Goal: Information Seeking & Learning: Compare options

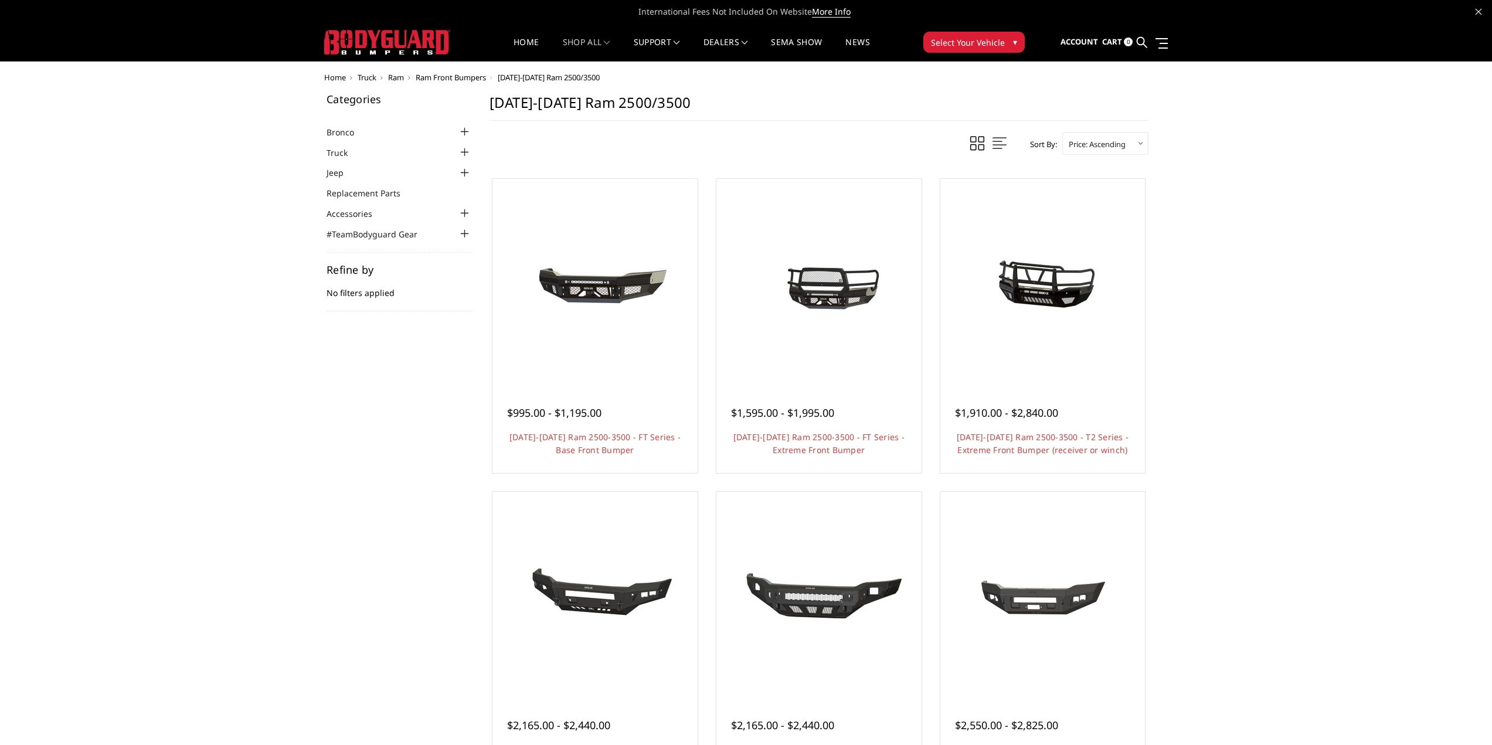
click at [463, 213] on div at bounding box center [465, 213] width 14 height 14
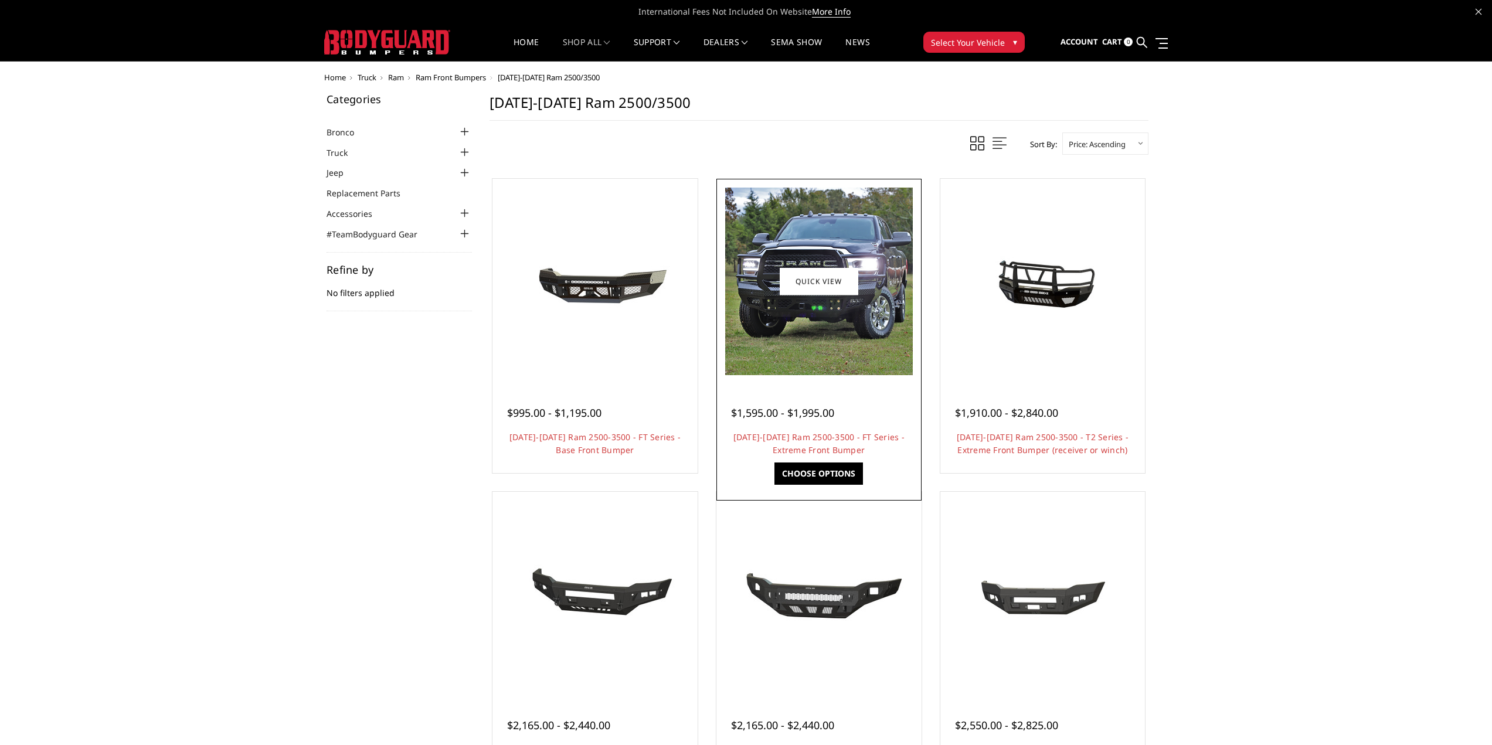
click at [815, 351] on img at bounding box center [819, 282] width 188 height 188
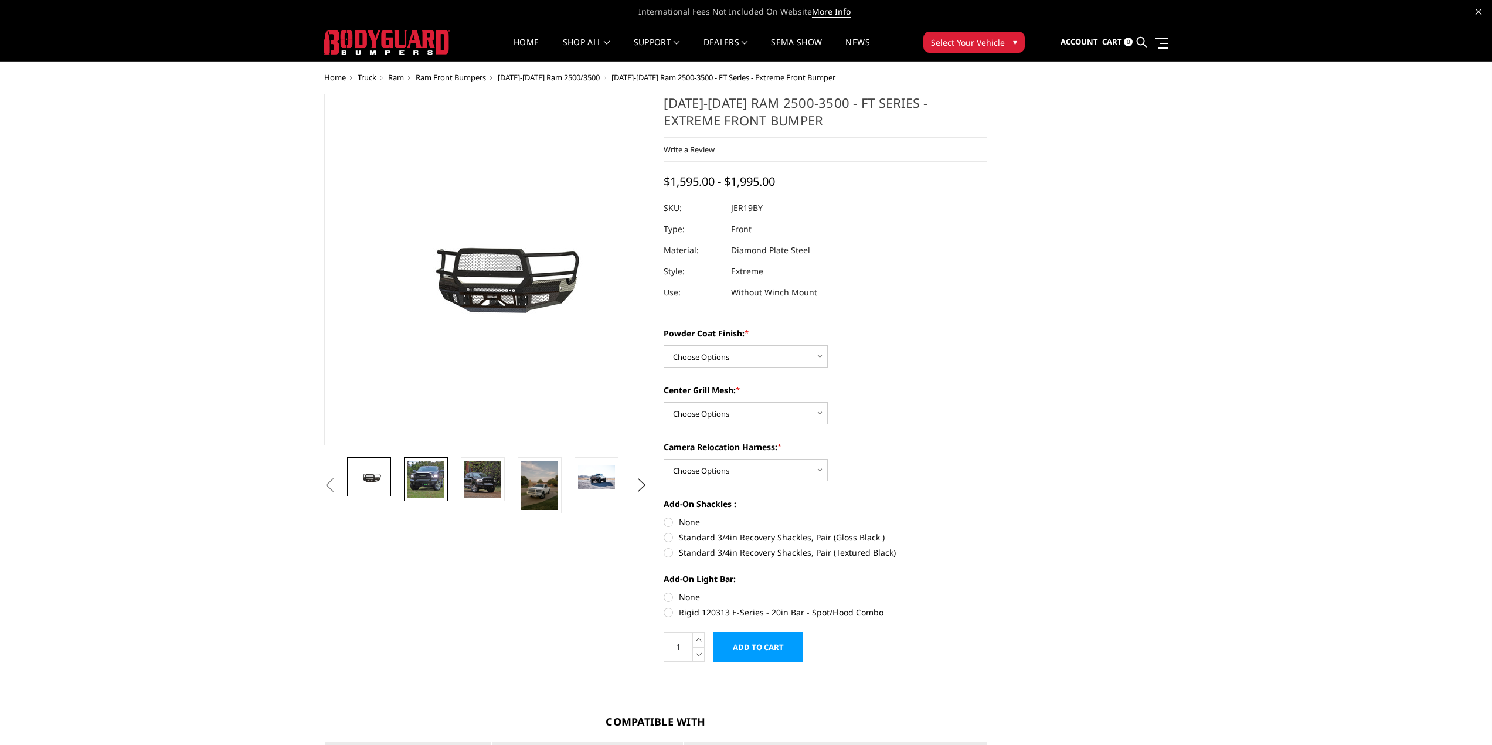
click at [431, 481] on img at bounding box center [425, 479] width 37 height 37
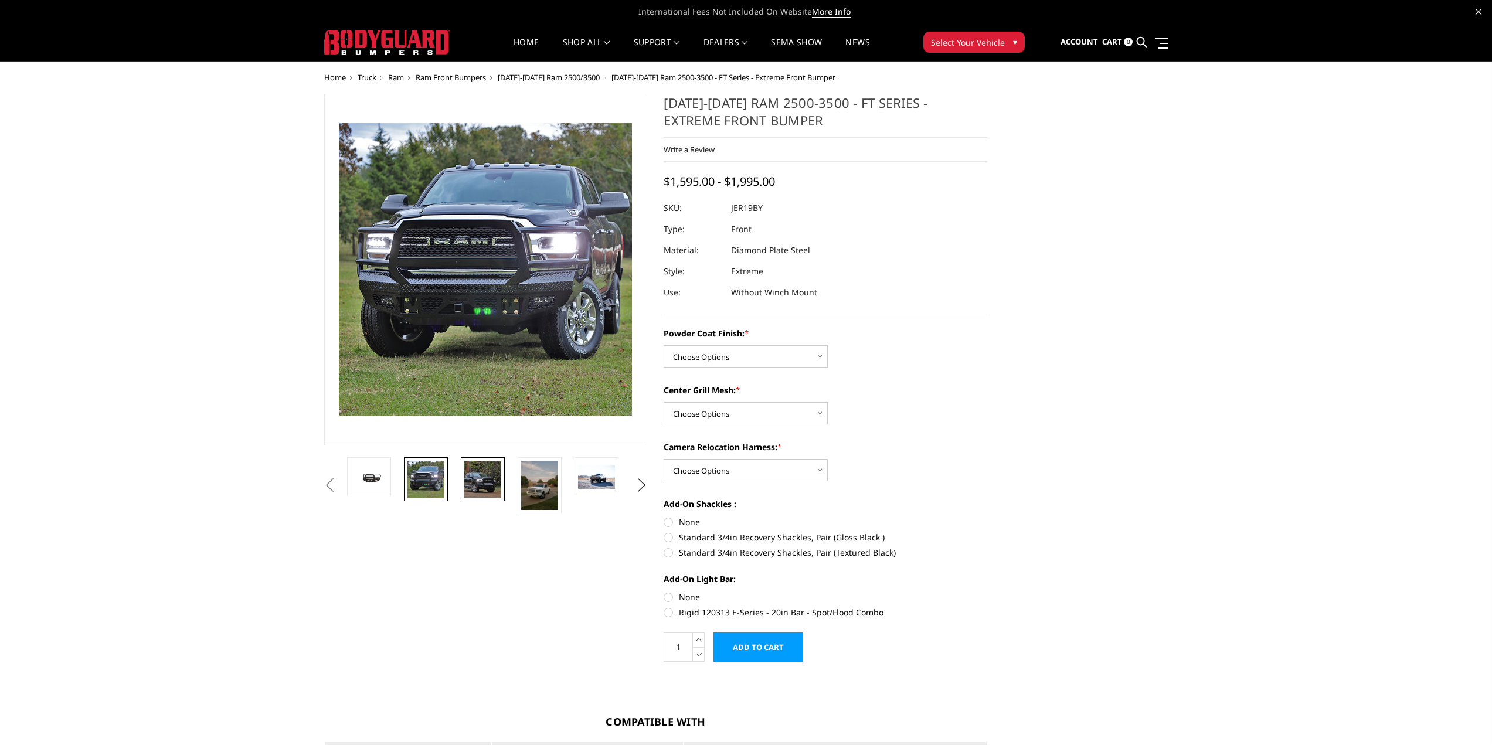
click at [464, 479] on link at bounding box center [483, 479] width 44 height 44
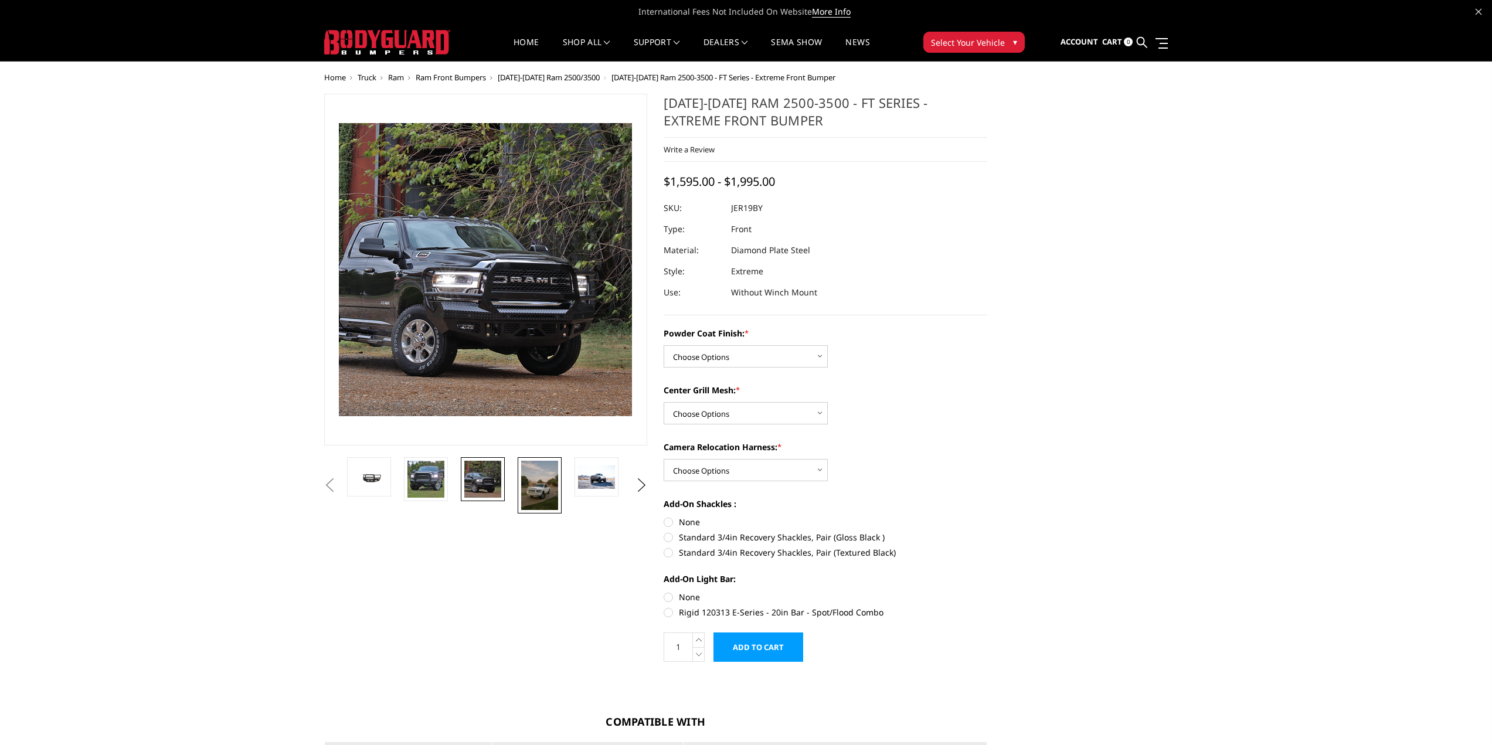
click at [547, 494] on img at bounding box center [539, 485] width 37 height 49
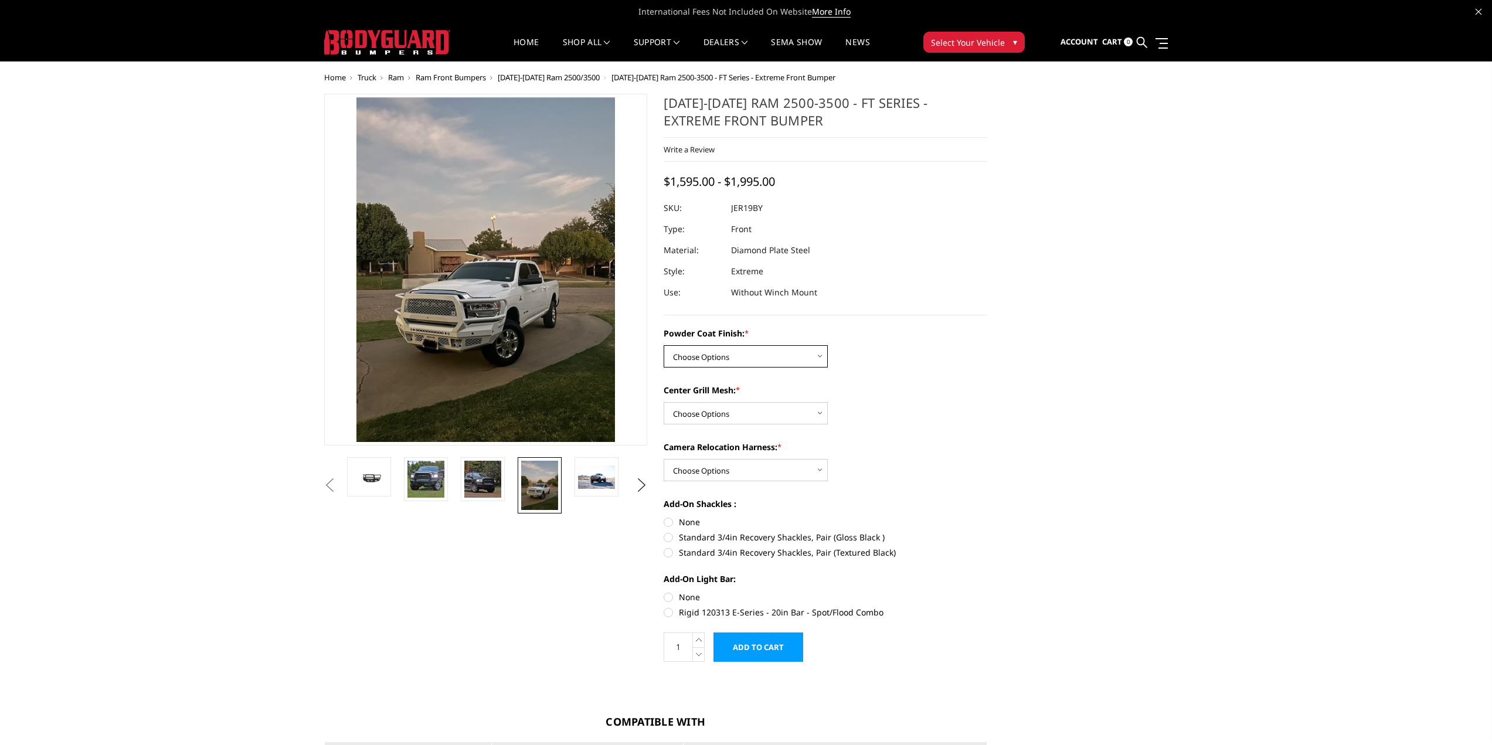
click at [816, 358] on select "Choose Options Bare Metal Gloss Black Powder Coat Textured Black Powder Coat" at bounding box center [745, 356] width 164 height 22
select select "3216"
click at [663, 345] on select "Choose Options Bare Metal Gloss Black Powder Coat Textured Black Powder Coat" at bounding box center [745, 356] width 164 height 22
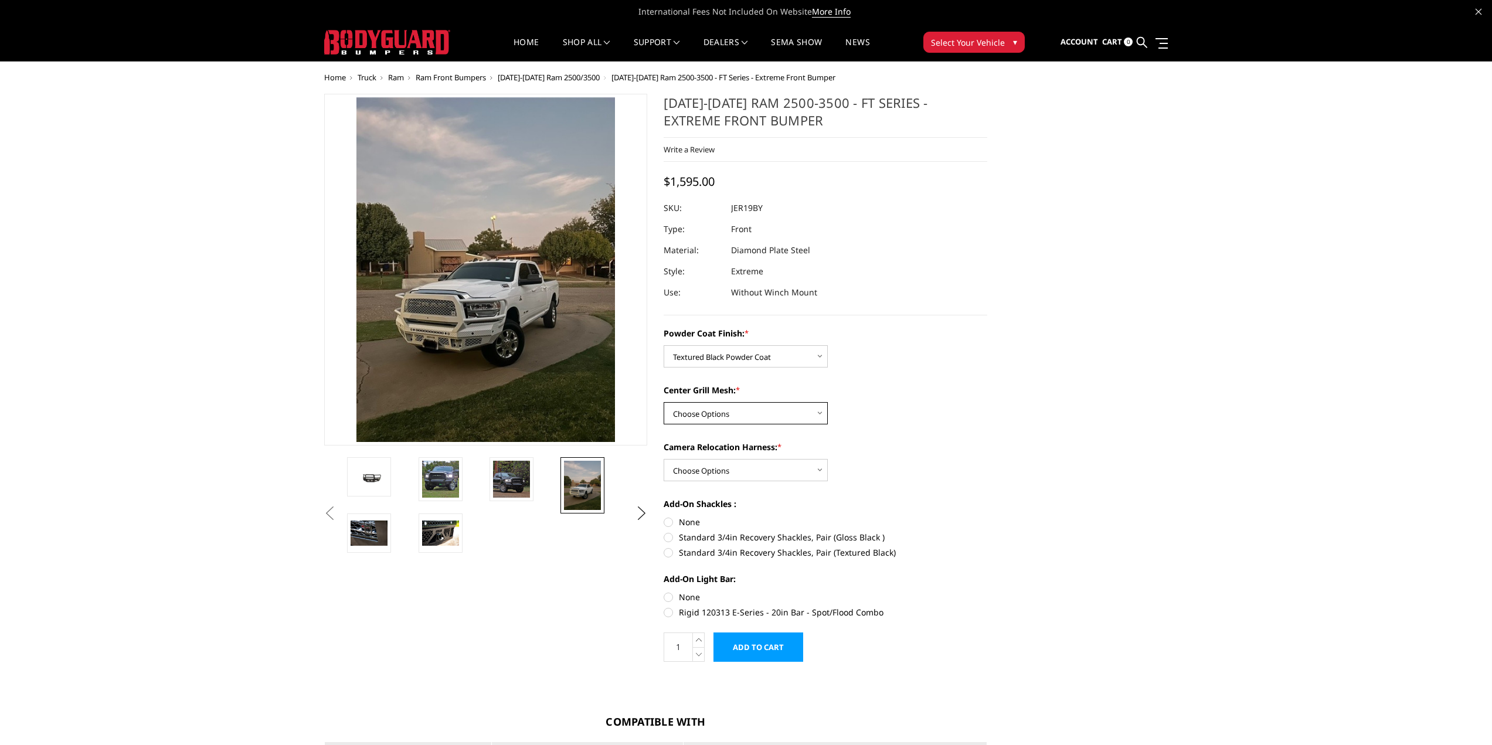
click at [815, 414] on select "Choose Options WITH Expanded Metal in Center Grill WITHOUT Expanded Metal in Ce…" at bounding box center [745, 413] width 164 height 22
select select "3217"
click at [663, 402] on select "Choose Options WITH Expanded Metal in Center Grill WITHOUT Expanded Metal in Ce…" at bounding box center [745, 413] width 164 height 22
click at [816, 465] on select "Choose Options WITH Camera Relocation Harness WITHOUT Camera Relocation Harness" at bounding box center [745, 470] width 164 height 22
select select "3220"
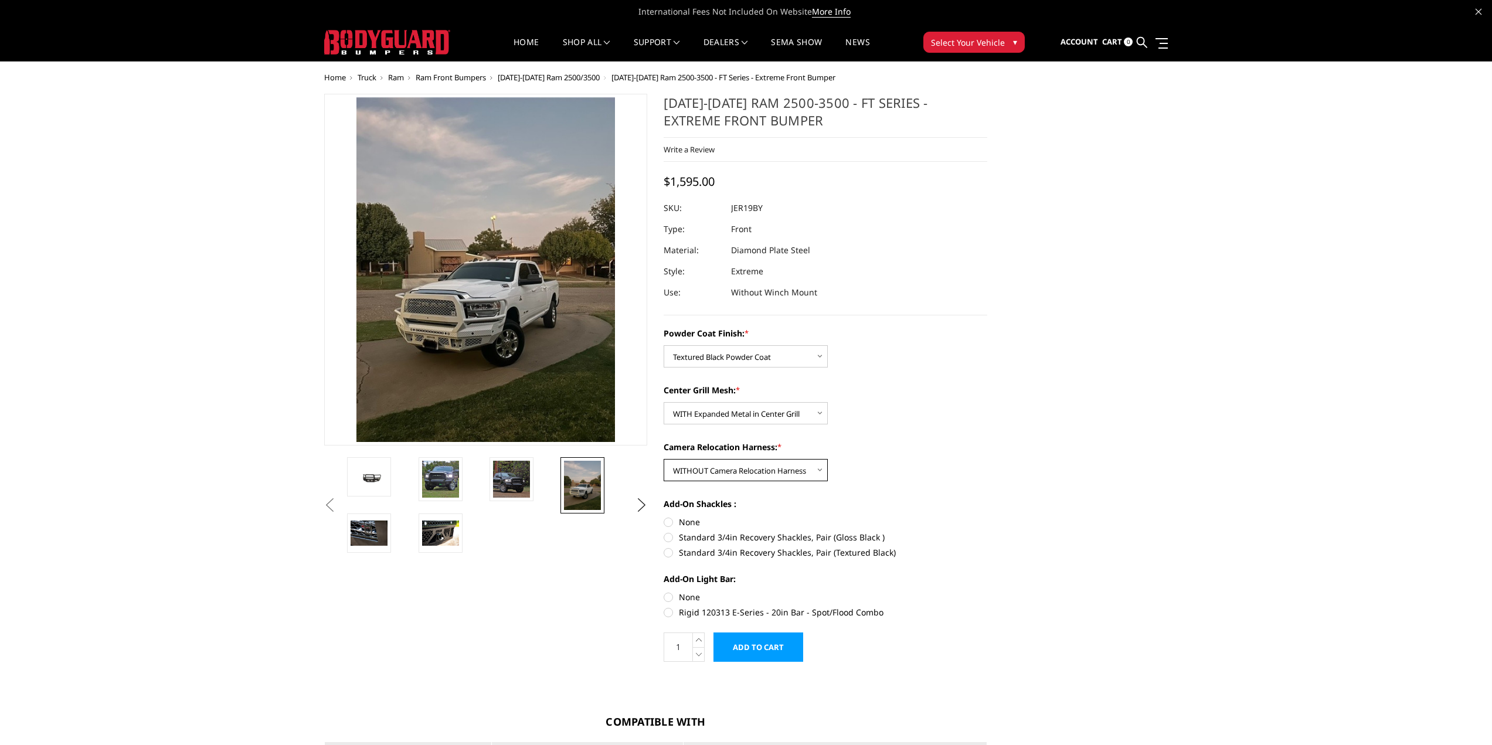
click at [663, 459] on select "Choose Options WITH Camera Relocation Harness WITHOUT Camera Relocation Harness" at bounding box center [745, 470] width 164 height 22
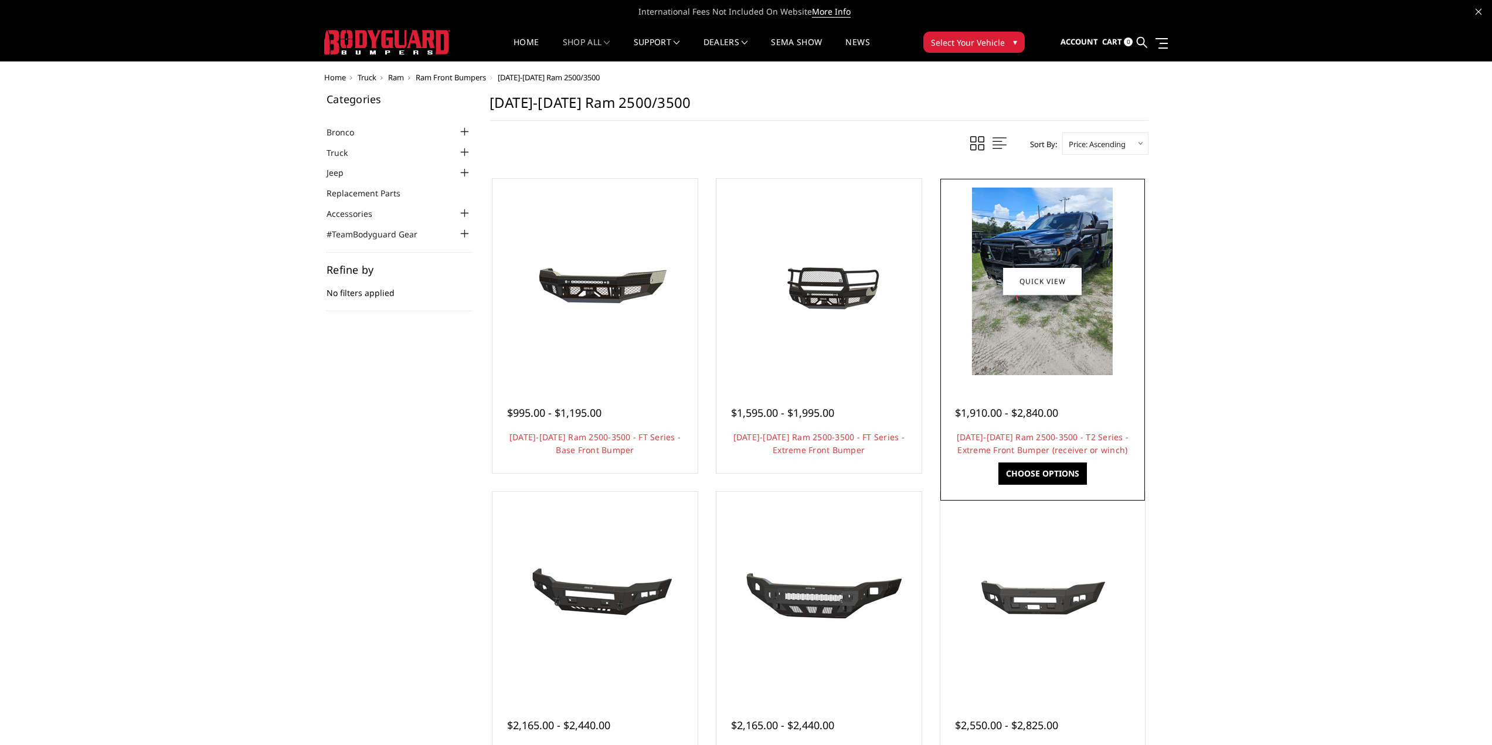
click at [1042, 318] on img at bounding box center [1042, 282] width 141 height 188
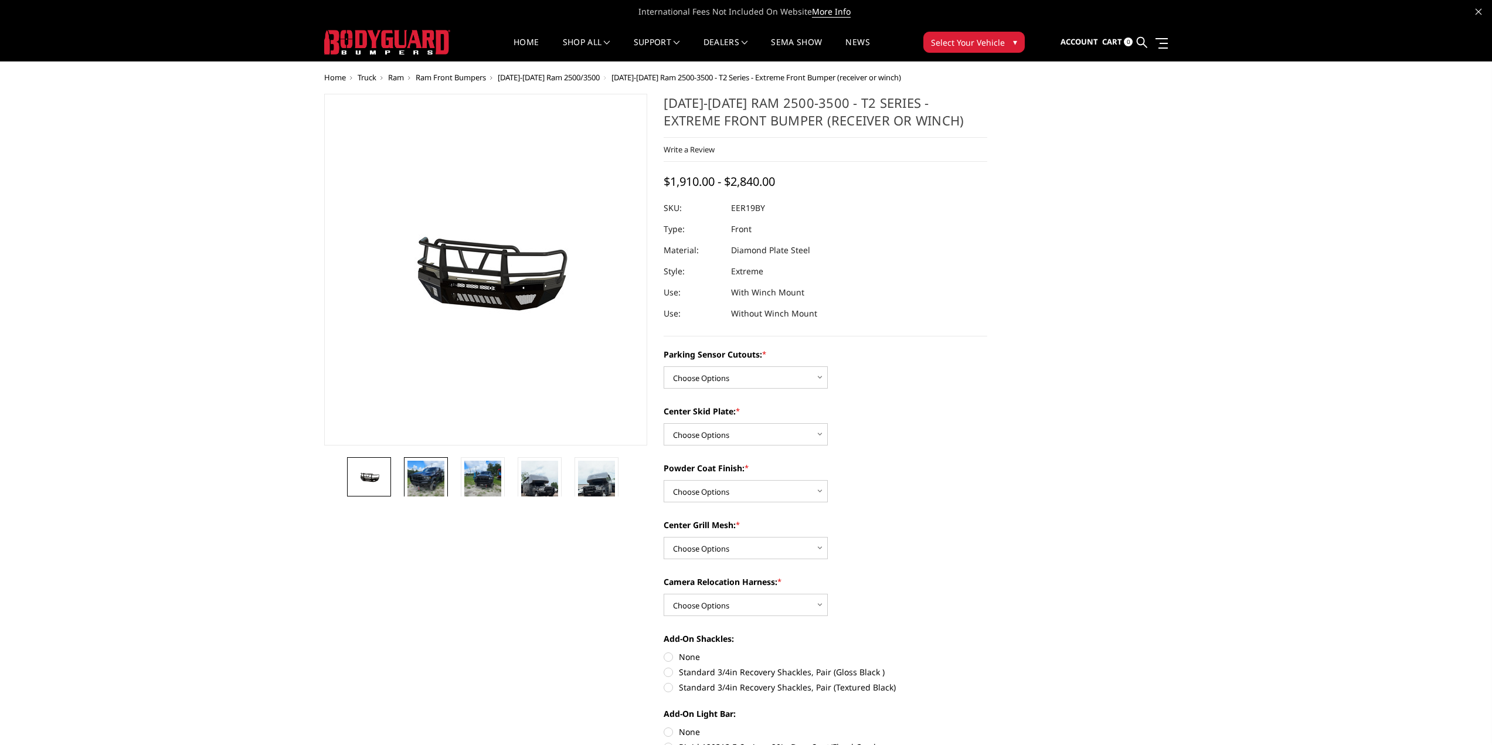
click at [434, 468] on img at bounding box center [425, 485] width 37 height 49
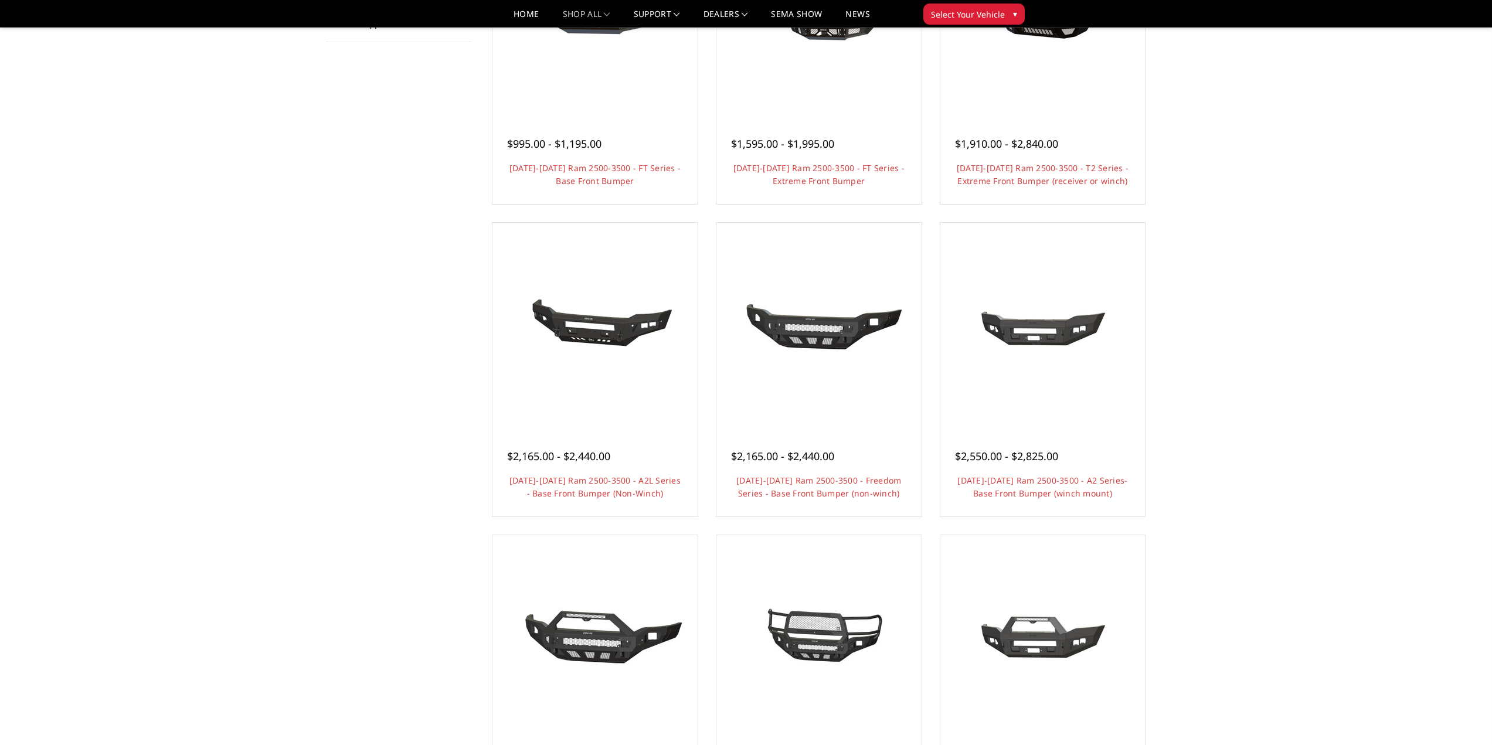
scroll to position [352, 0]
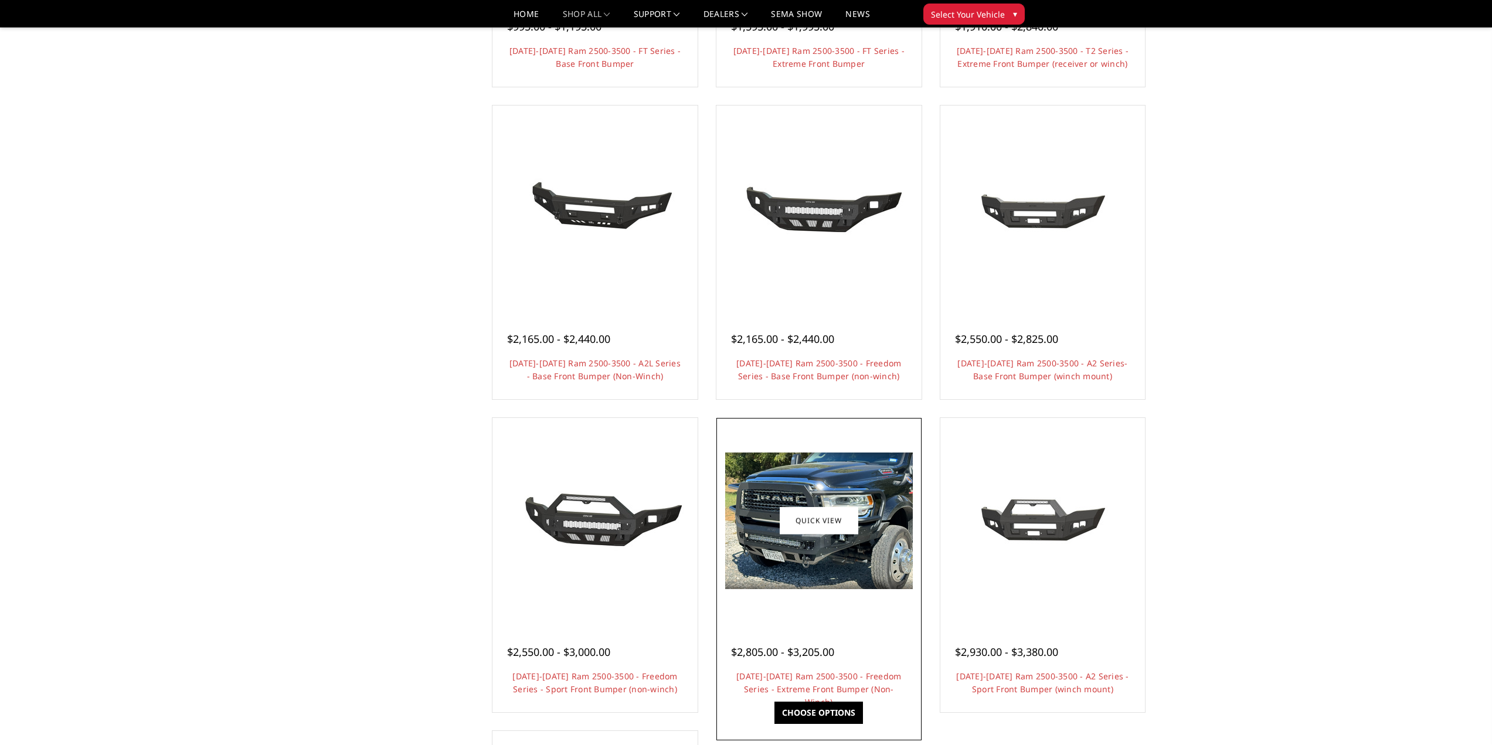
click at [821, 545] on img at bounding box center [819, 520] width 188 height 137
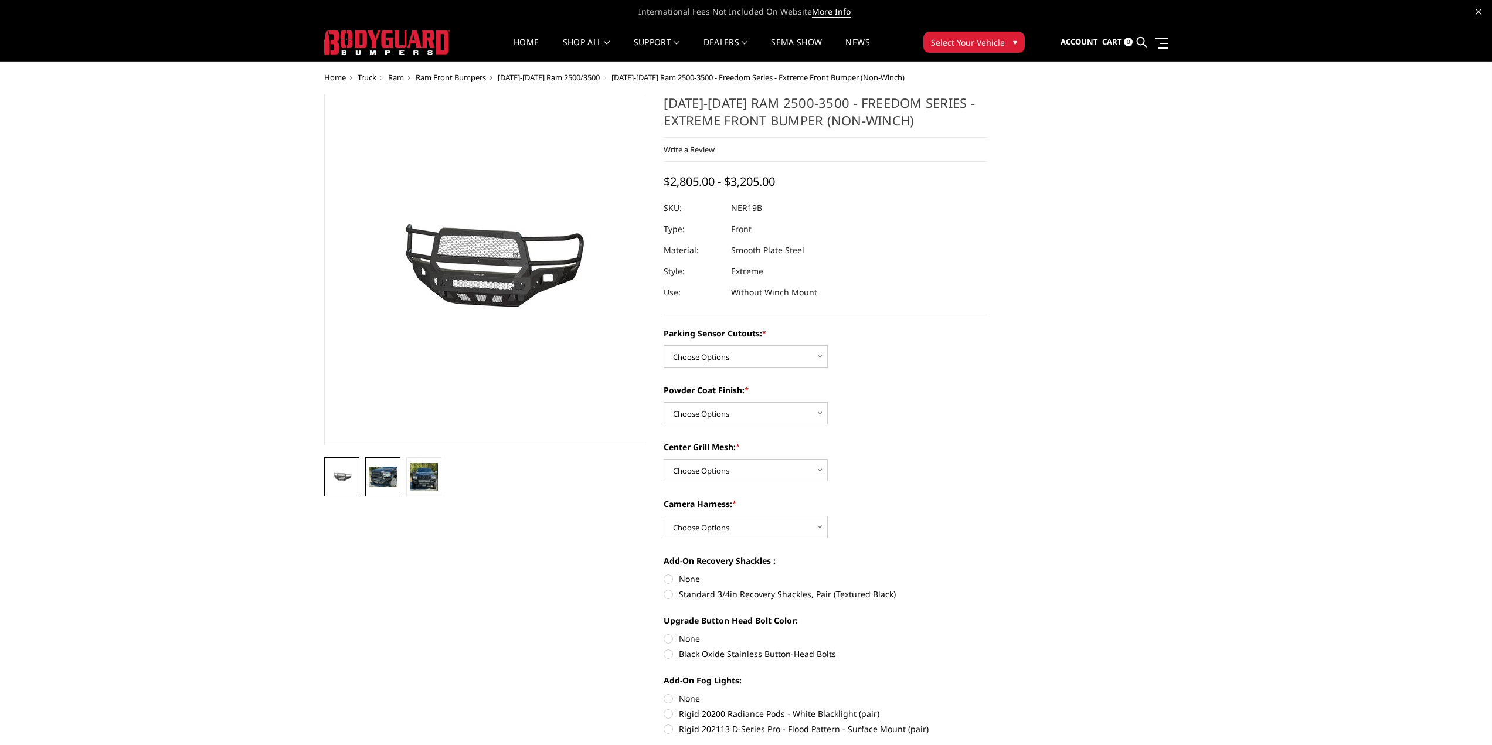
click at [386, 473] on img at bounding box center [383, 477] width 28 height 21
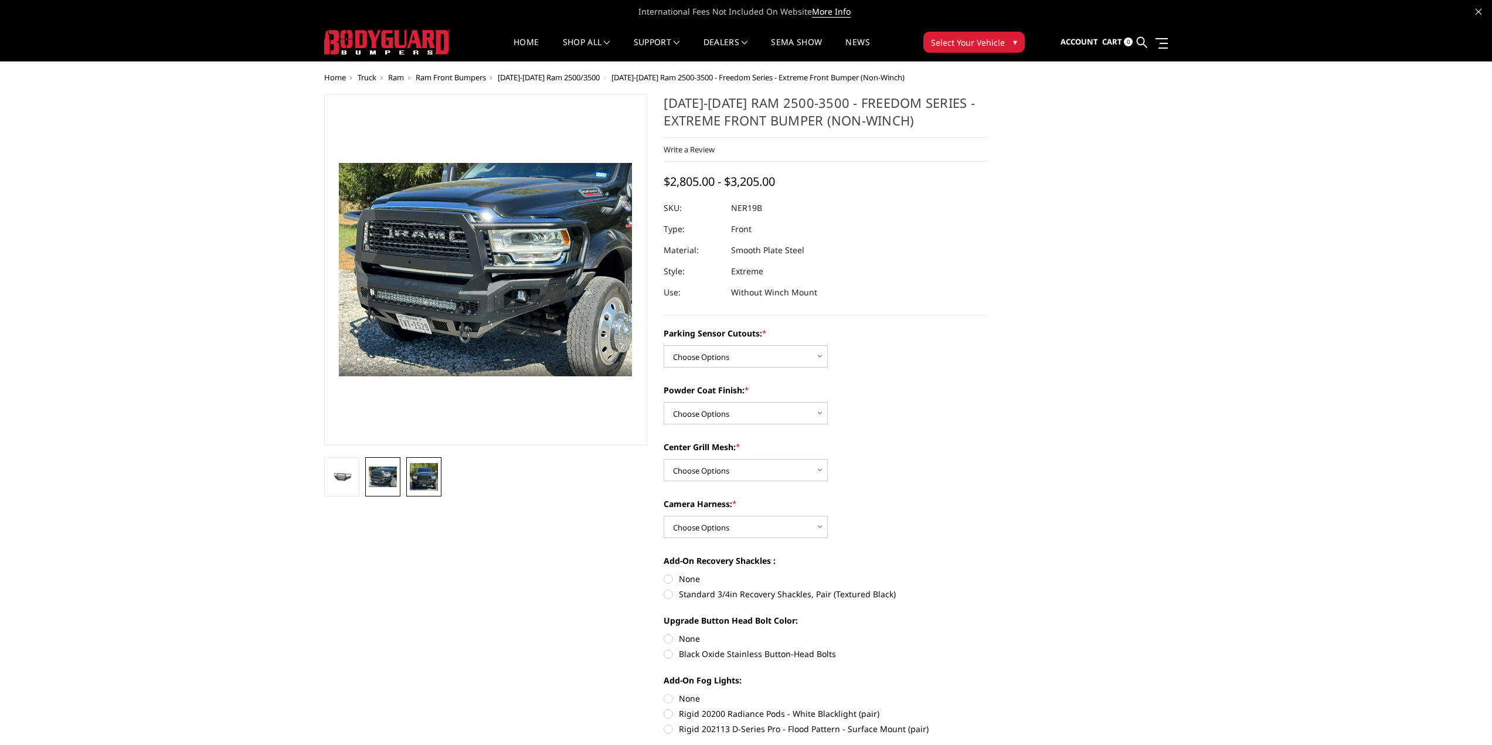
click at [428, 475] on img at bounding box center [424, 477] width 28 height 28
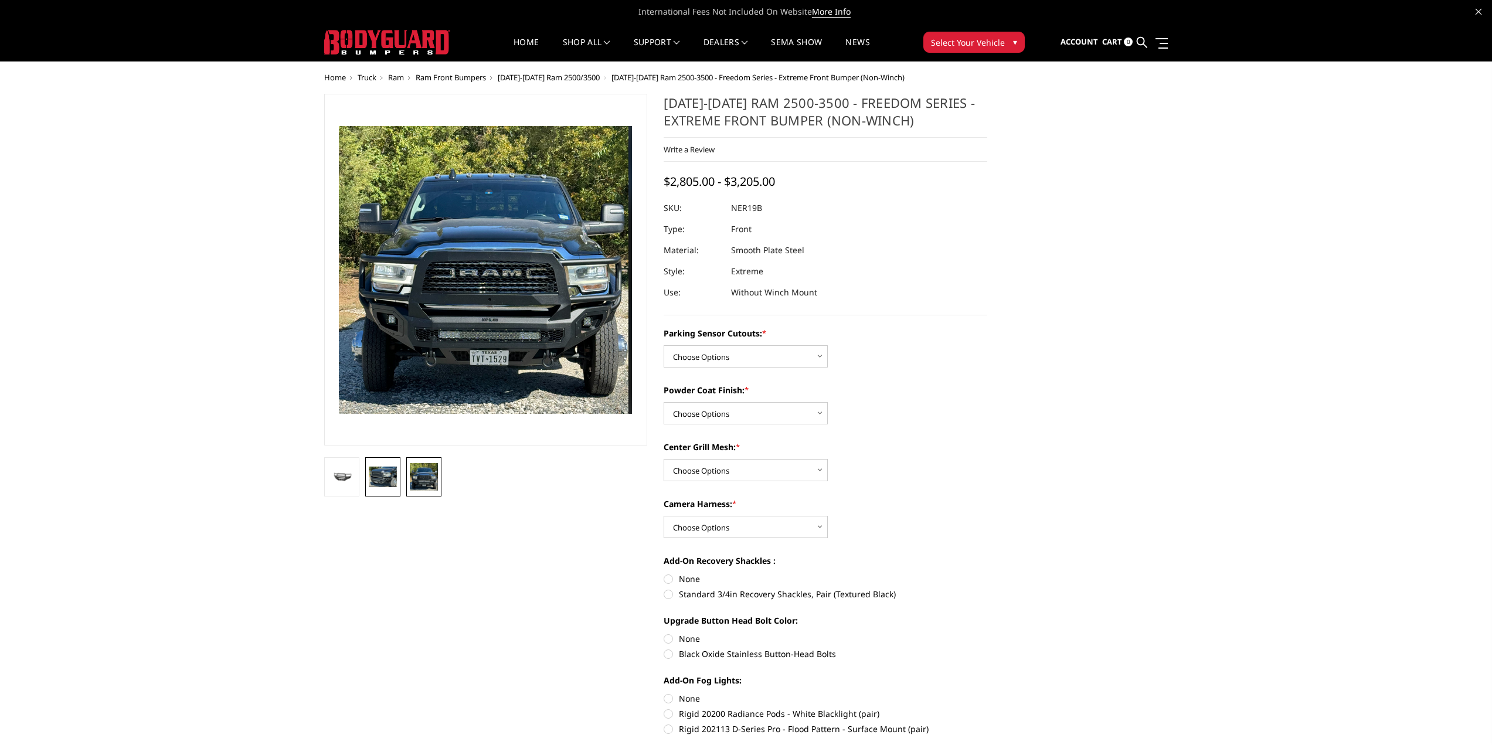
click at [382, 476] on img at bounding box center [383, 477] width 28 height 21
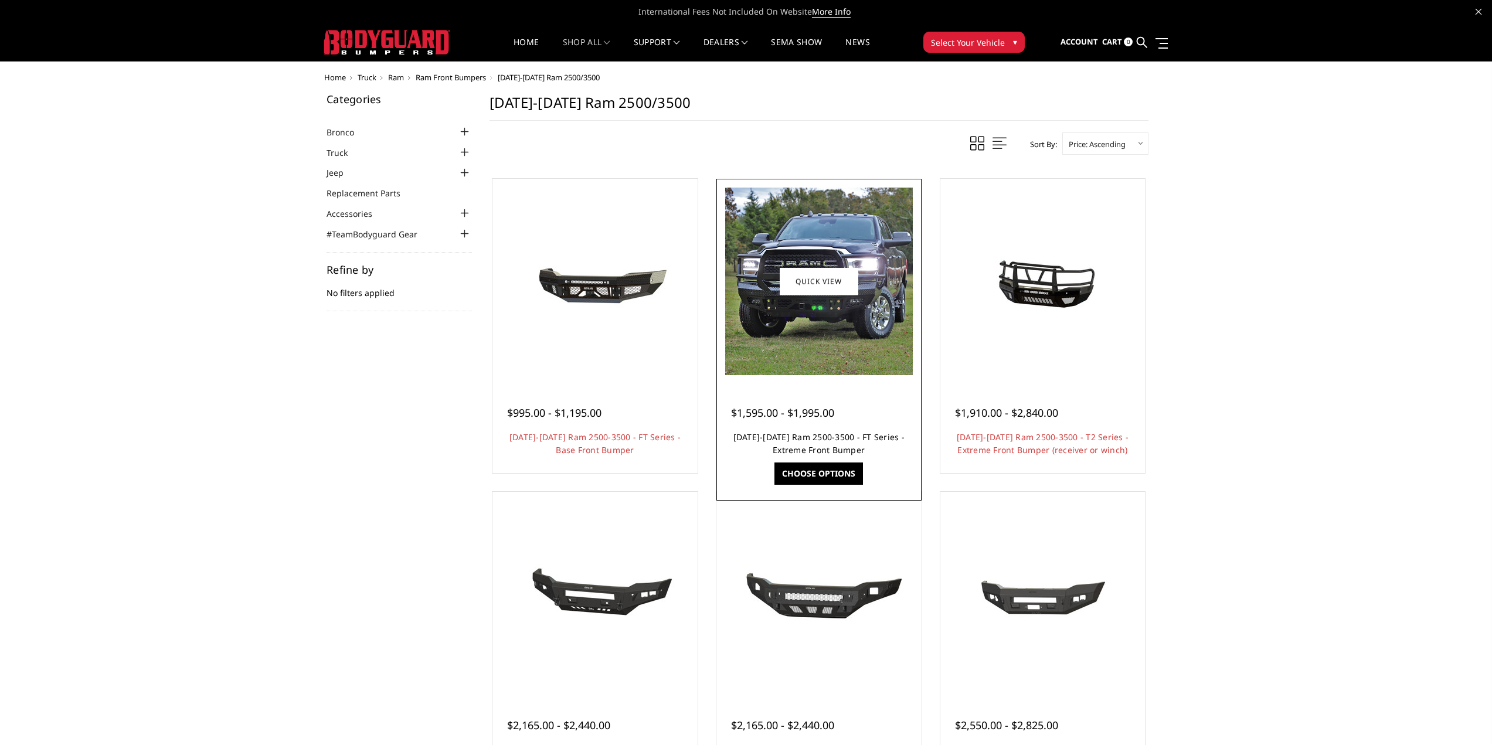
click at [815, 448] on link "[DATE]-[DATE] Ram 2500-3500 - FT Series - Extreme Front Bumper" at bounding box center [818, 443] width 171 height 24
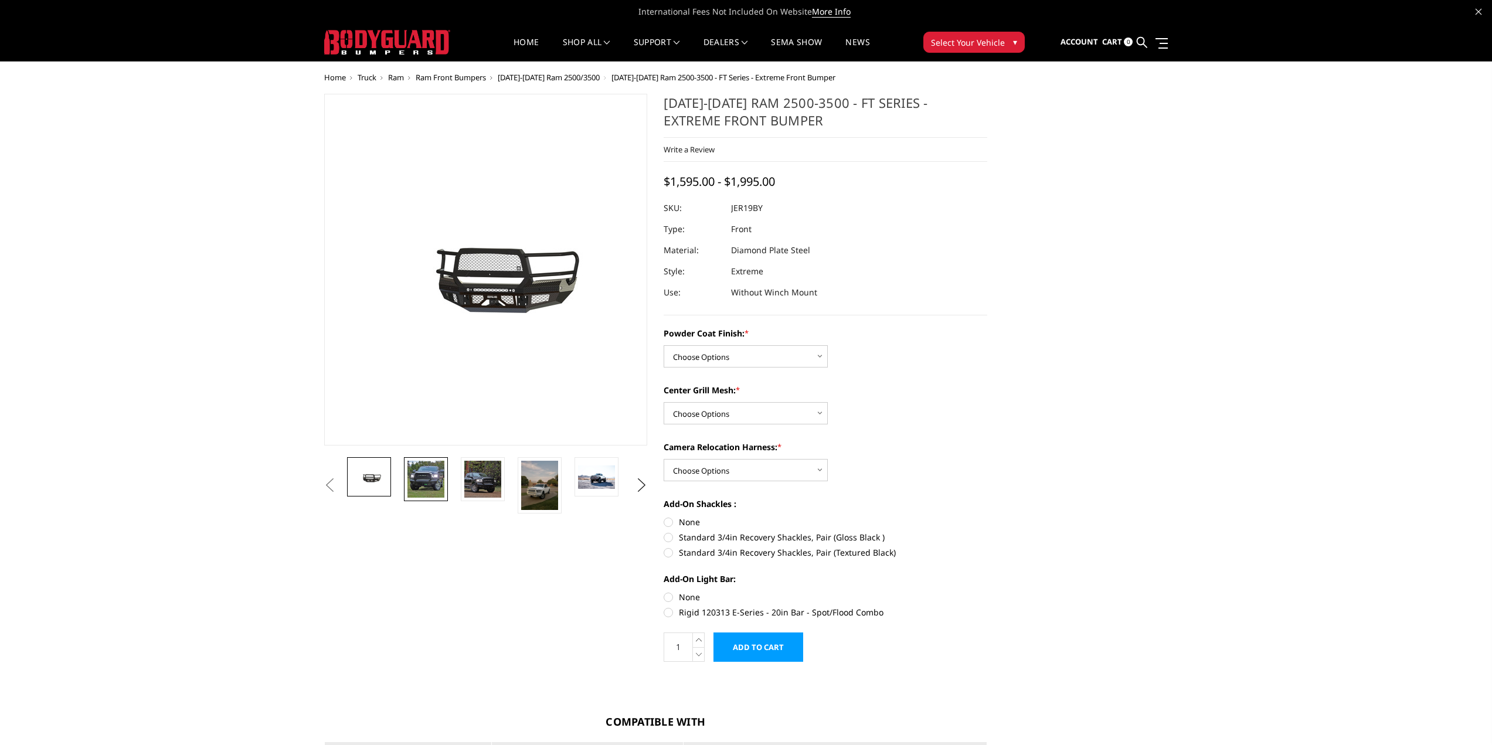
click at [435, 469] on img at bounding box center [425, 479] width 37 height 37
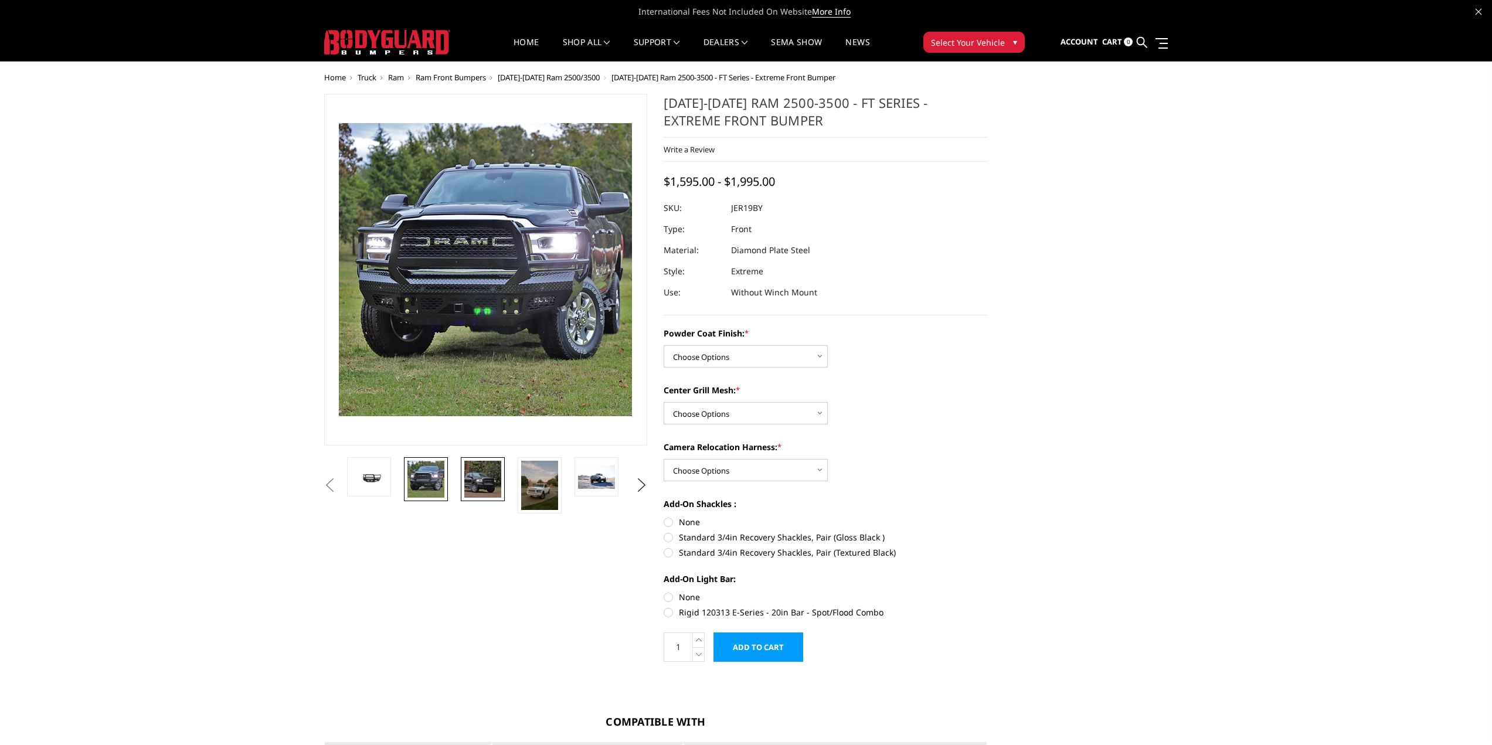
click at [487, 486] on img at bounding box center [482, 479] width 37 height 37
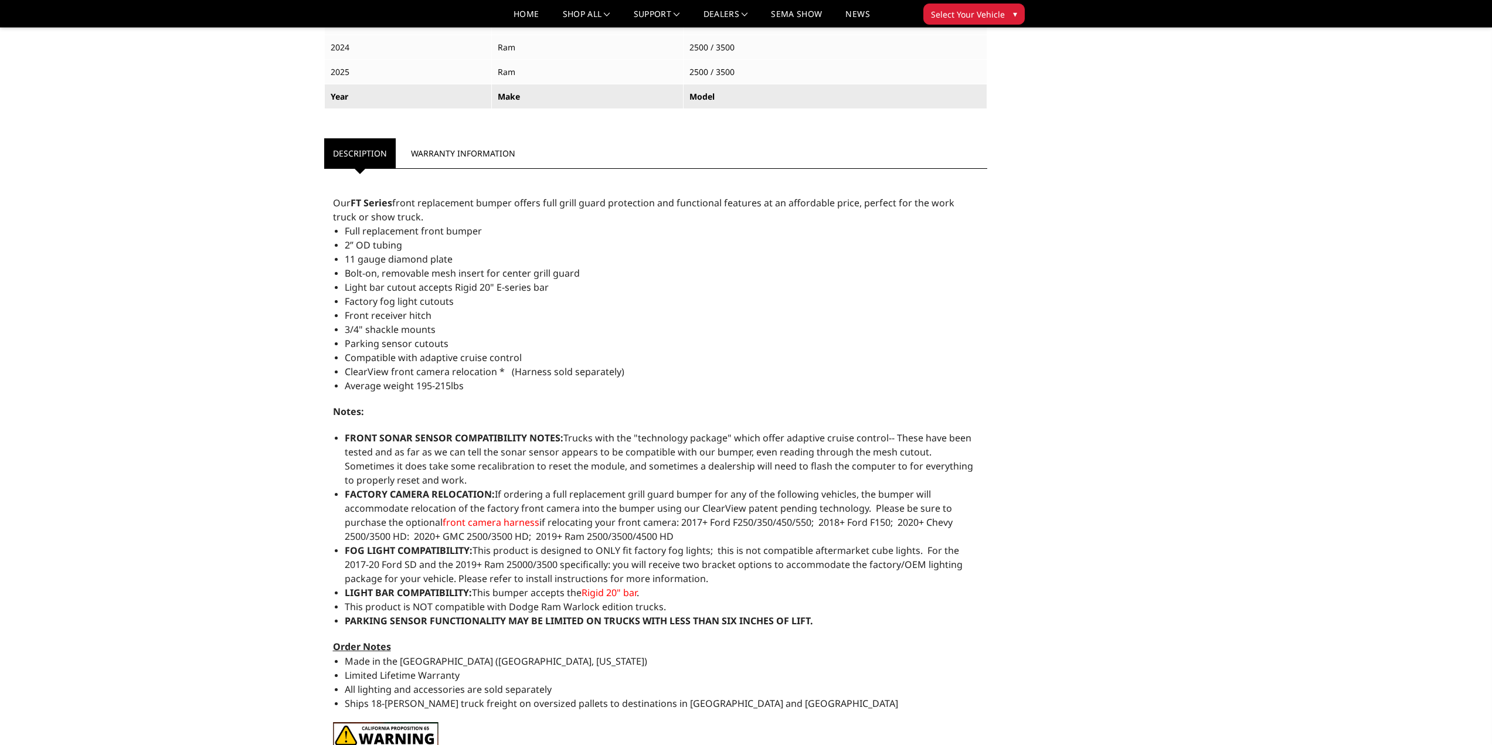
scroll to position [879, 0]
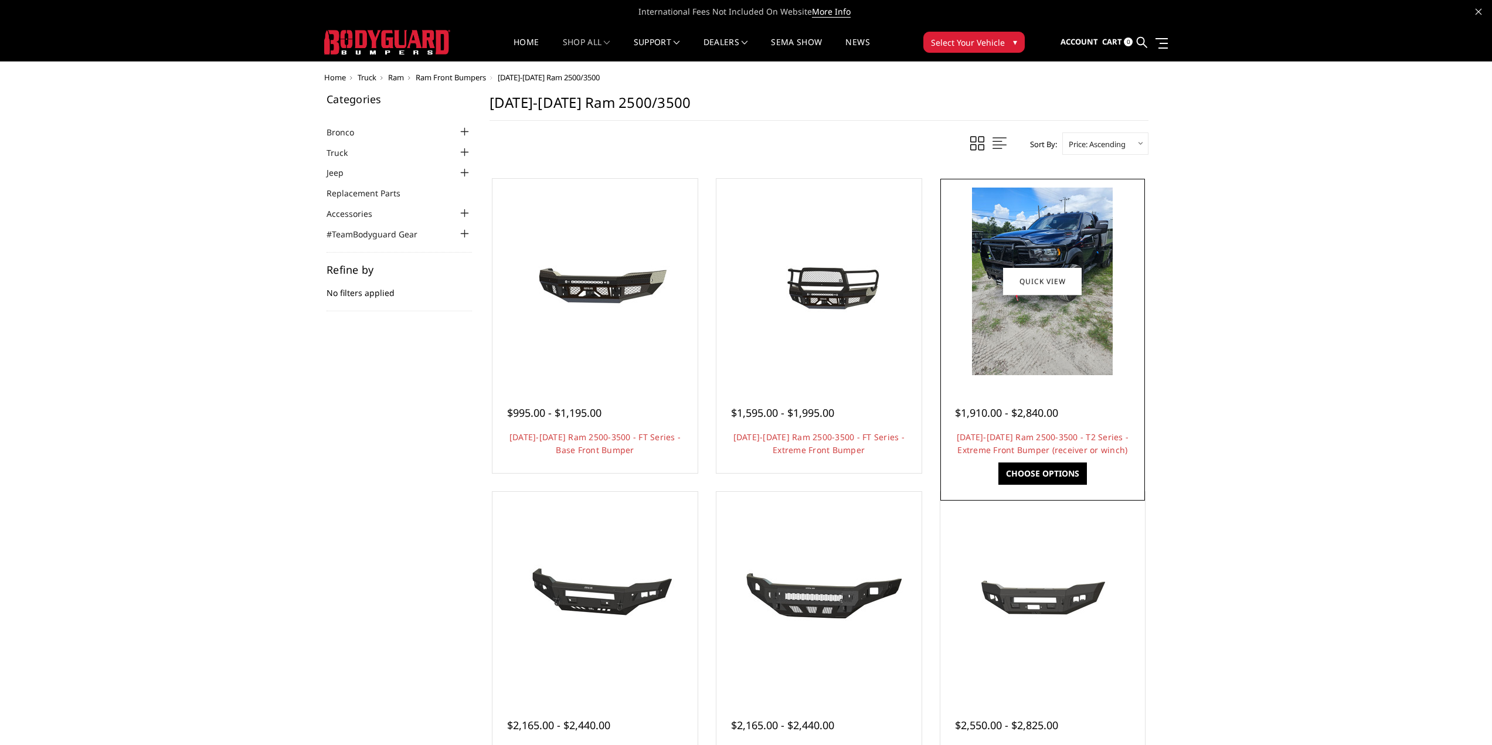
click at [1057, 324] on img at bounding box center [1042, 282] width 141 height 188
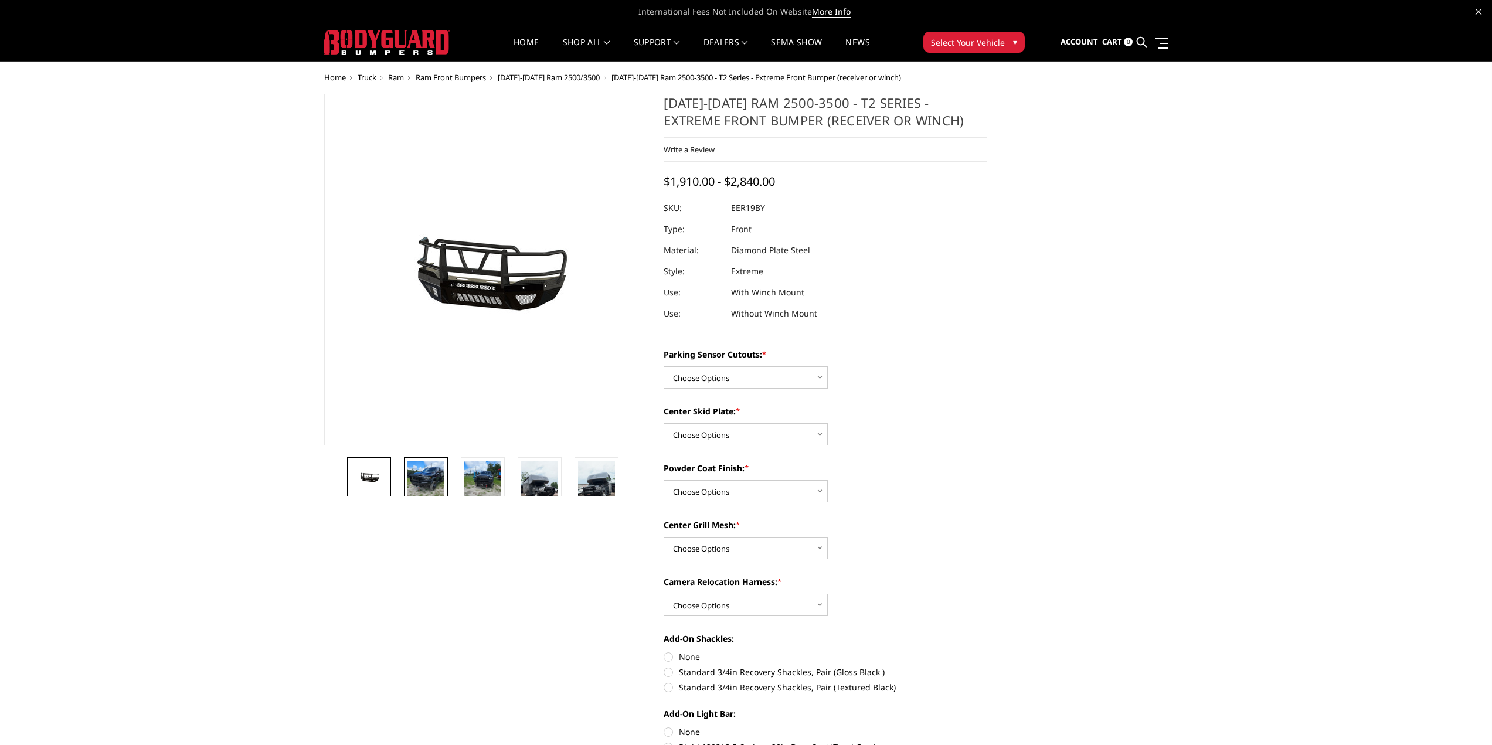
click at [437, 481] on img at bounding box center [425, 485] width 37 height 49
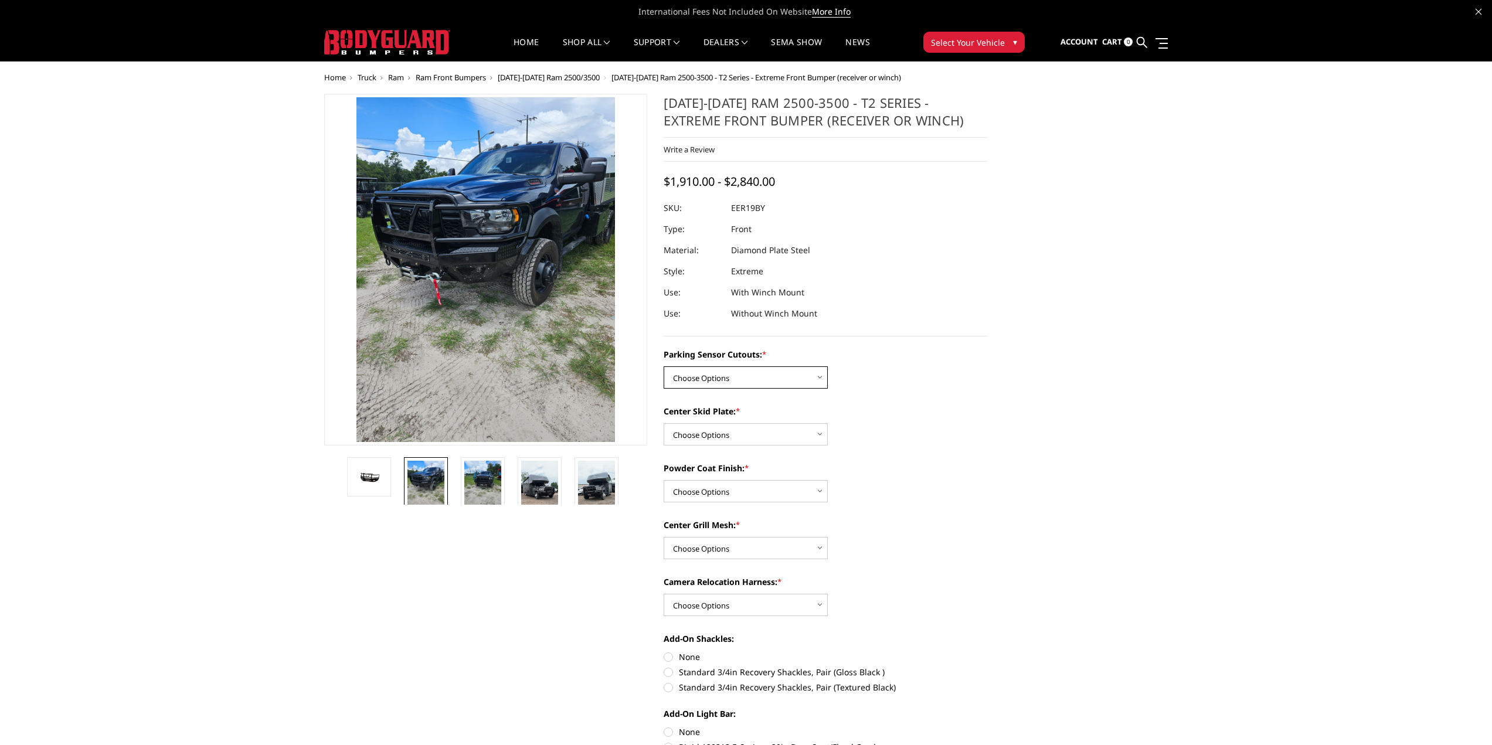
click at [816, 375] on select "Choose Options Yes - With Parking Sensor Cutouts" at bounding box center [745, 377] width 164 height 22
select select "3810"
click at [663, 366] on select "Choose Options Yes - With Parking Sensor Cutouts" at bounding box center [745, 377] width 164 height 22
click at [814, 431] on select "Choose Options 2" Receiver Tube Standard Skid Plate (included) Winch Mount Skid…" at bounding box center [745, 434] width 164 height 22
select select "3813"
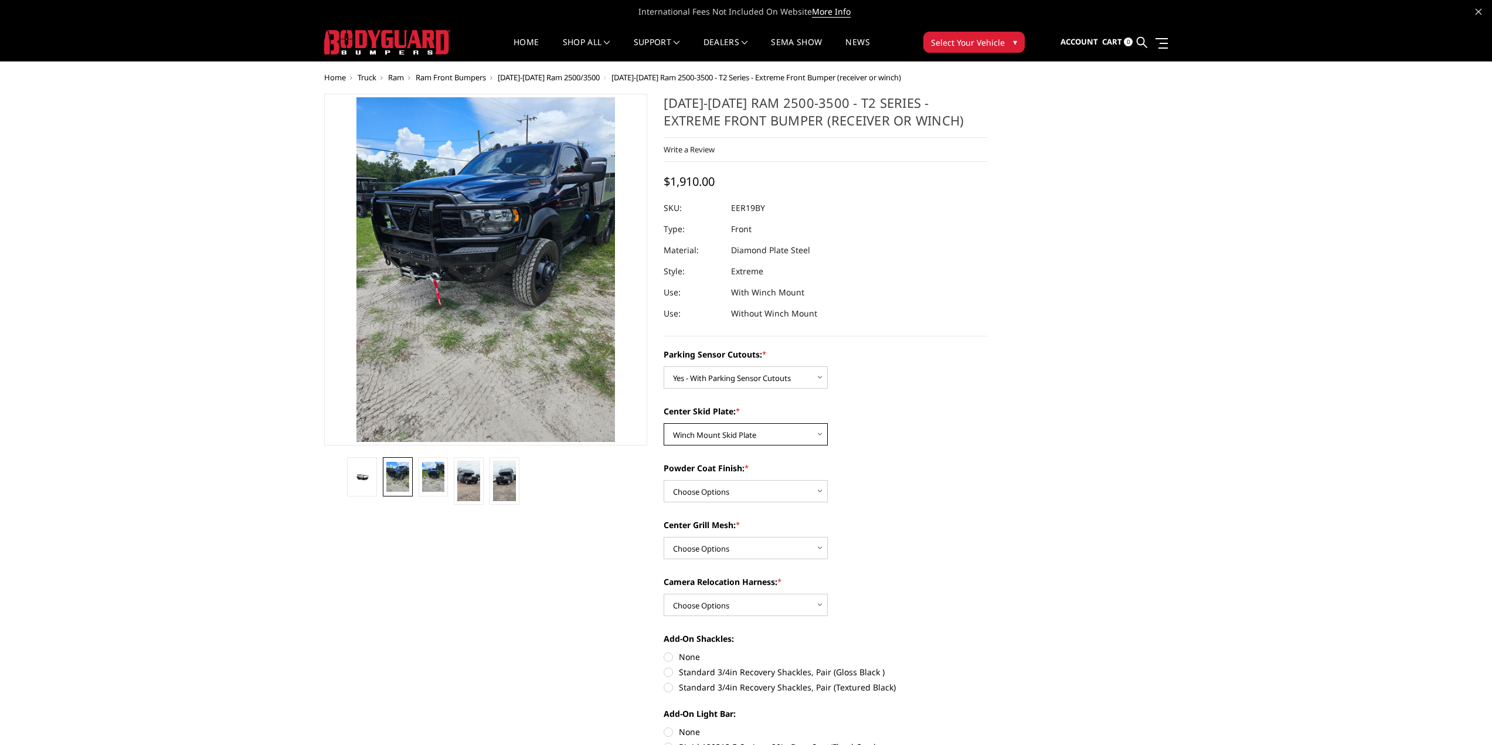
click at [663, 423] on select "Choose Options 2" Receiver Tube Standard Skid Plate (included) Winch Mount Skid…" at bounding box center [745, 434] width 164 height 22
click at [809, 489] on select "Choose Options Bare Metal Gloss Black Powder Coat Textured Black Powder Coat" at bounding box center [745, 491] width 164 height 22
select select "3816"
click at [663, 480] on select "Choose Options Bare Metal Gloss Black Powder Coat Textured Black Powder Coat" at bounding box center [745, 491] width 164 height 22
click at [815, 549] on select "Choose Options With expanded metal Without expanded metal" at bounding box center [745, 548] width 164 height 22
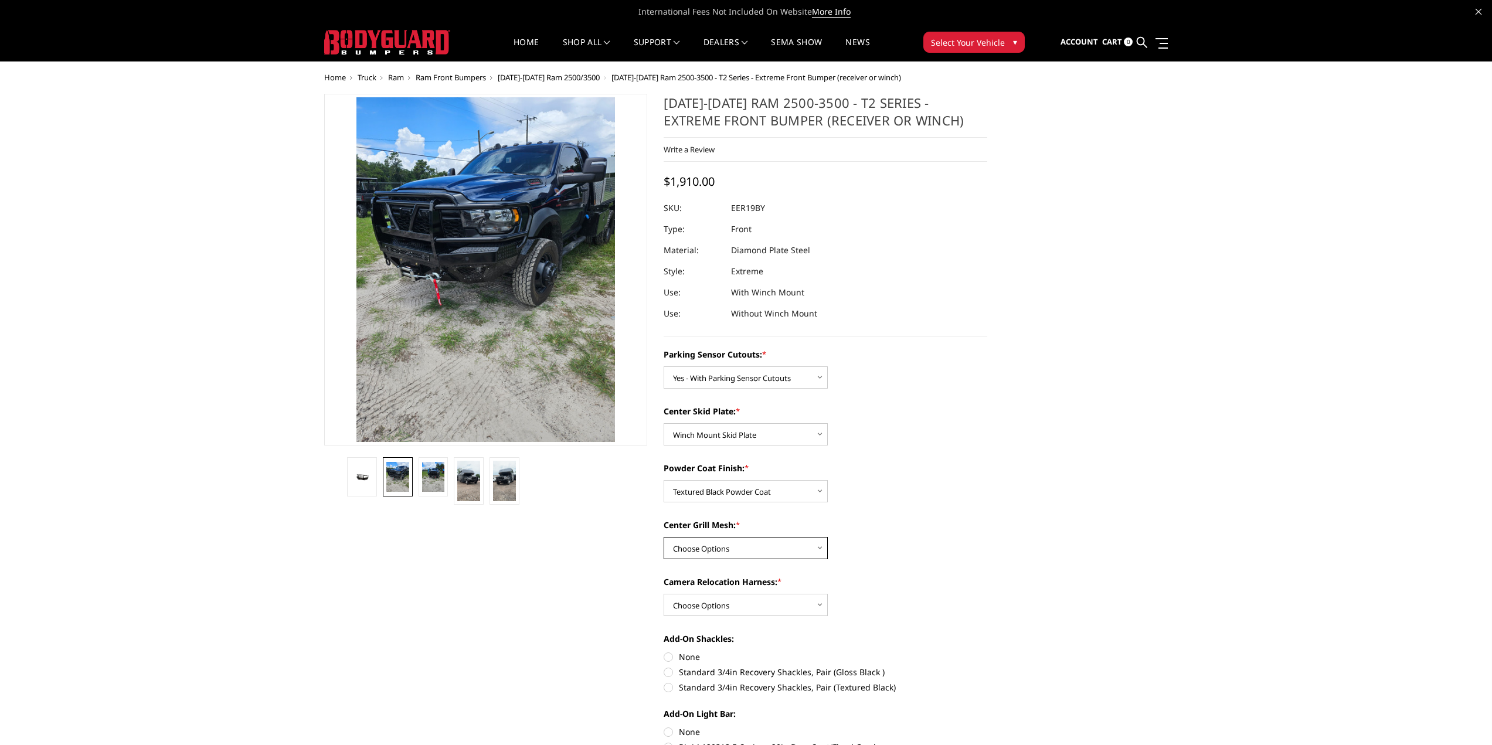
select select "3817"
click at [663, 537] on select "Choose Options With expanded metal Without expanded metal" at bounding box center [745, 548] width 164 height 22
click at [819, 596] on select "Choose Options With camera harness Without camera harness" at bounding box center [745, 605] width 164 height 22
select select "3820"
click at [663, 594] on select "Choose Options With camera harness Without camera harness" at bounding box center [745, 605] width 164 height 22
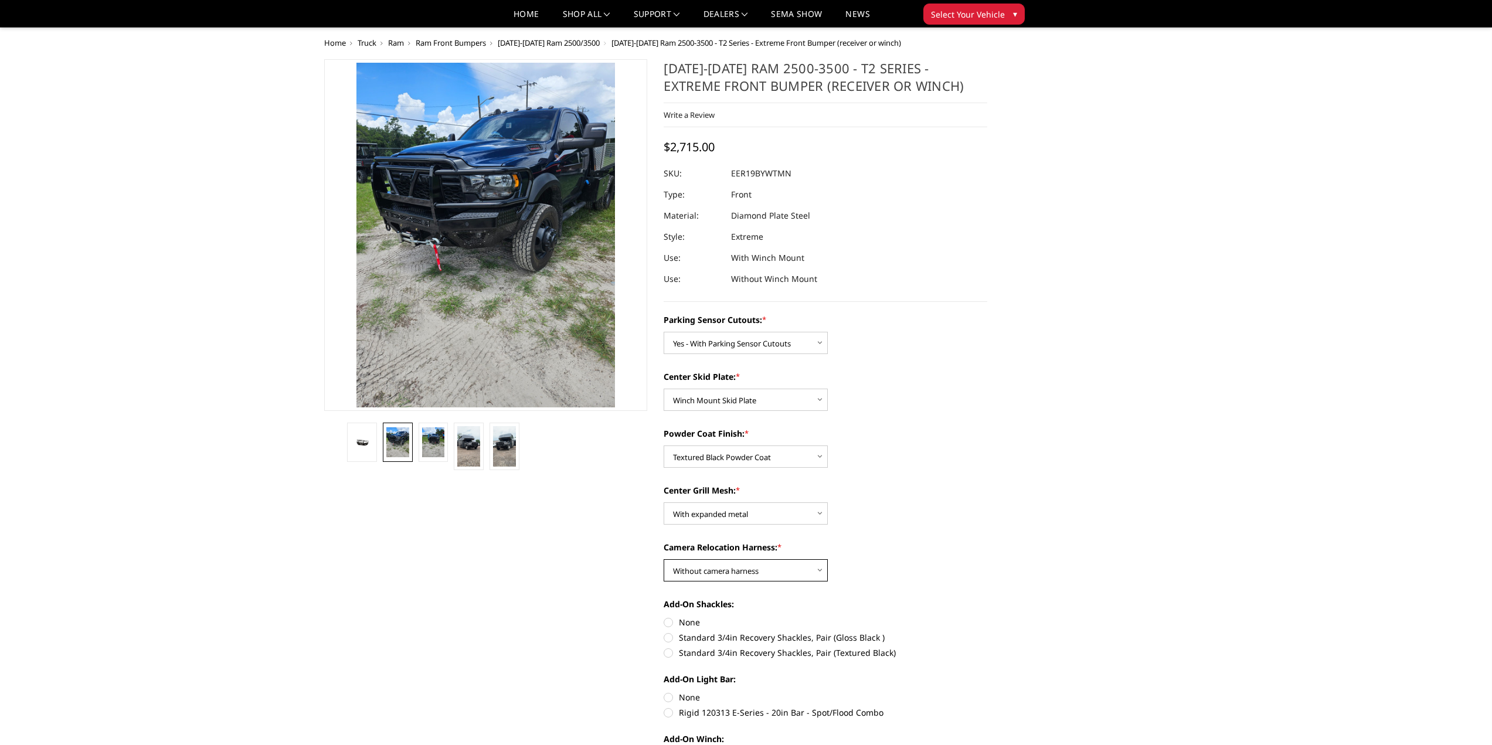
scroll to position [59, 0]
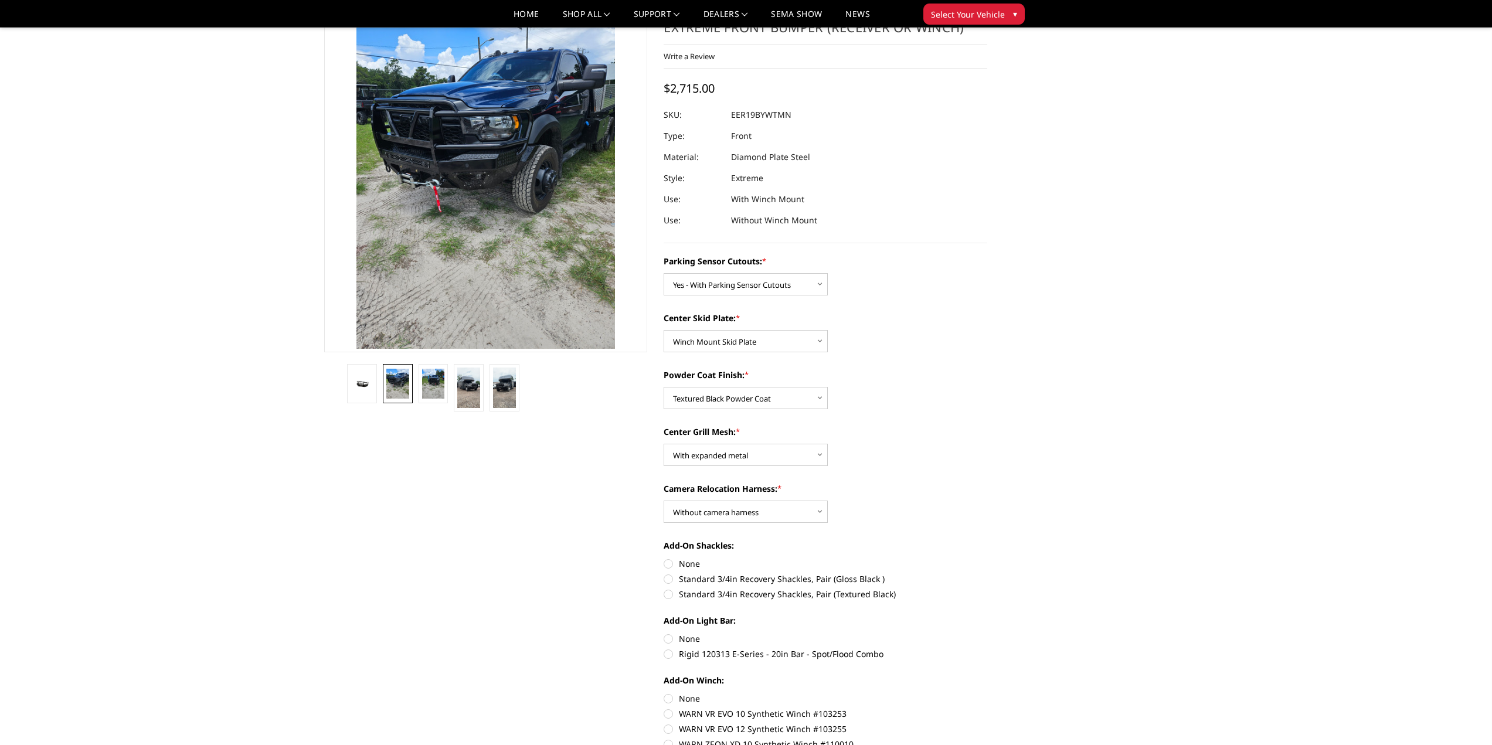
click at [670, 594] on label "Standard 3/4in Recovery Shackles, Pair (Textured Black)" at bounding box center [825, 594] width 324 height 12
click at [987, 573] on input "Standard 3/4in Recovery Shackles, Pair (Textured Black)" at bounding box center [987, 573] width 1 height 1
radio input "true"
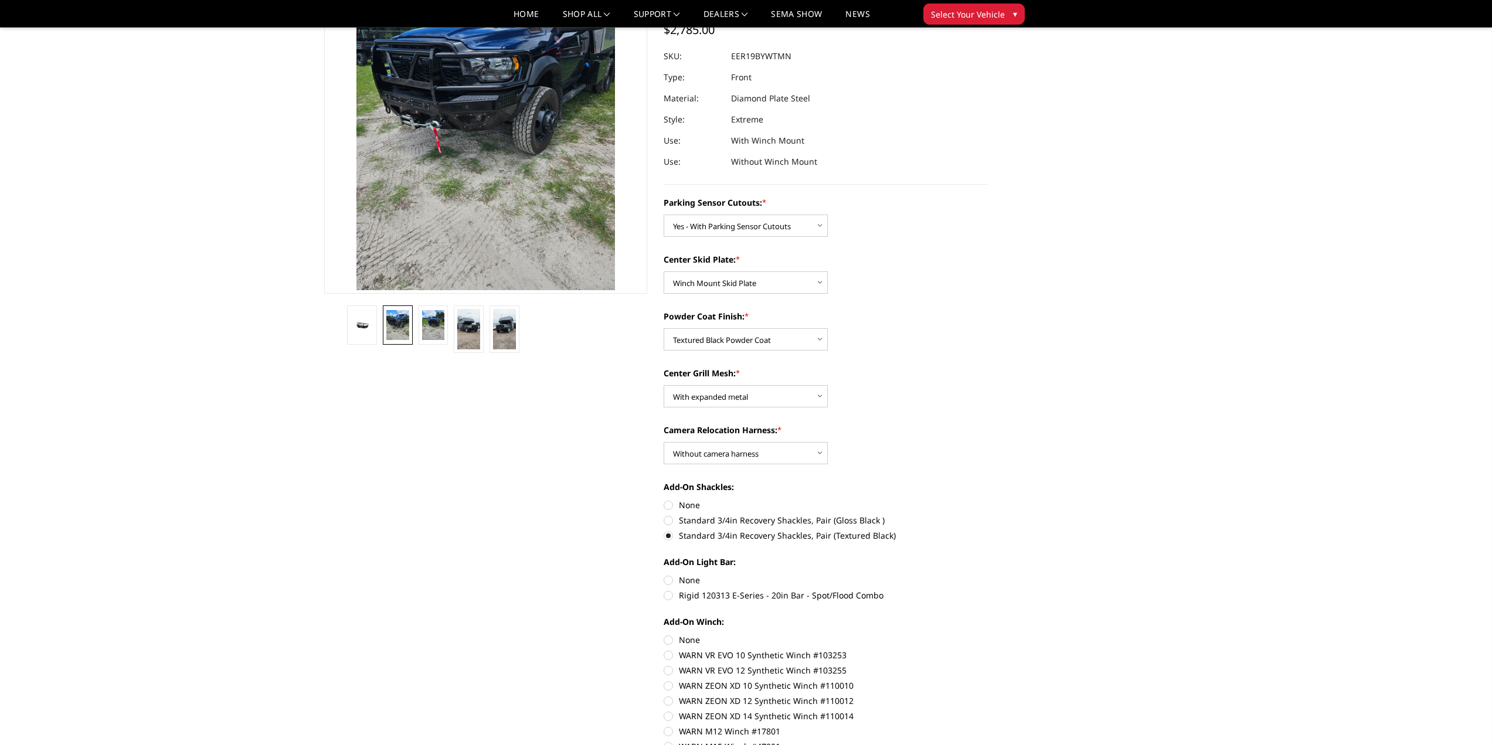
scroll to position [0, 0]
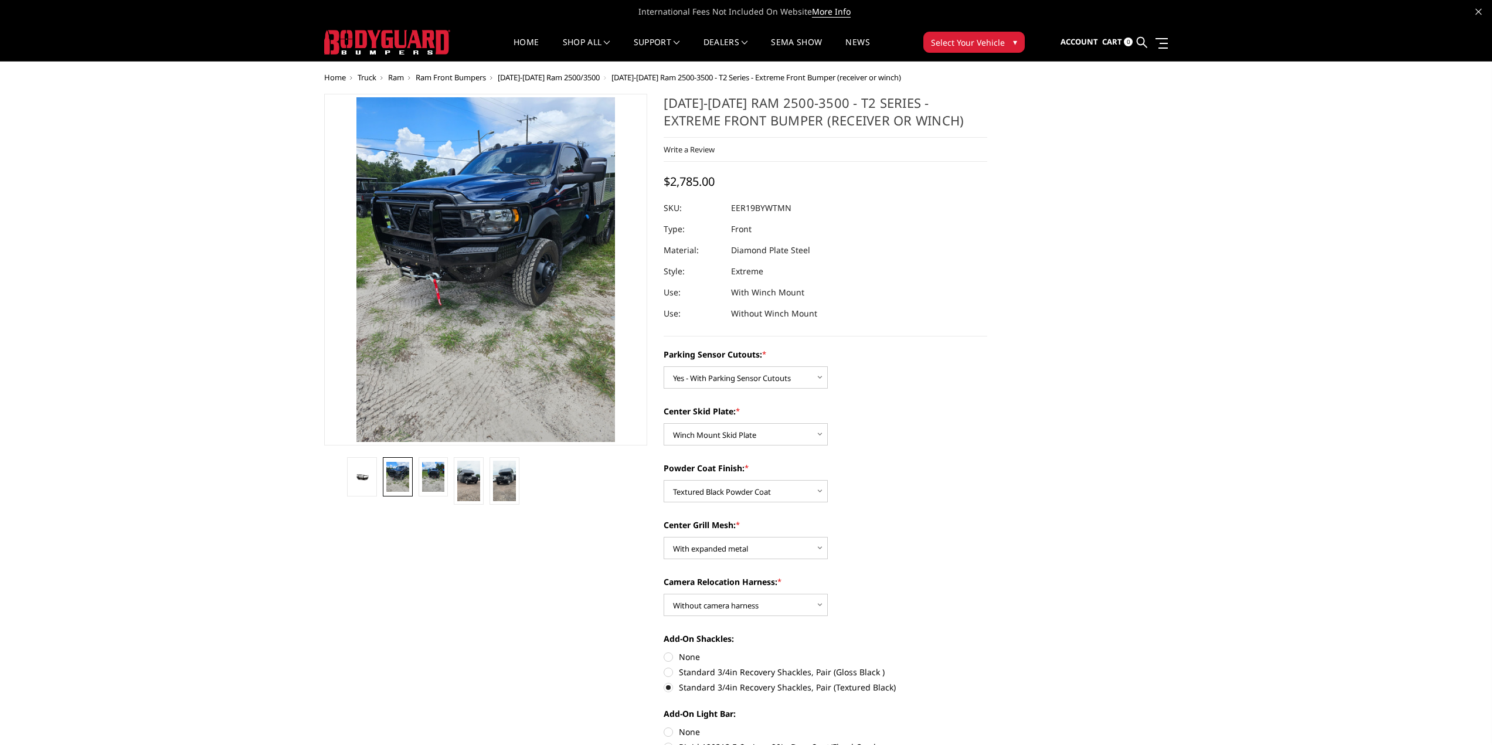
click at [668, 655] on label "None" at bounding box center [825, 657] width 324 height 12
click at [664, 651] on input "None" at bounding box center [663, 651] width 1 height 1
radio input "true"
click at [811, 544] on select "Choose Options With expanded metal Without expanded metal" at bounding box center [745, 548] width 164 height 22
select select "3818"
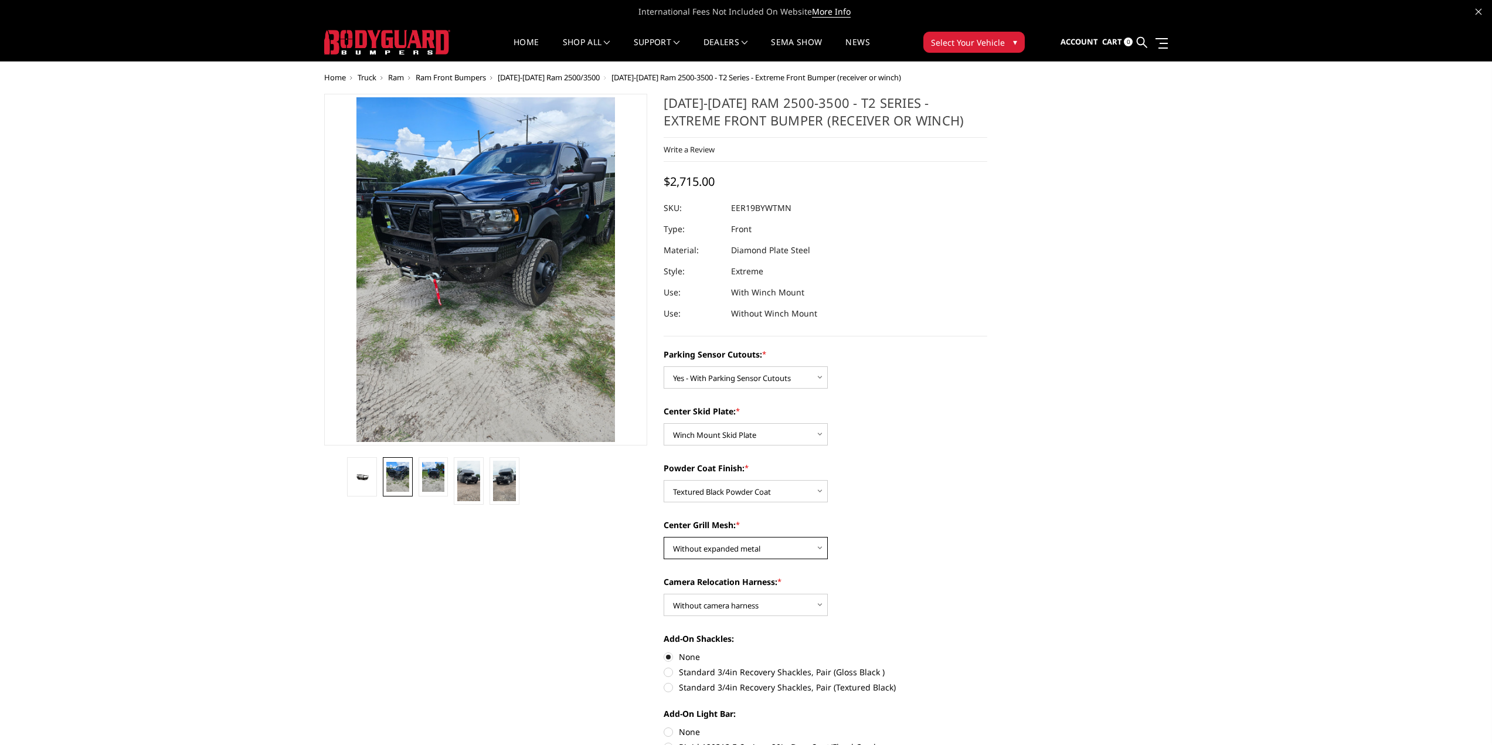
click at [663, 537] on select "Choose Options With expanded metal Without expanded metal" at bounding box center [745, 548] width 164 height 22
click at [818, 490] on select "Choose Options Bare Metal Gloss Black Powder Coat Textured Black Powder Coat" at bounding box center [745, 491] width 164 height 22
click at [663, 480] on select "Choose Options Bare Metal Gloss Black Powder Coat Textured Black Powder Coat" at bounding box center [745, 491] width 164 height 22
click at [812, 490] on select "Choose Options Bare Metal Gloss Black Powder Coat Textured Black Powder Coat" at bounding box center [745, 491] width 164 height 22
select select "3816"
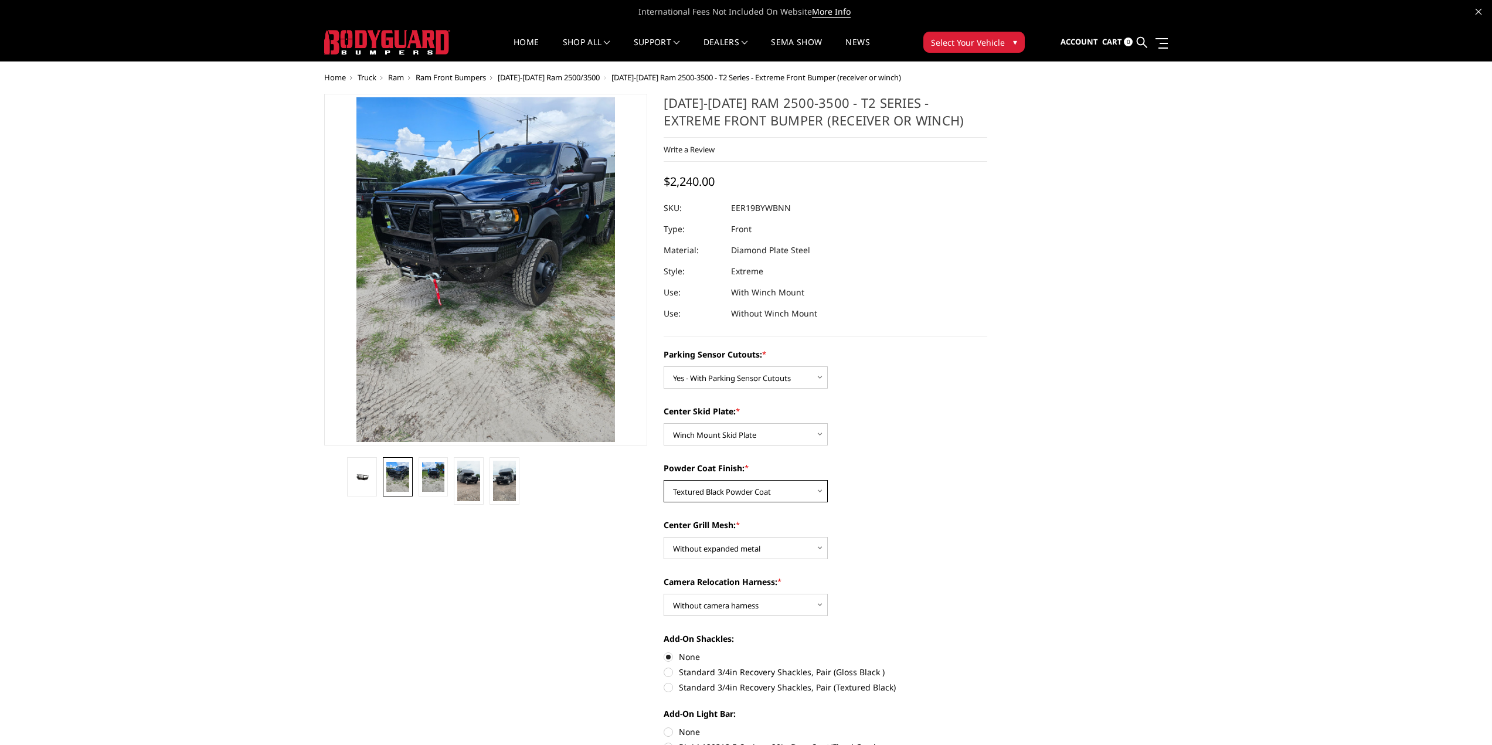
click at [663, 480] on select "Choose Options Bare Metal Gloss Black Powder Coat Textured Black Powder Coat" at bounding box center [745, 491] width 164 height 22
click at [815, 432] on select "Choose Options 2" Receiver Tube Standard Skid Plate (included) Winch Mount Skid…" at bounding box center [745, 434] width 164 height 22
click at [663, 423] on select "Choose Options 2" Receiver Tube Standard Skid Plate (included) Winch Mount Skid…" at bounding box center [745, 434] width 164 height 22
click at [746, 425] on select "Choose Options 2" Receiver Tube Standard Skid Plate (included) Winch Mount Skid…" at bounding box center [745, 434] width 164 height 22
click at [663, 423] on select "Choose Options 2" Receiver Tube Standard Skid Plate (included) Winch Mount Skid…" at bounding box center [745, 434] width 164 height 22
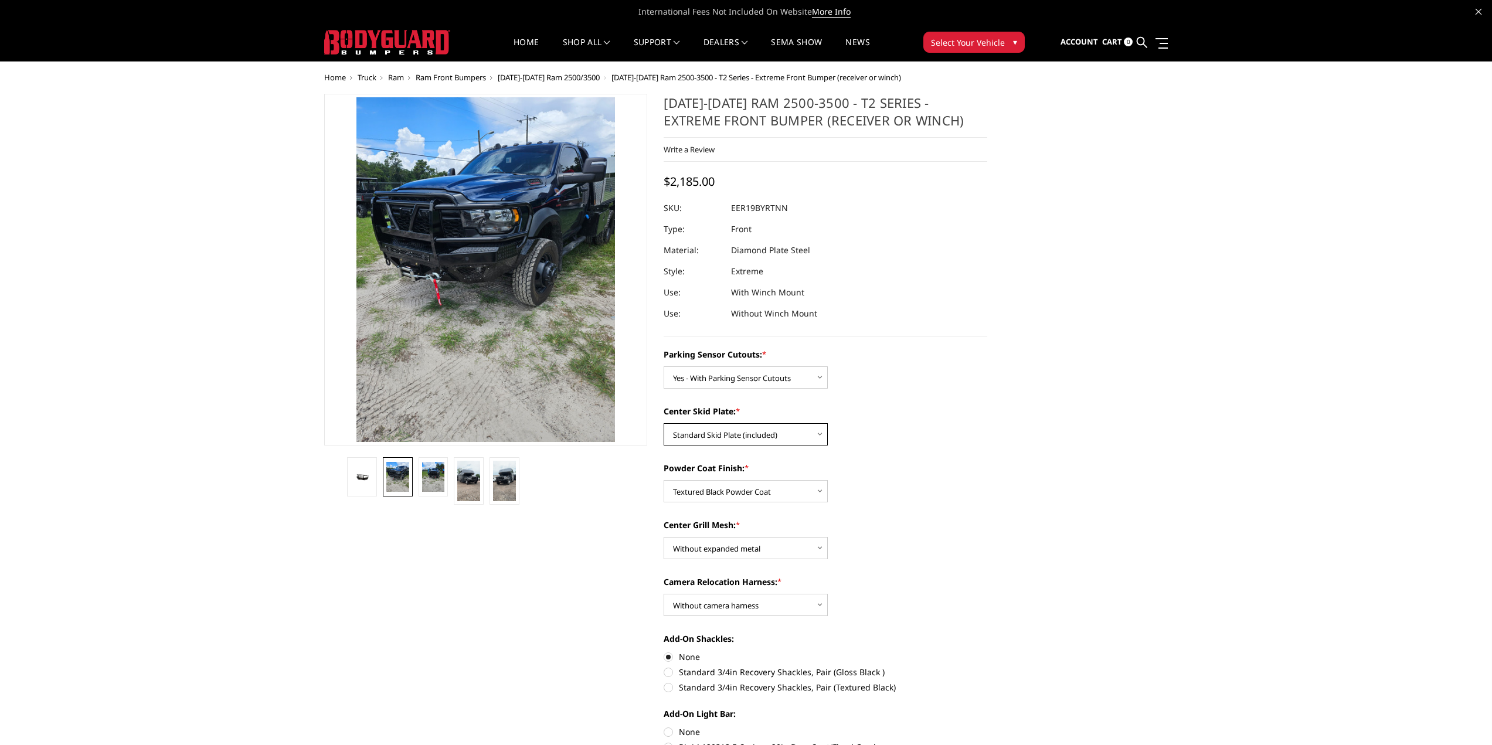
click at [727, 435] on select "Choose Options 2" Receiver Tube Standard Skid Plate (included) Winch Mount Skid…" at bounding box center [745, 434] width 164 height 22
select select "3813"
click at [663, 423] on select "Choose Options 2" Receiver Tube Standard Skid Plate (included) Winch Mount Skid…" at bounding box center [745, 434] width 164 height 22
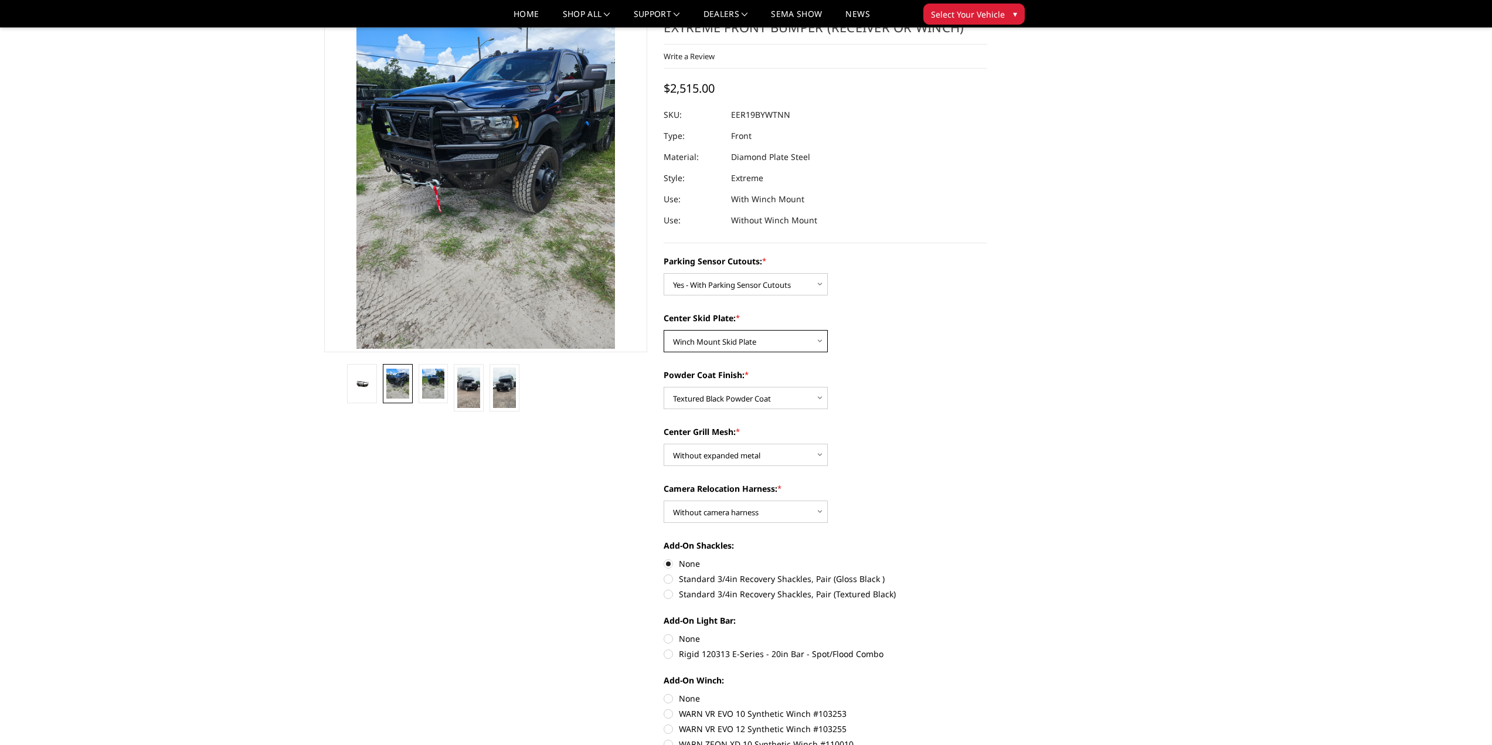
scroll to position [117, 0]
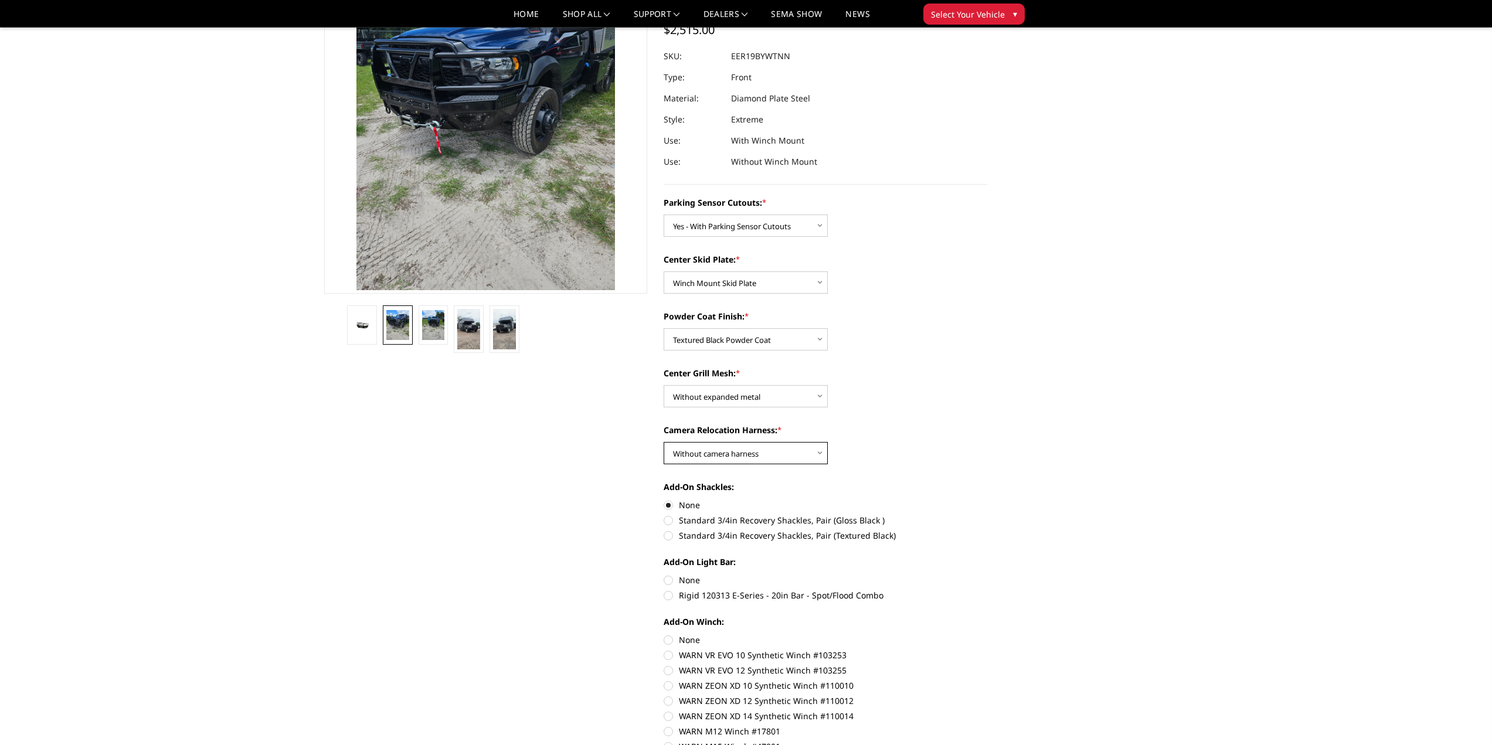
click at [815, 452] on select "Choose Options With camera harness Without camera harness" at bounding box center [745, 453] width 164 height 22
click at [930, 451] on div "Camera Relocation Harness: * Choose Options With camera harness Without camera …" at bounding box center [825, 444] width 324 height 40
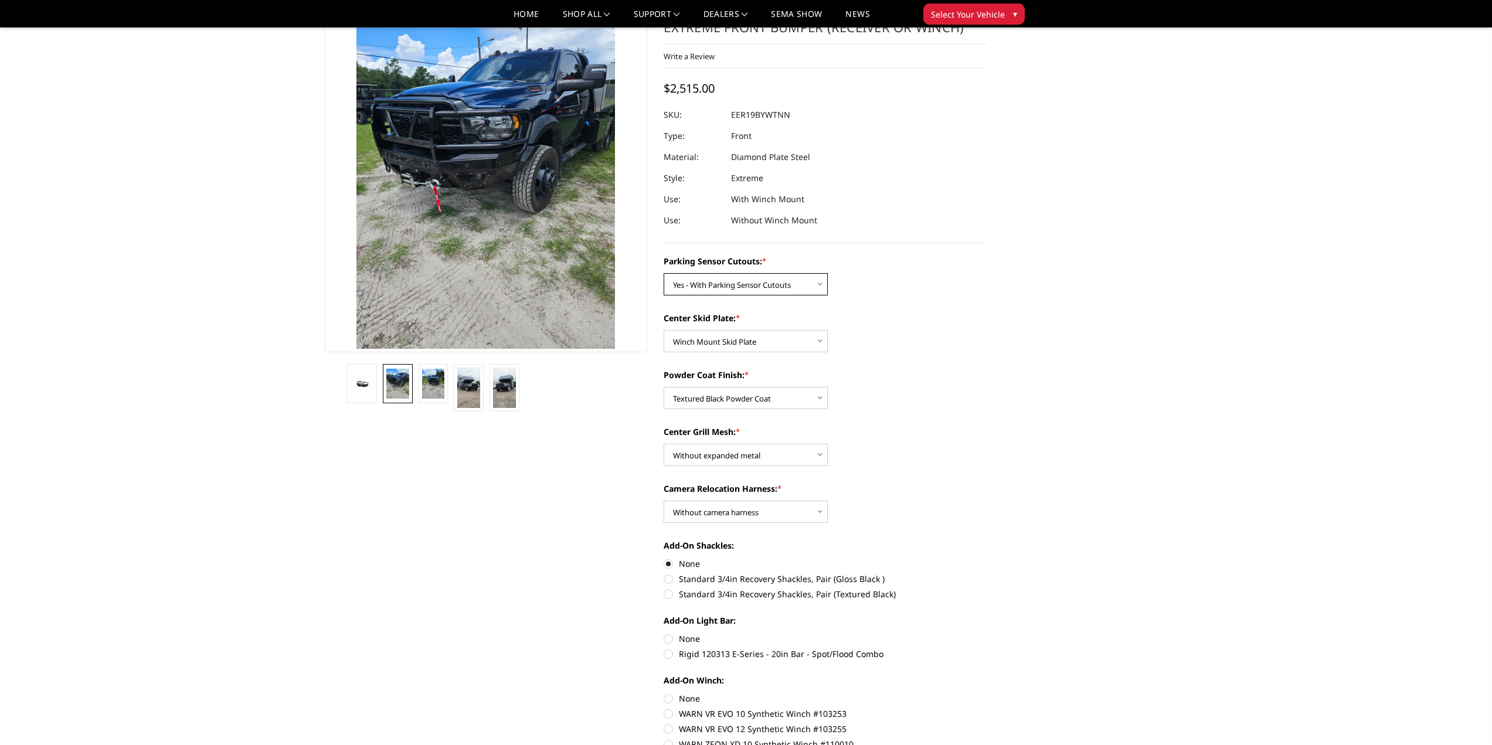
click at [818, 287] on select "Choose Options Yes - With Parking Sensor Cutouts" at bounding box center [745, 284] width 164 height 22
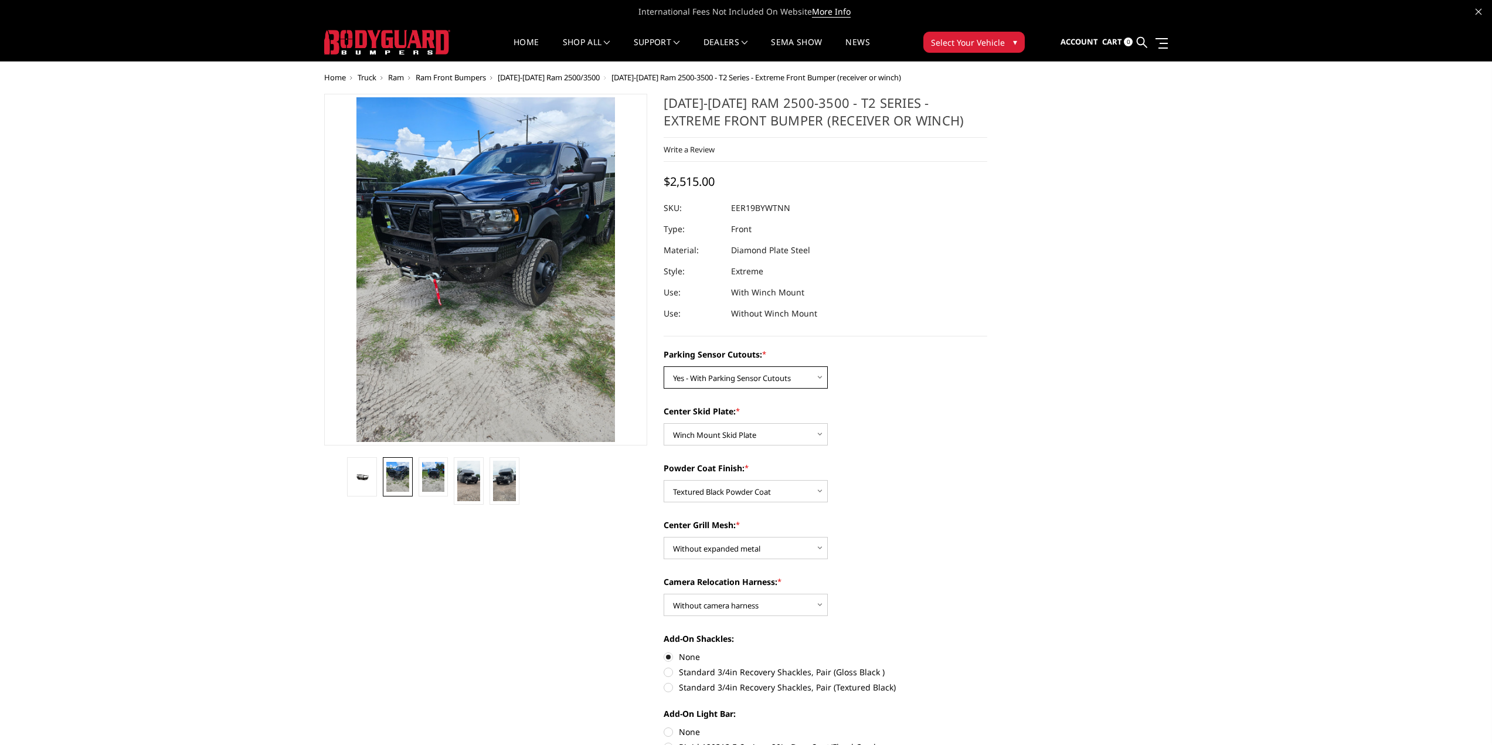
click at [765, 372] on select "Choose Options Yes - With Parking Sensor Cutouts" at bounding box center [745, 377] width 164 height 22
click at [946, 386] on div "Parking Sensor Cutouts: * Choose Options Yes - With Parking Sensor Cutouts" at bounding box center [825, 368] width 324 height 40
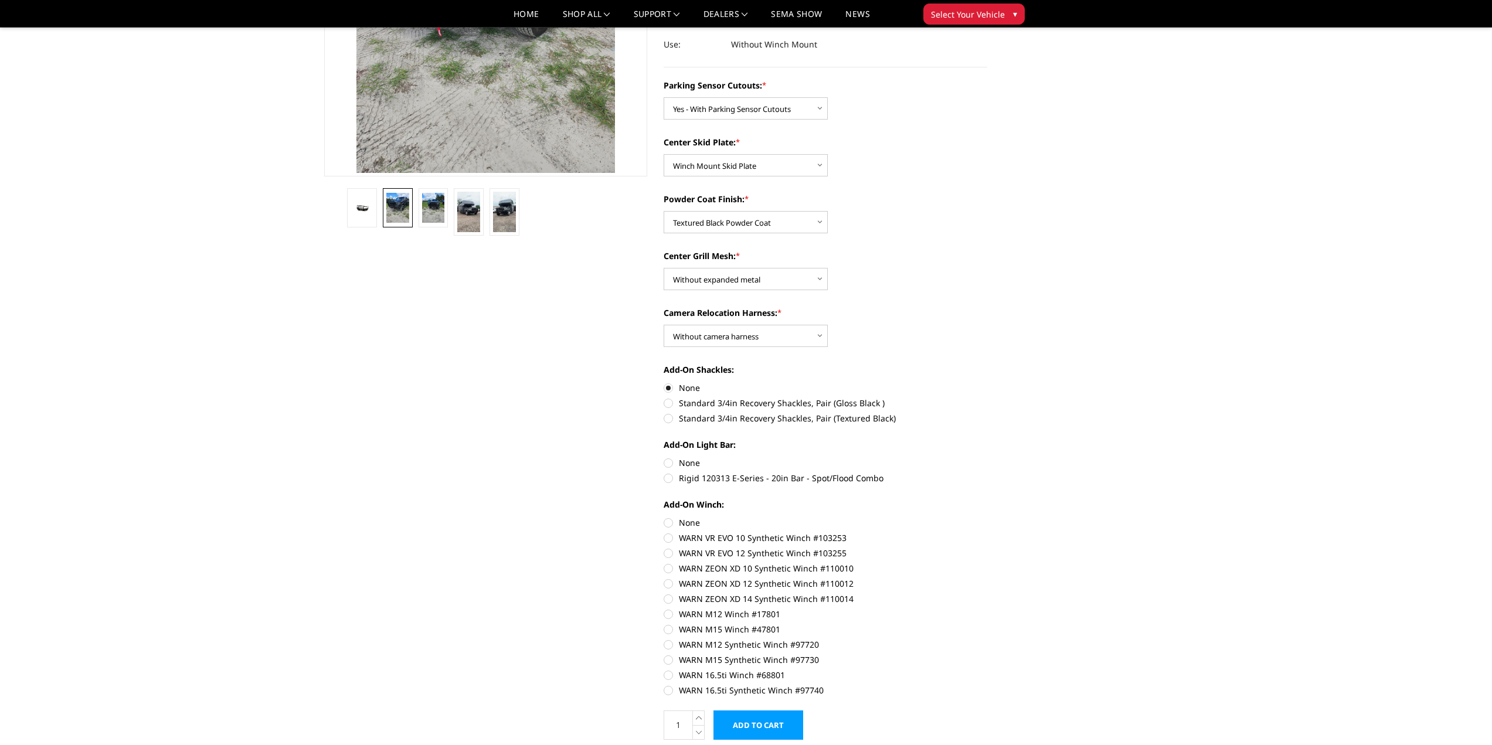
scroll to position [293, 0]
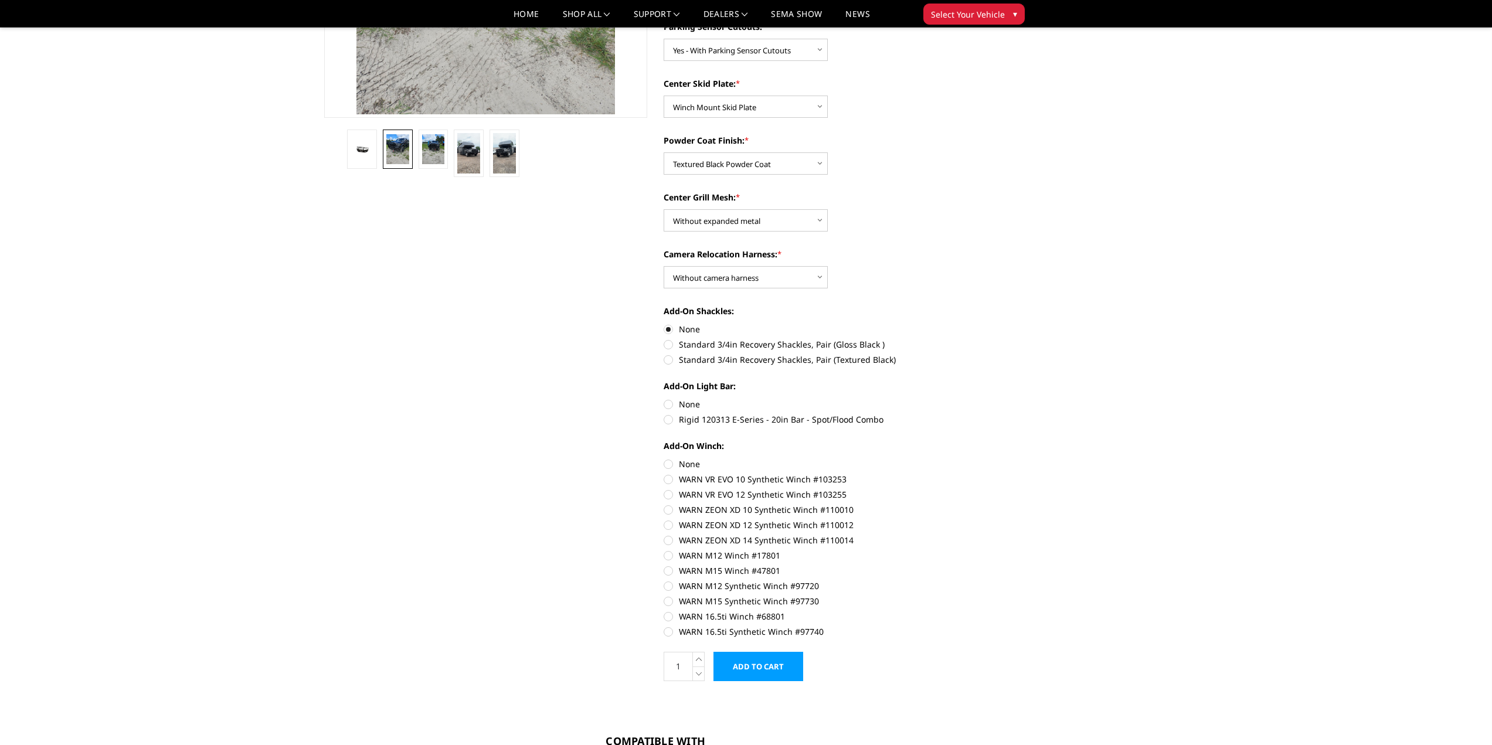
click at [669, 402] on label "None" at bounding box center [825, 404] width 324 height 12
click at [664, 399] on input "None" at bounding box center [663, 398] width 1 height 1
radio input "true"
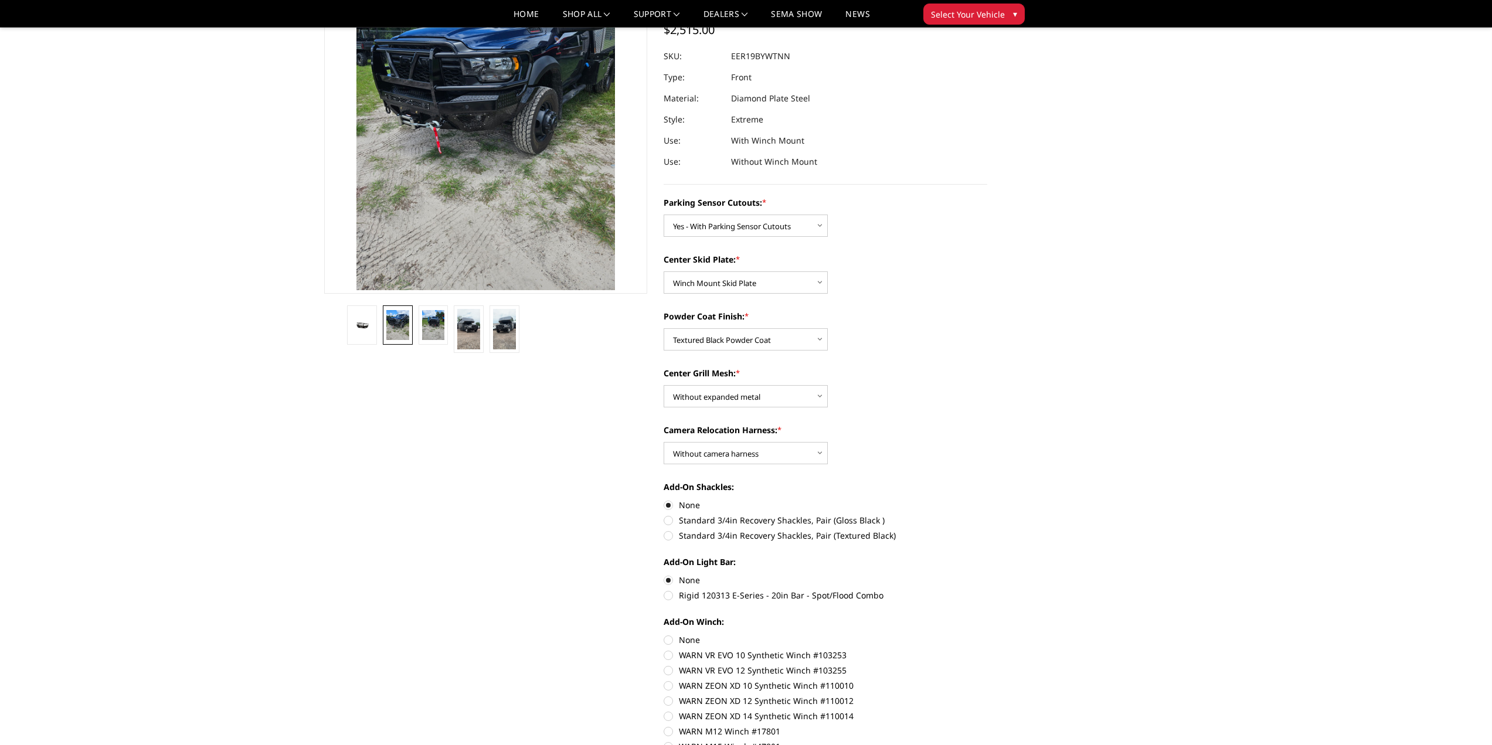
scroll to position [176, 0]
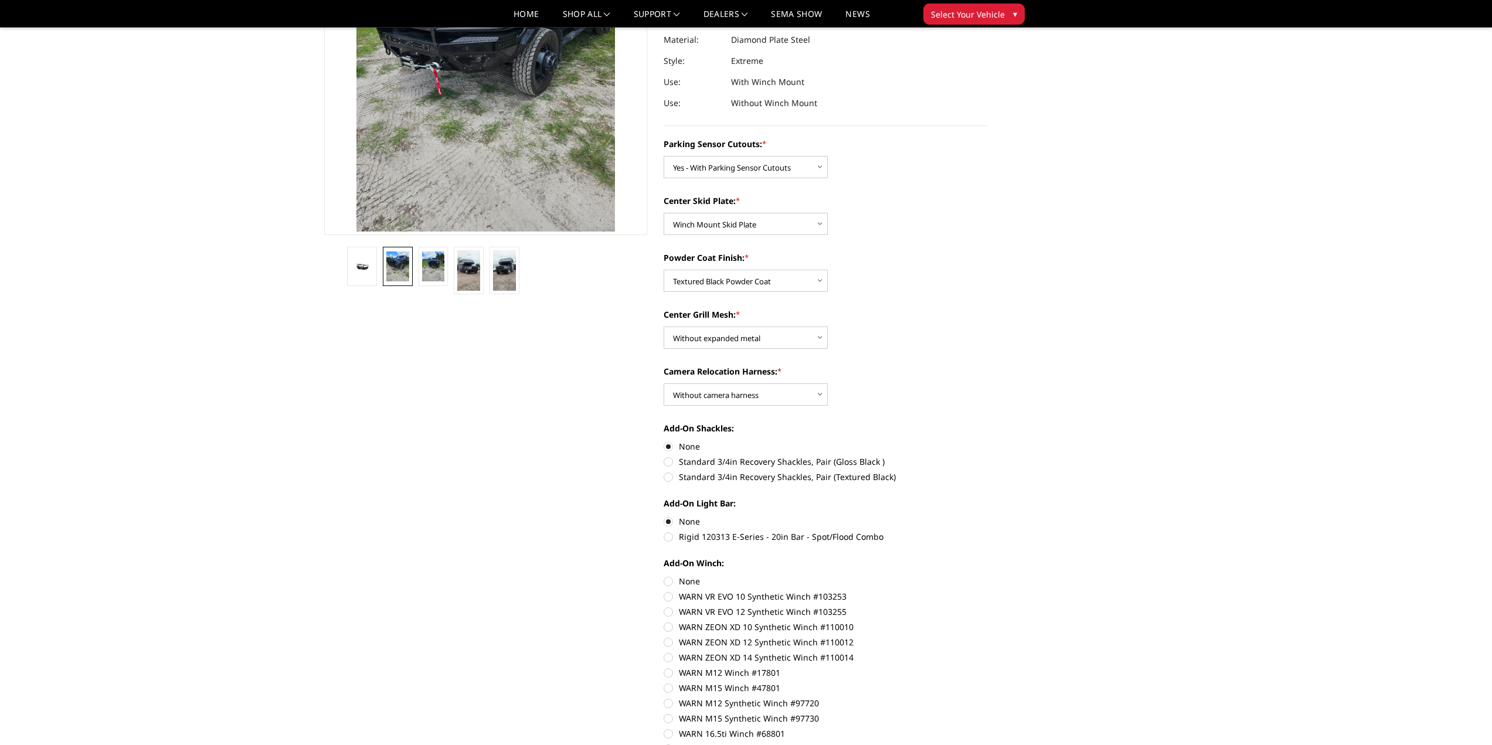
click at [671, 537] on label "Rigid 120313 E-Series - 20in Bar - Spot/Flood Combo" at bounding box center [825, 536] width 324 height 12
click at [987, 516] on input "Rigid 120313 E-Series - 20in Bar - Spot/Flood Combo" at bounding box center [987, 515] width 1 height 1
radio input "true"
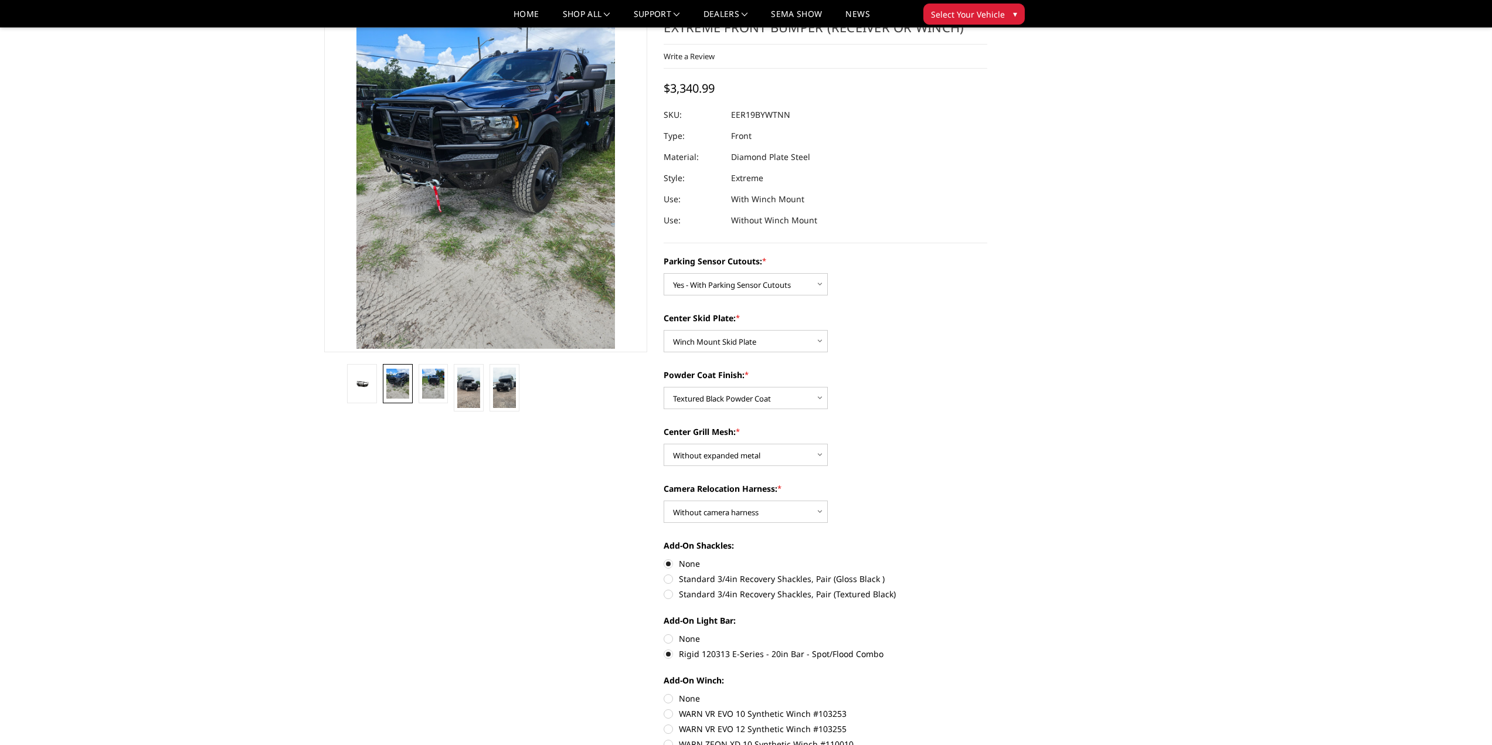
scroll to position [117, 0]
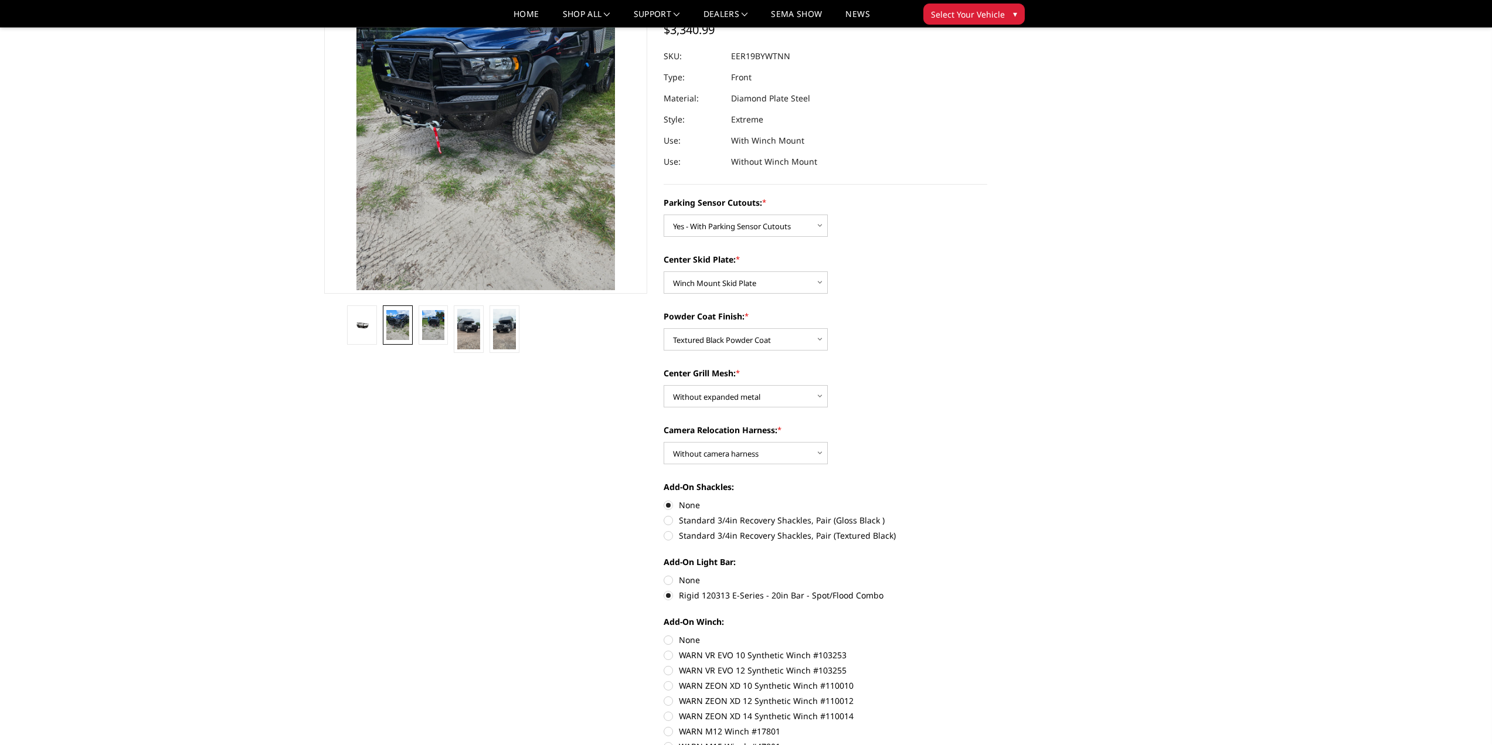
click at [670, 582] on label "None" at bounding box center [825, 580] width 324 height 12
click at [664, 574] on input "None" at bounding box center [663, 574] width 1 height 1
radio input "true"
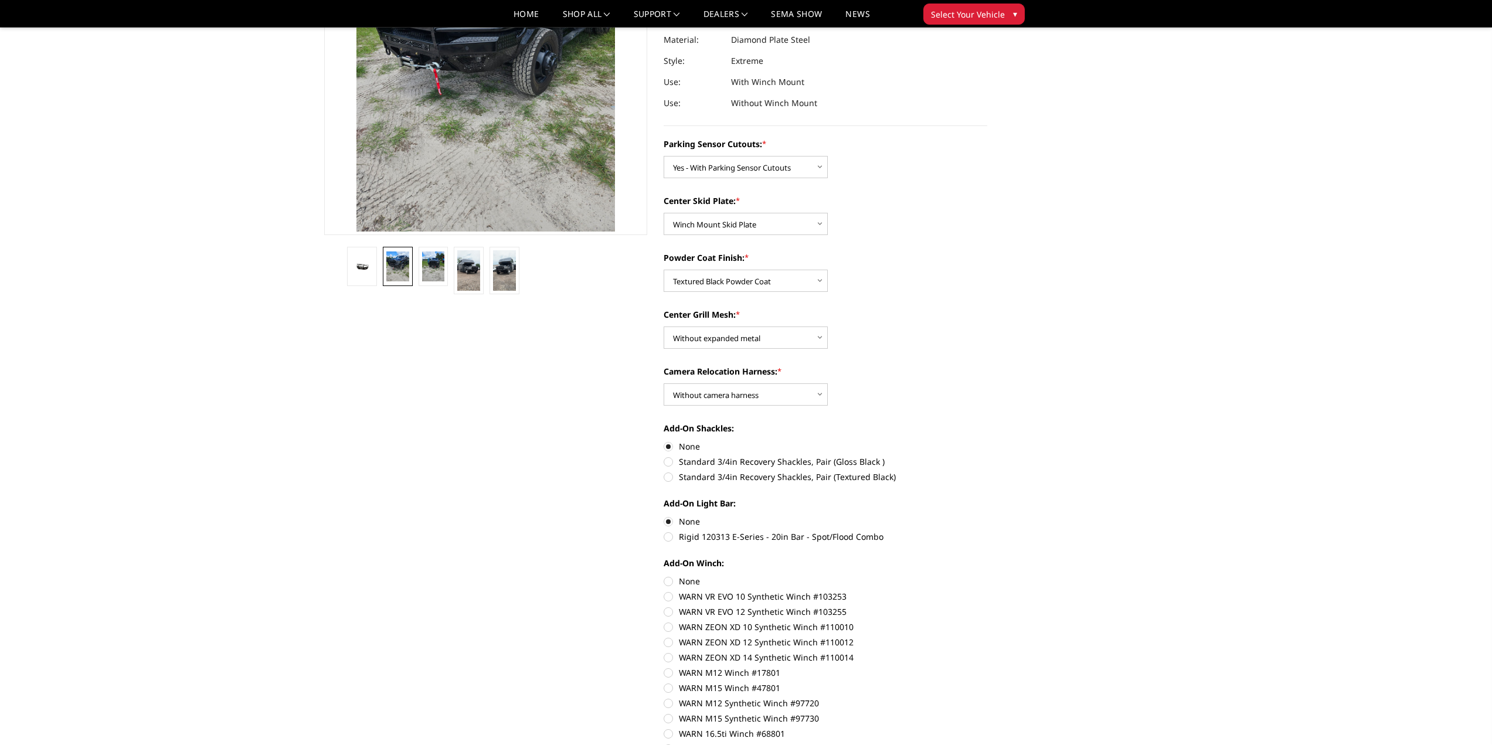
scroll to position [234, 0]
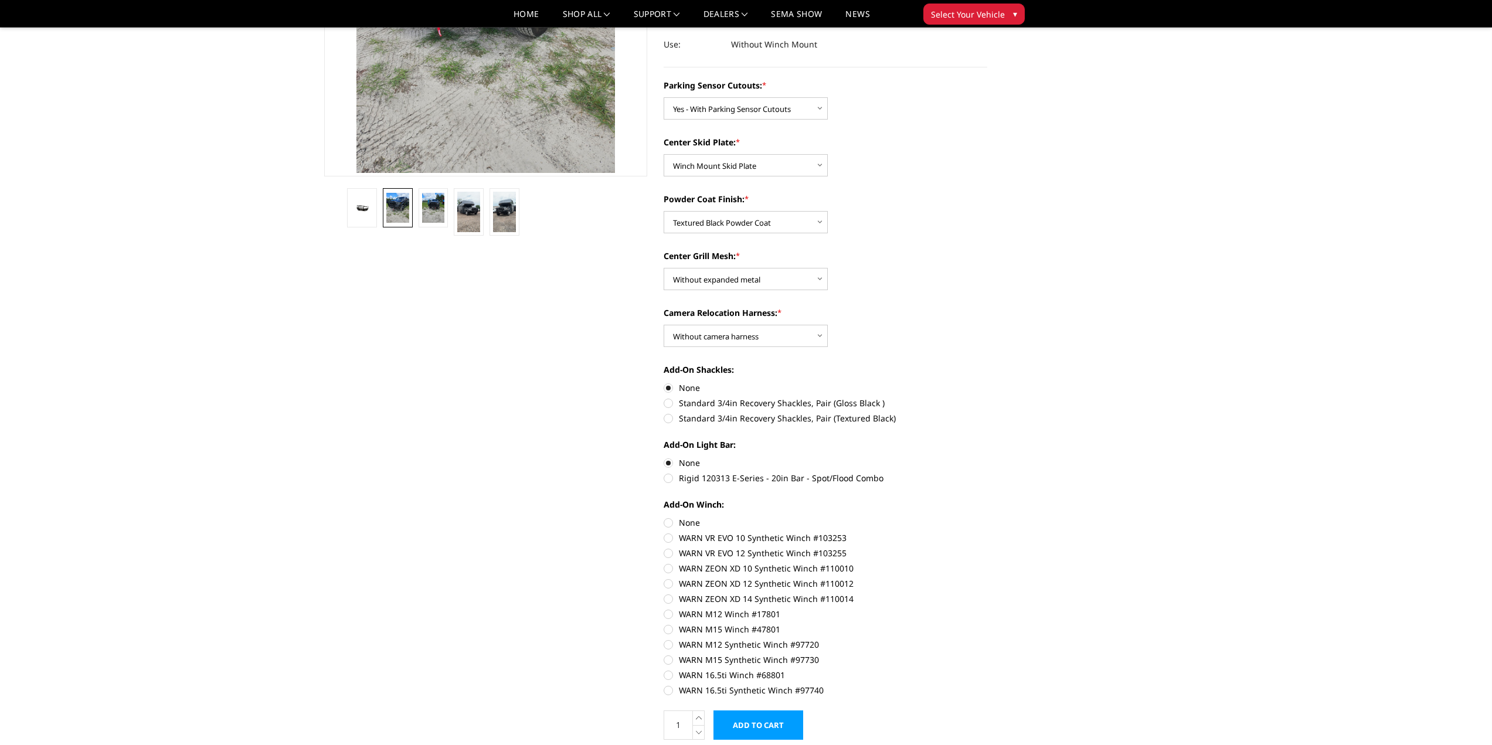
click at [665, 521] on label "None" at bounding box center [825, 522] width 324 height 12
click at [664, 517] on input "None" at bounding box center [663, 516] width 1 height 1
radio input "true"
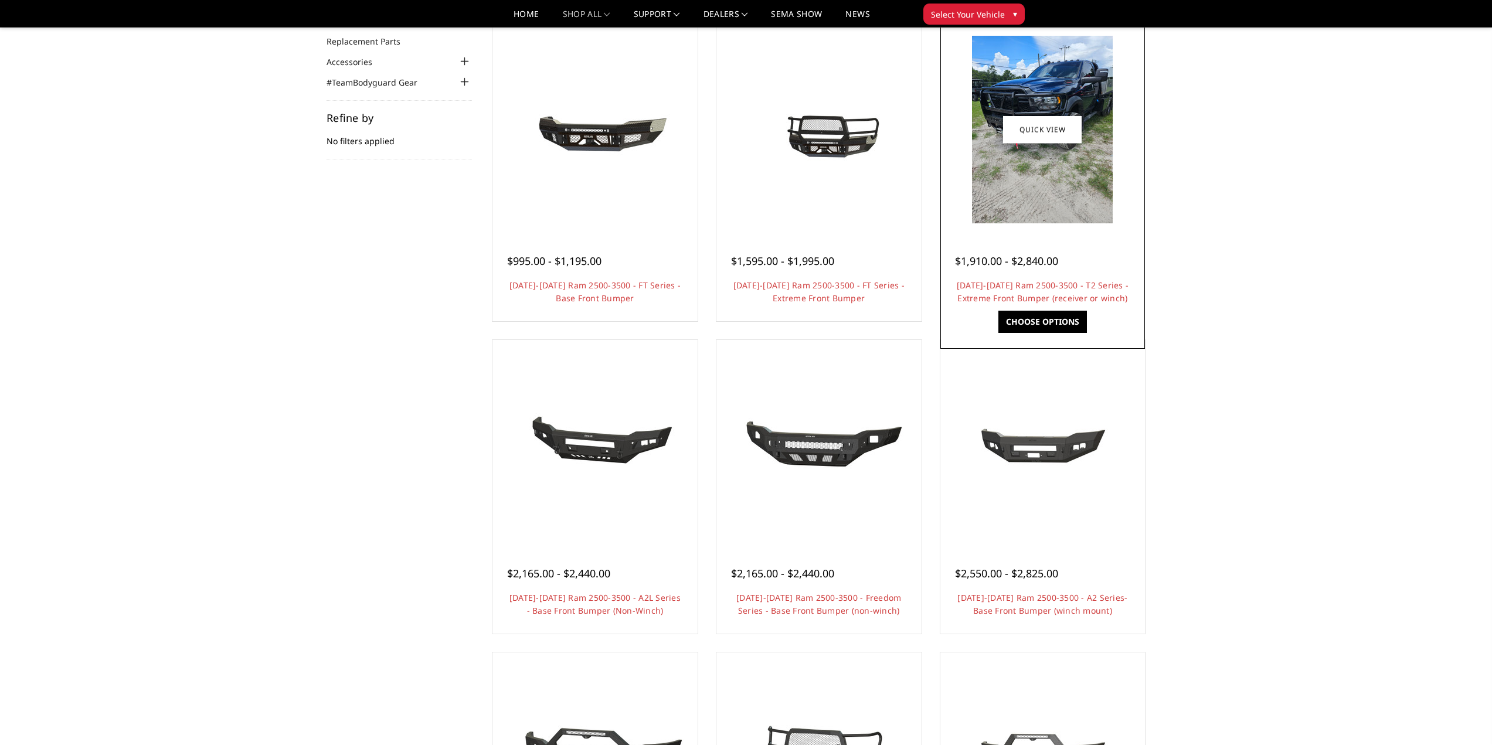
scroll to position [59, 0]
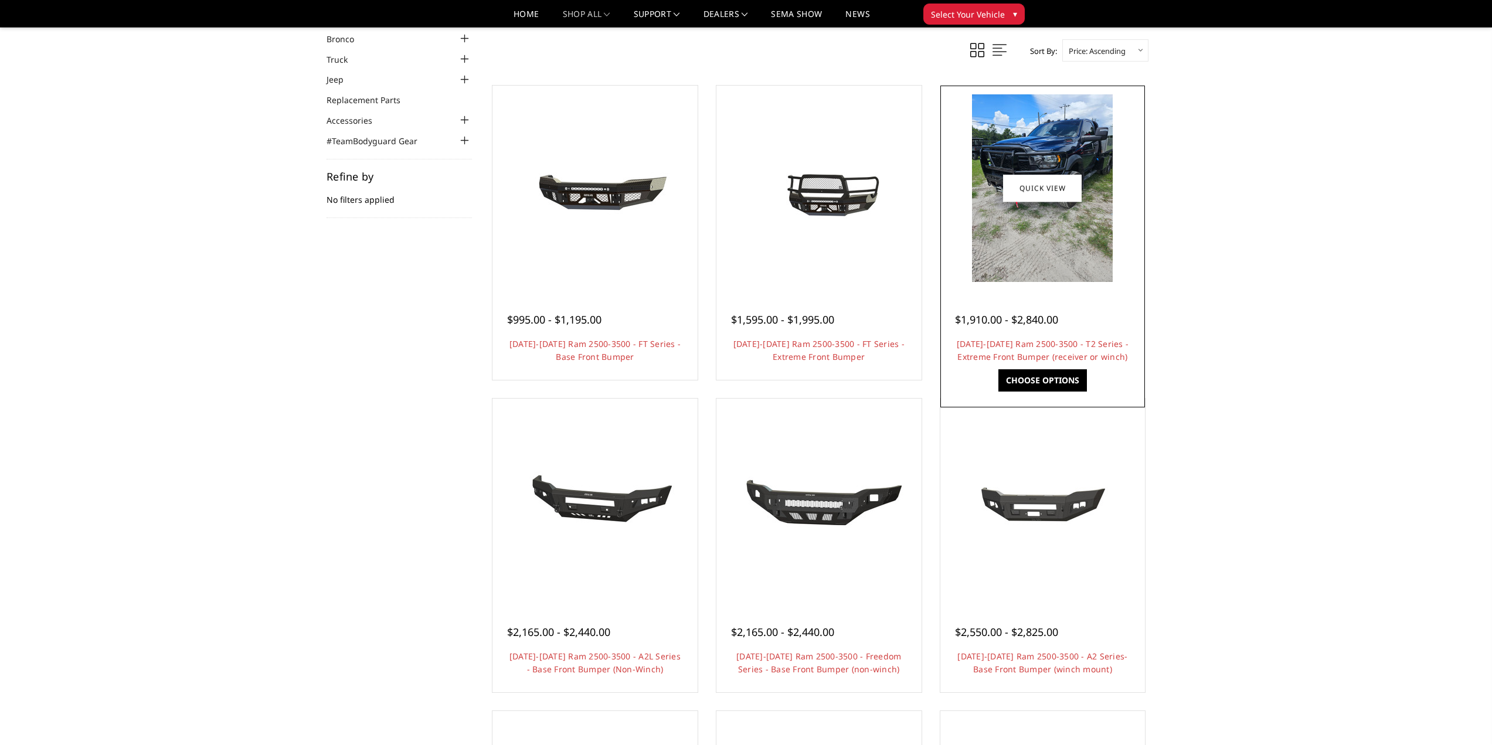
click at [1034, 278] on img at bounding box center [1042, 188] width 141 height 188
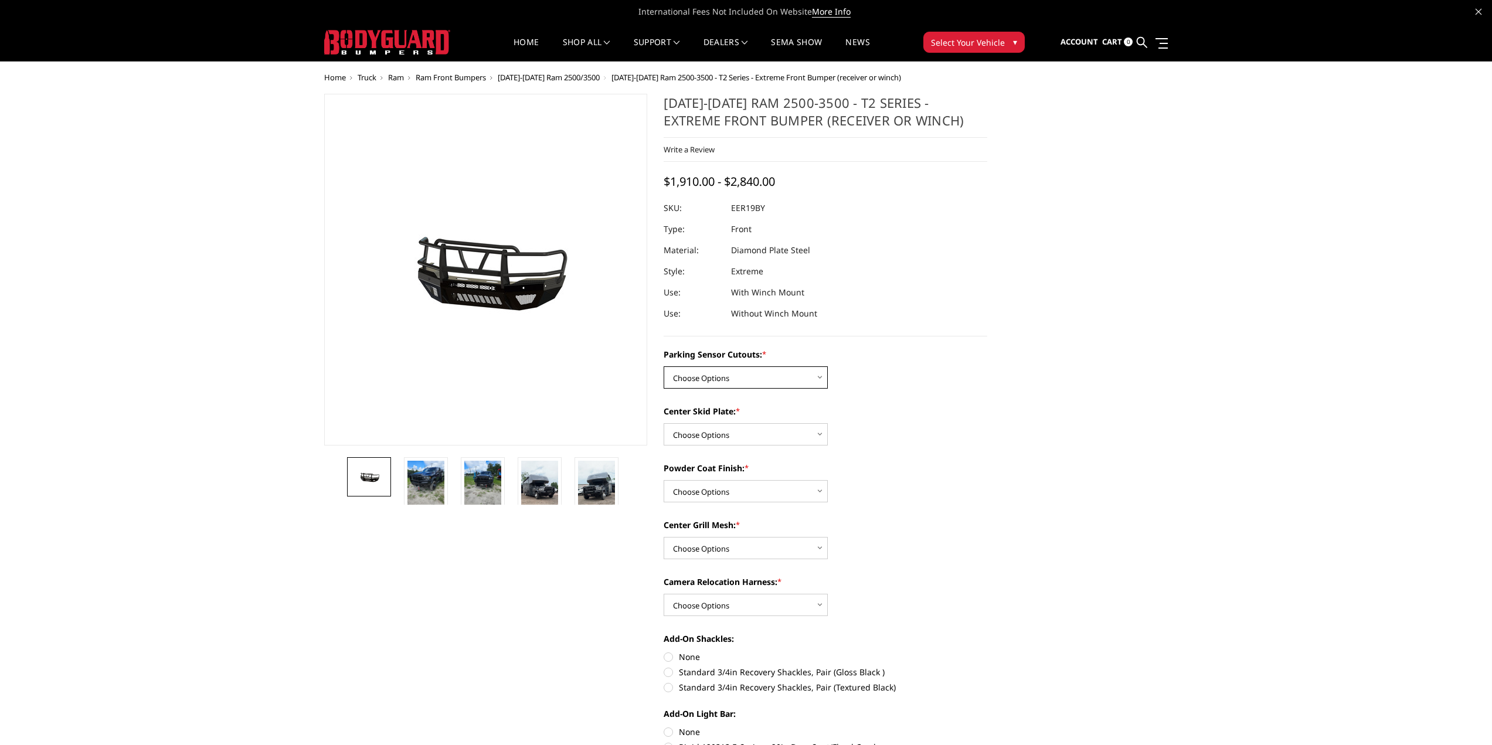
click at [818, 375] on select "Choose Options Yes - With Parking Sensor Cutouts" at bounding box center [745, 377] width 164 height 22
select select "3810"
click at [663, 366] on select "Choose Options Yes - With Parking Sensor Cutouts" at bounding box center [745, 377] width 164 height 22
click at [813, 432] on select "Choose Options 2" Receiver Tube Standard Skid Plate (included) Winch Mount Skid…" at bounding box center [745, 434] width 164 height 22
select select "3813"
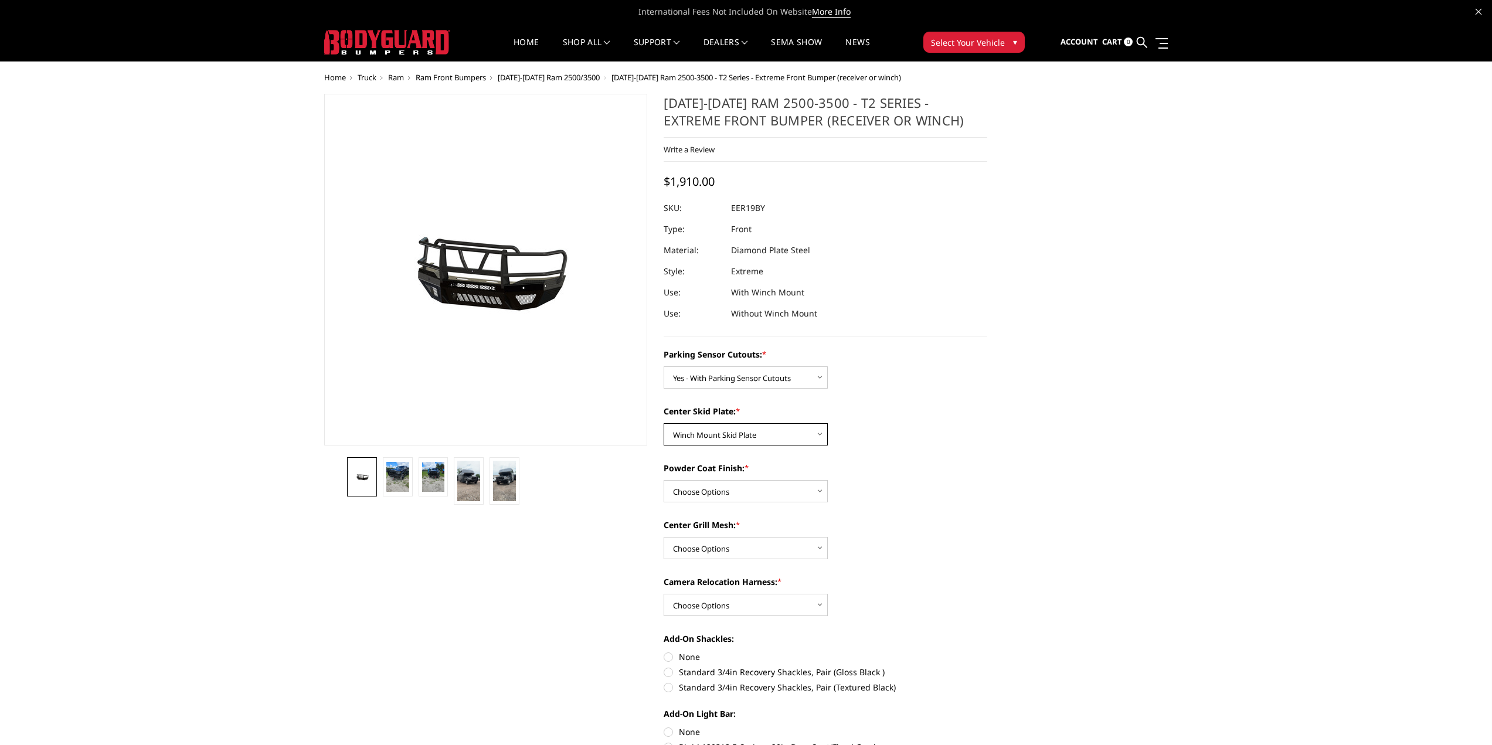
click at [663, 423] on select "Choose Options 2" Receiver Tube Standard Skid Plate (included) Winch Mount Skid…" at bounding box center [745, 434] width 164 height 22
click at [809, 491] on select "Choose Options Bare Metal Gloss Black Powder Coat Textured Black Powder Coat" at bounding box center [745, 491] width 164 height 22
select select "3816"
click at [663, 480] on select "Choose Options Bare Metal Gloss Black Powder Coat Textured Black Powder Coat" at bounding box center [745, 491] width 164 height 22
click at [807, 541] on select "Choose Options With expanded metal Without expanded metal" at bounding box center [745, 548] width 164 height 22
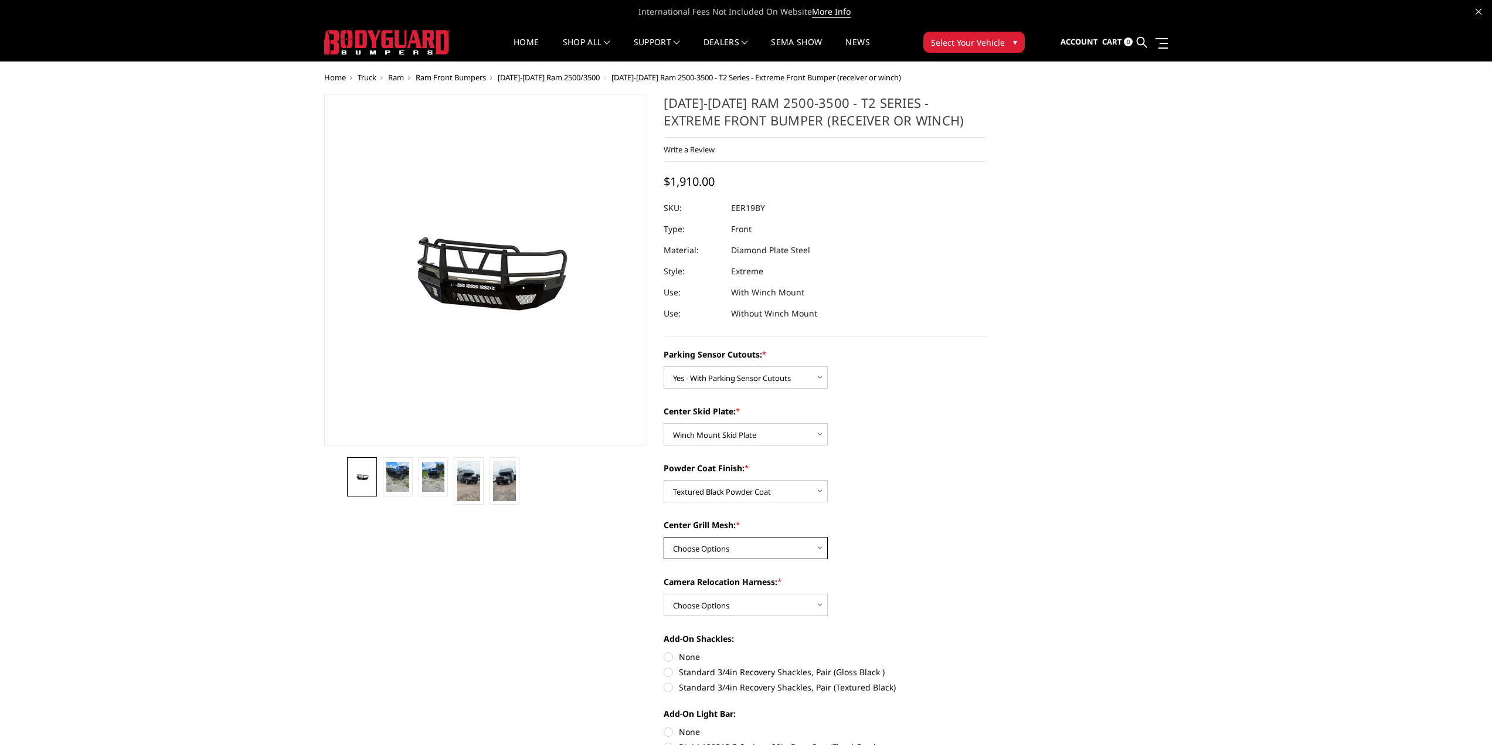
select select "3817"
click at [663, 537] on select "Choose Options With expanded metal Without expanded metal" at bounding box center [745, 548] width 164 height 22
click at [806, 598] on select "Choose Options With camera harness Without camera harness" at bounding box center [745, 605] width 164 height 22
select select "3820"
click at [663, 594] on select "Choose Options With camera harness Without camera harness" at bounding box center [745, 605] width 164 height 22
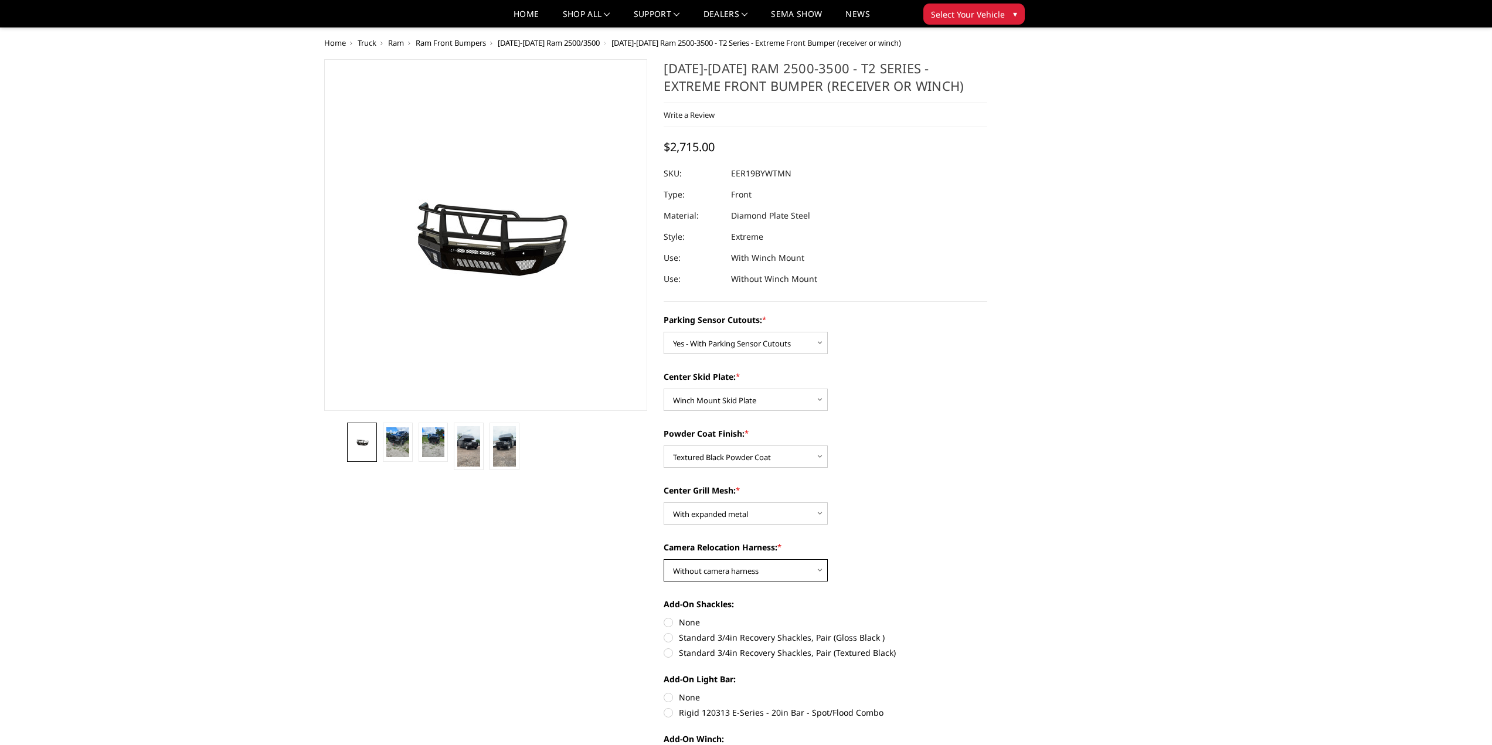
scroll to position [59, 0]
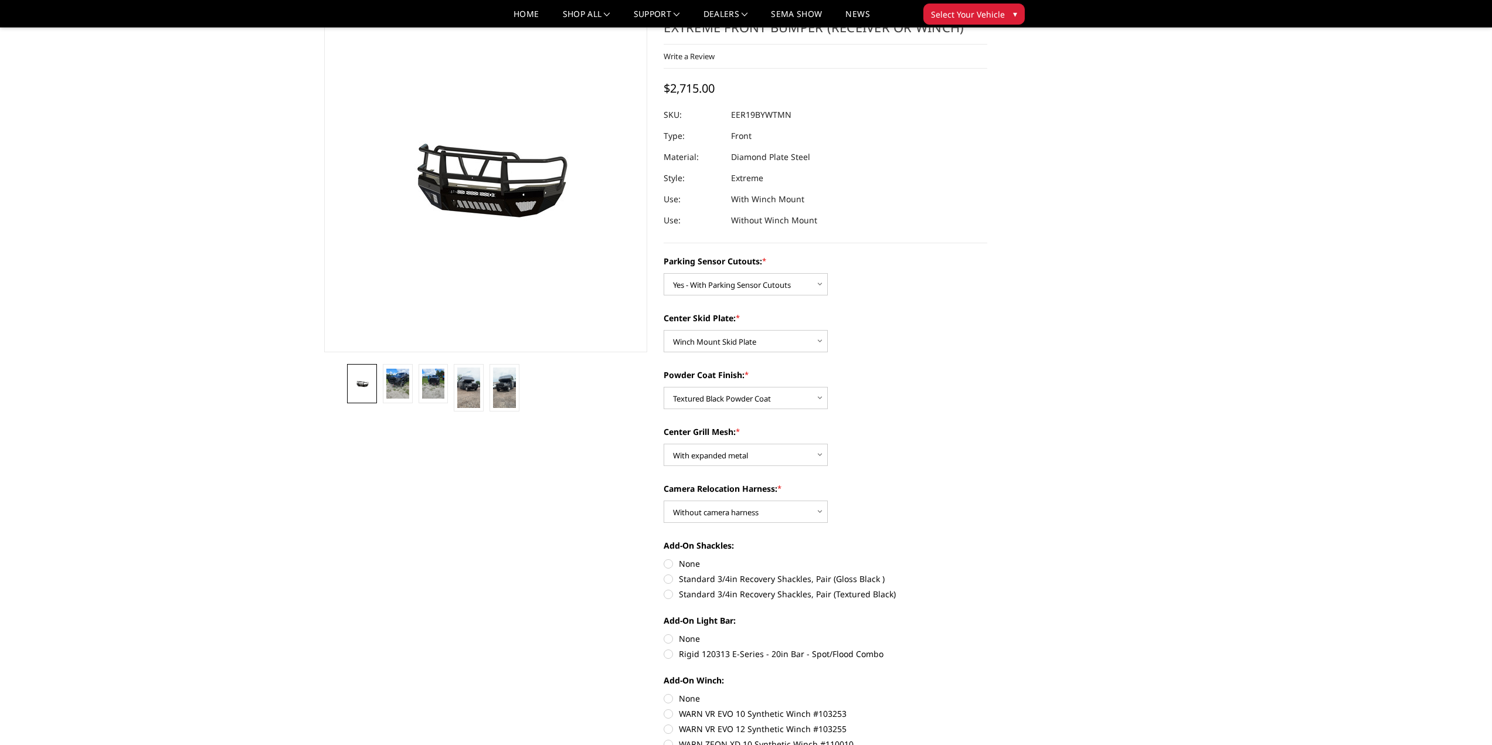
click at [669, 594] on label "Standard 3/4in Recovery Shackles, Pair (Textured Black)" at bounding box center [825, 594] width 324 height 12
click at [987, 573] on input "Standard 3/4in Recovery Shackles, Pair (Textured Black)" at bounding box center [987, 573] width 1 height 1
radio input "true"
click at [670, 636] on label "None" at bounding box center [825, 638] width 324 height 12
click at [664, 633] on input "None" at bounding box center [663, 632] width 1 height 1
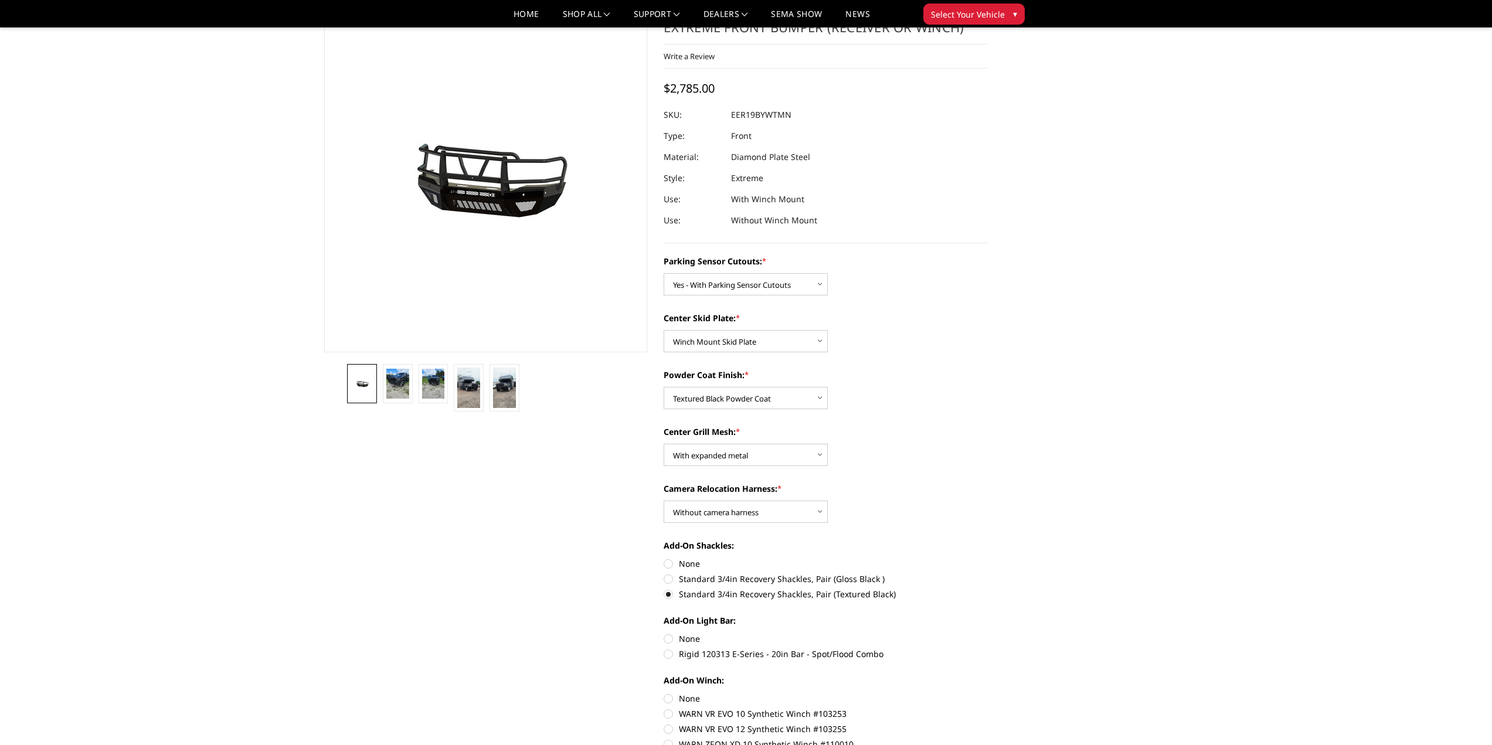
radio input "true"
click at [668, 699] on label "None" at bounding box center [825, 698] width 324 height 12
click at [664, 693] on input "None" at bounding box center [663, 692] width 1 height 1
radio input "true"
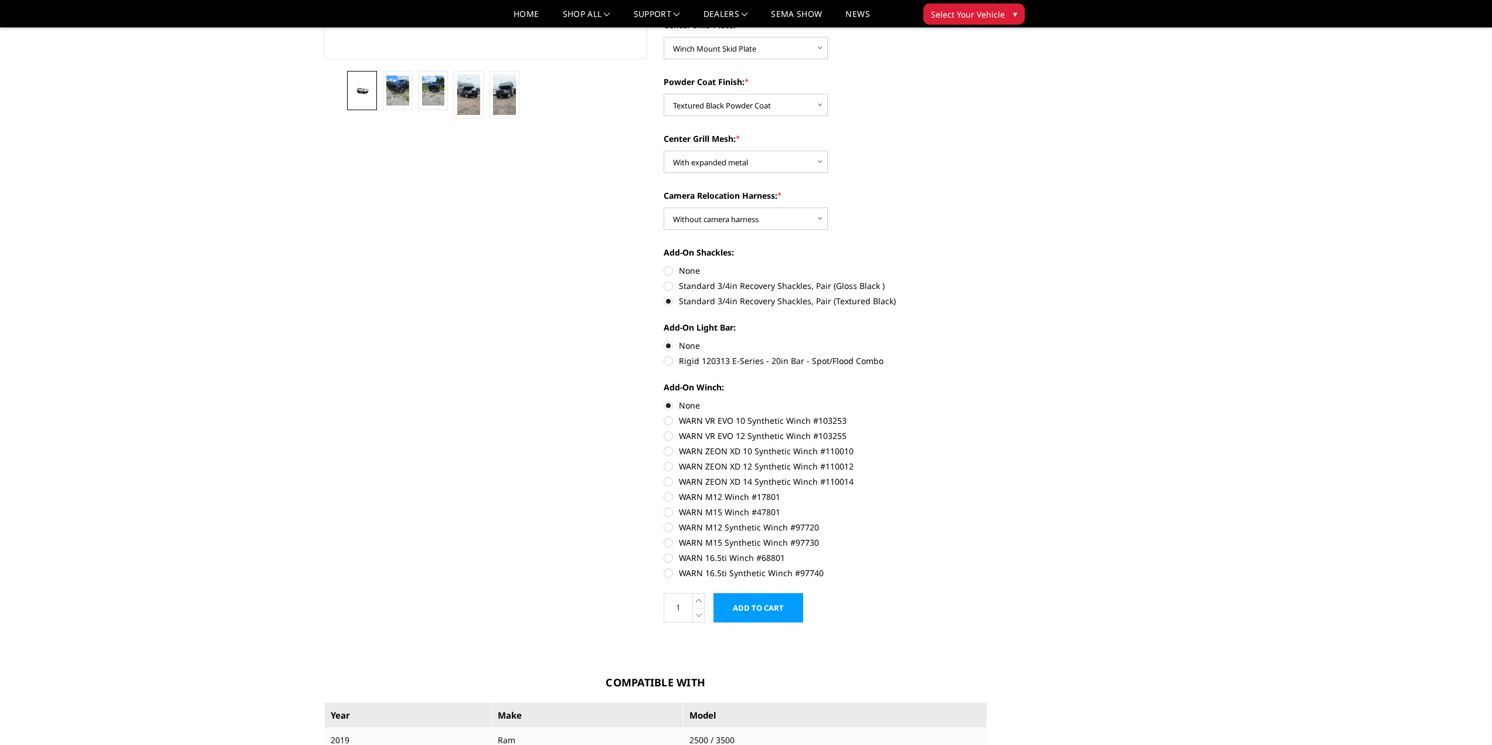
scroll to position [0, 0]
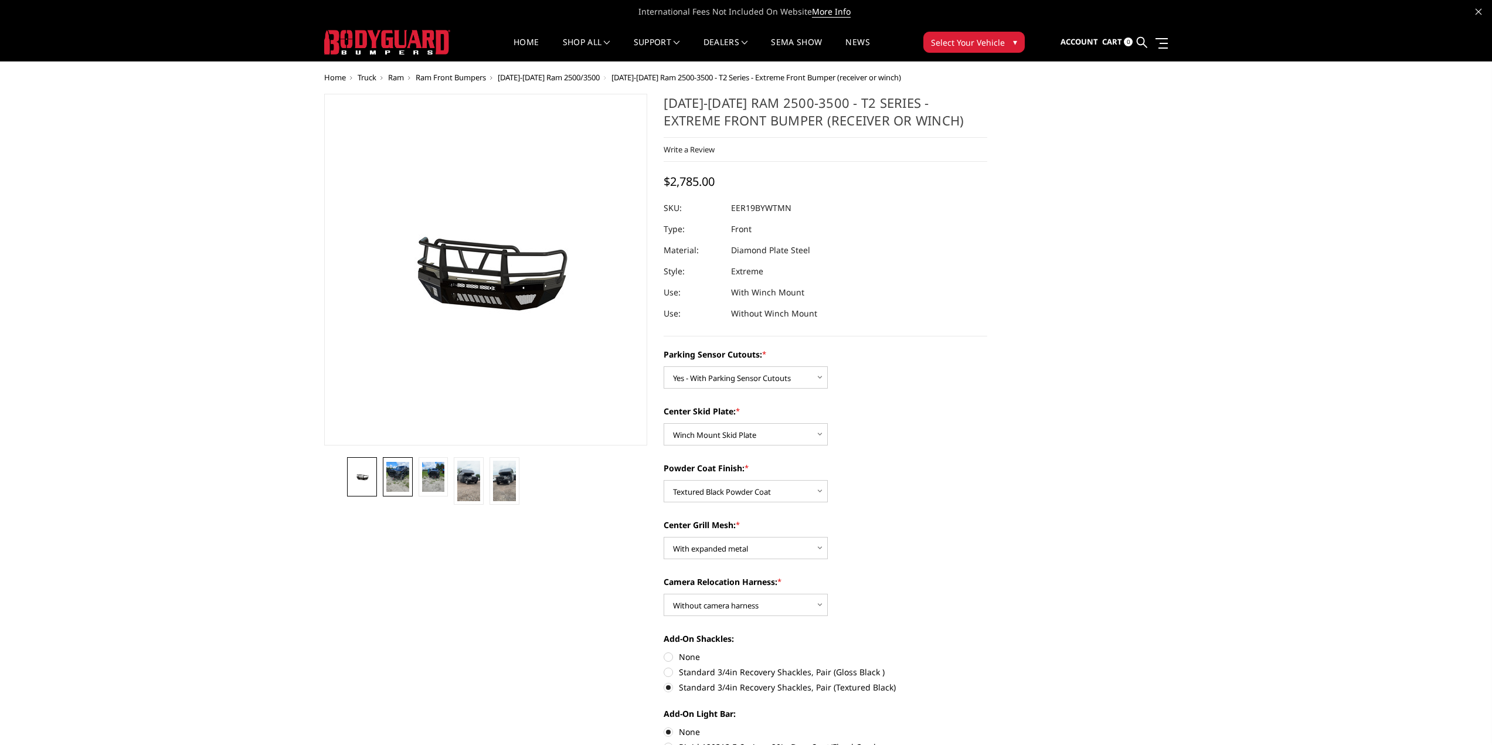
click at [391, 472] on img at bounding box center [397, 477] width 23 height 30
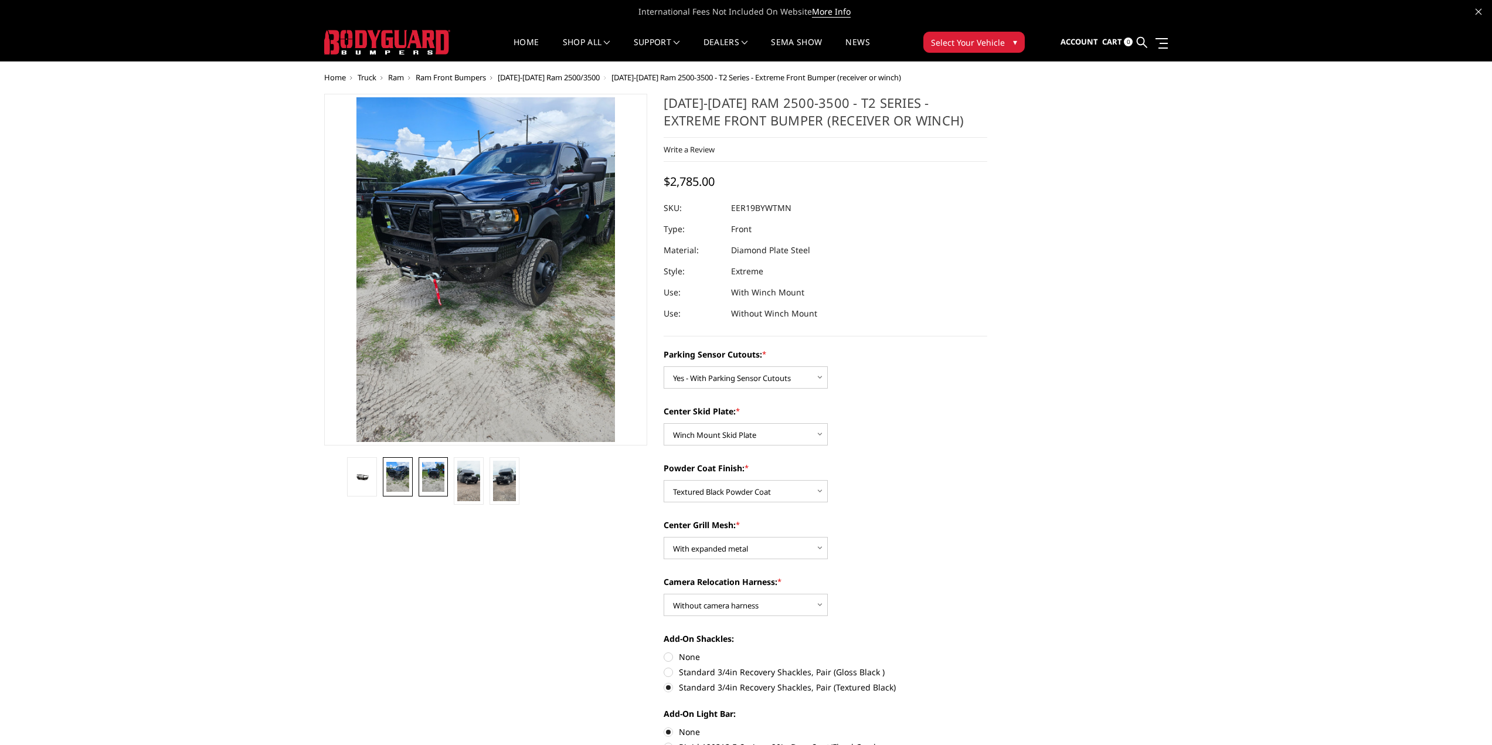
click at [438, 471] on img at bounding box center [433, 477] width 23 height 30
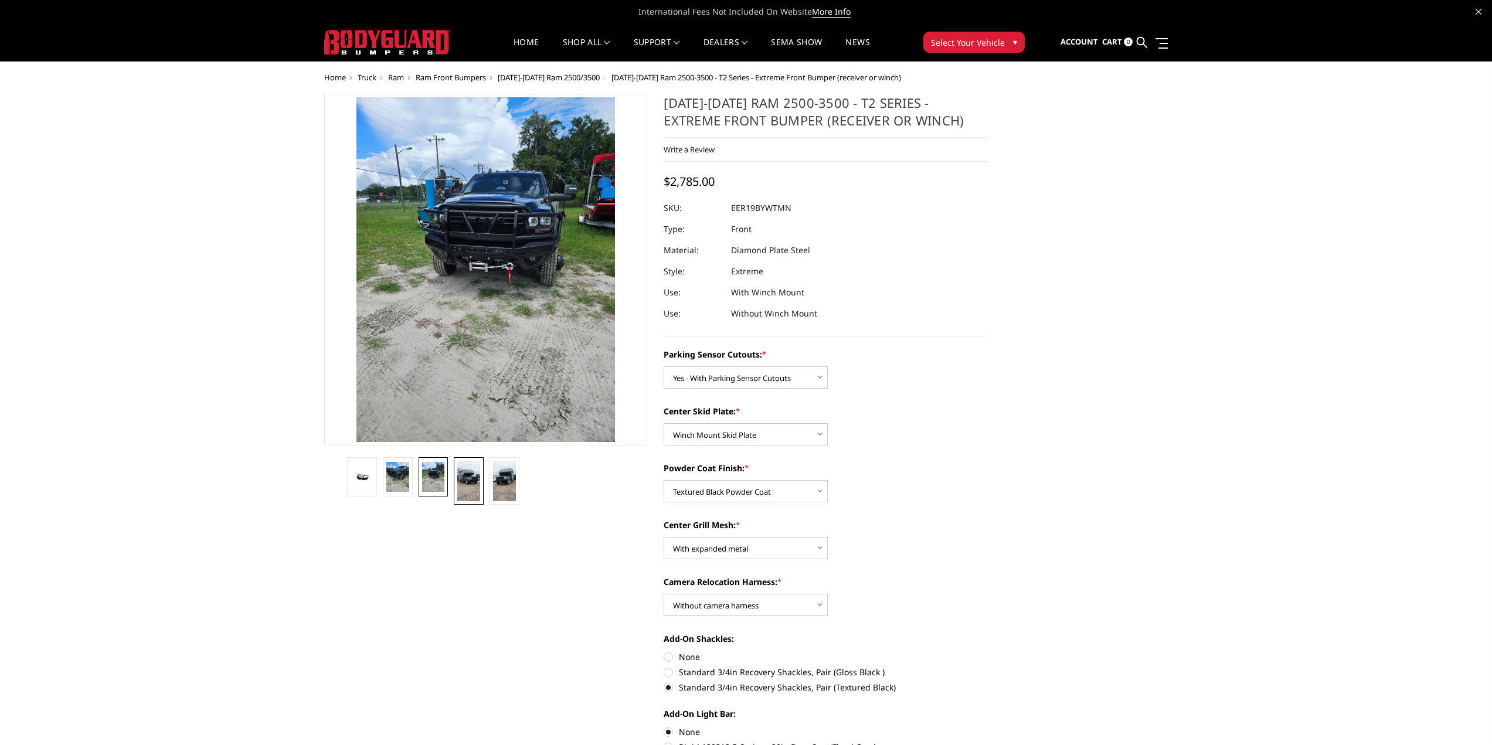
click at [464, 482] on img at bounding box center [468, 481] width 23 height 40
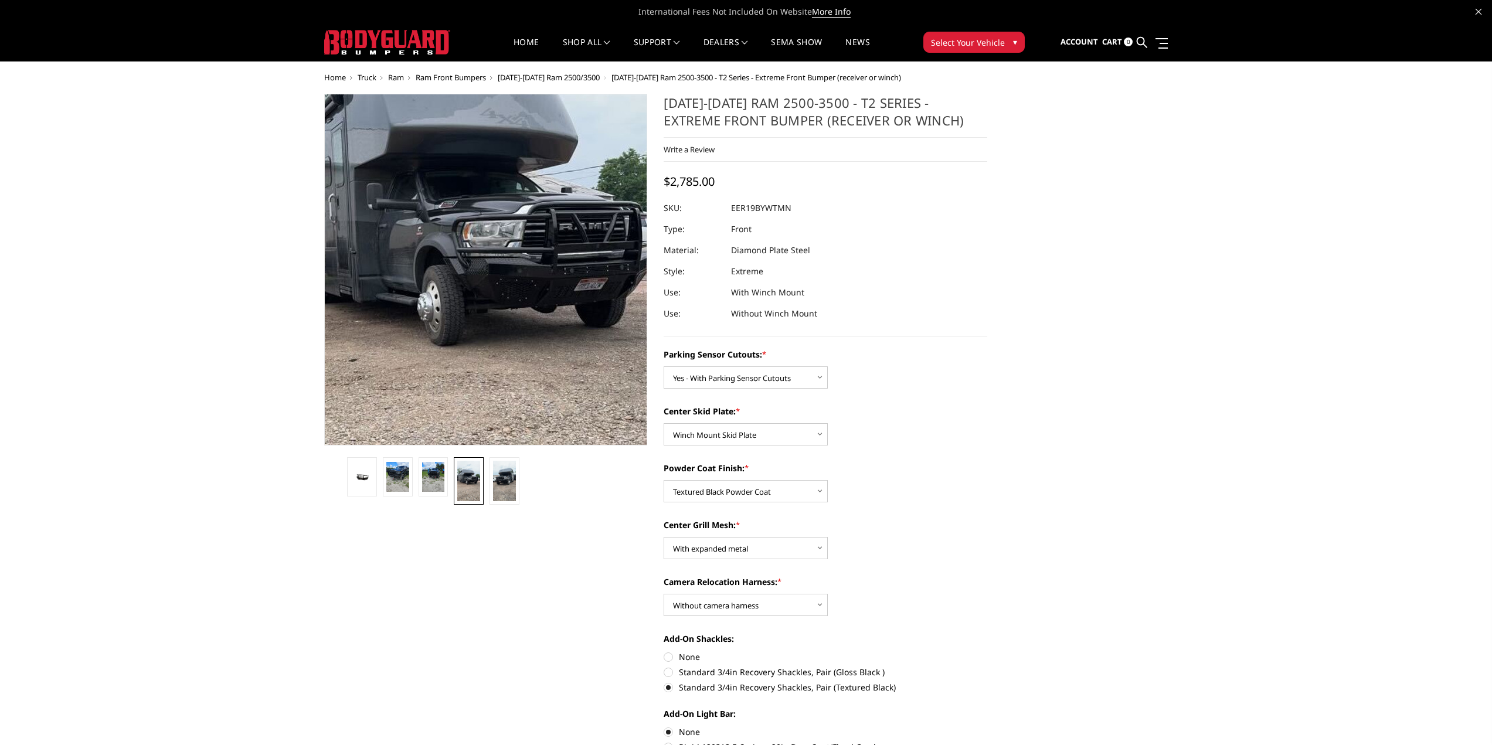
click at [534, 261] on img at bounding box center [471, 280] width 422 height 750
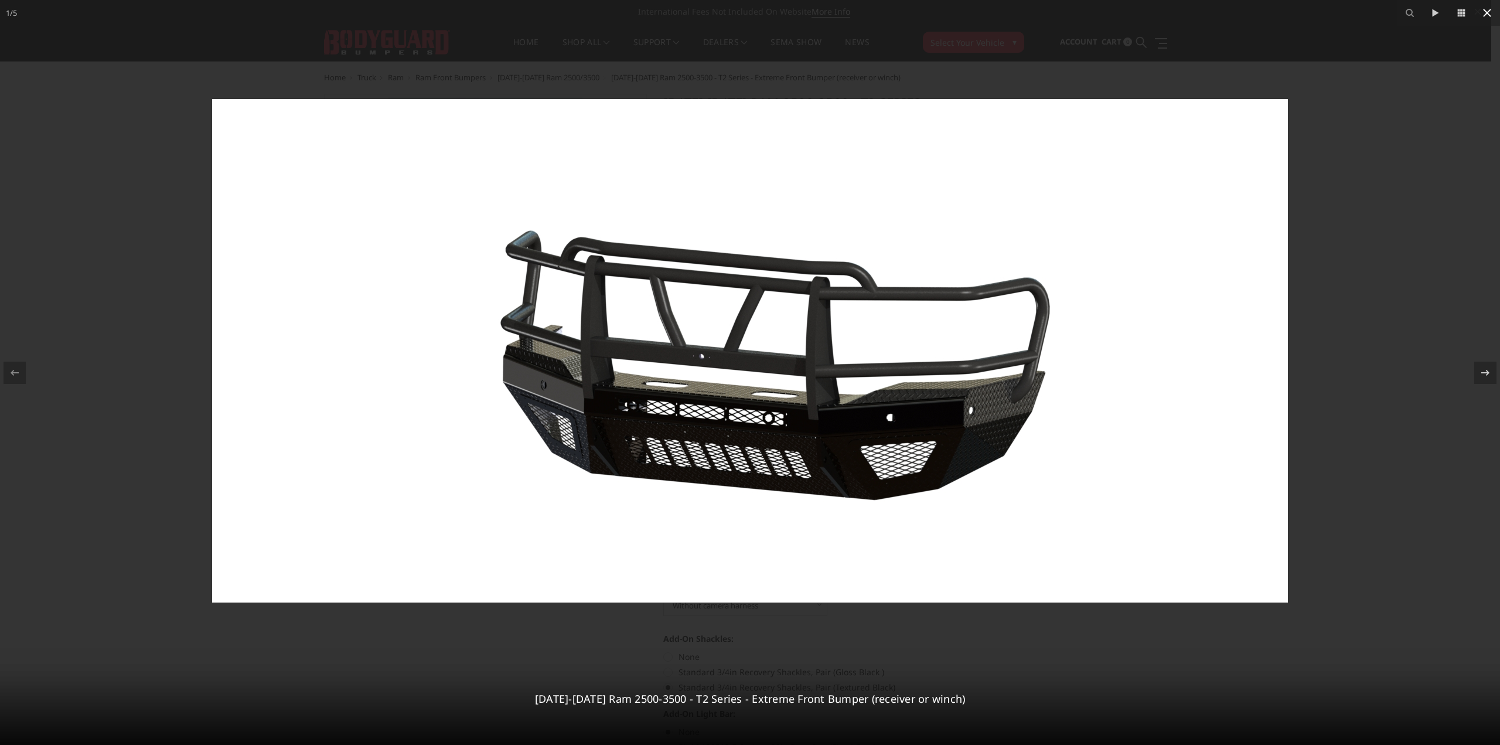
click at [1486, 11] on icon at bounding box center [1487, 13] width 8 height 8
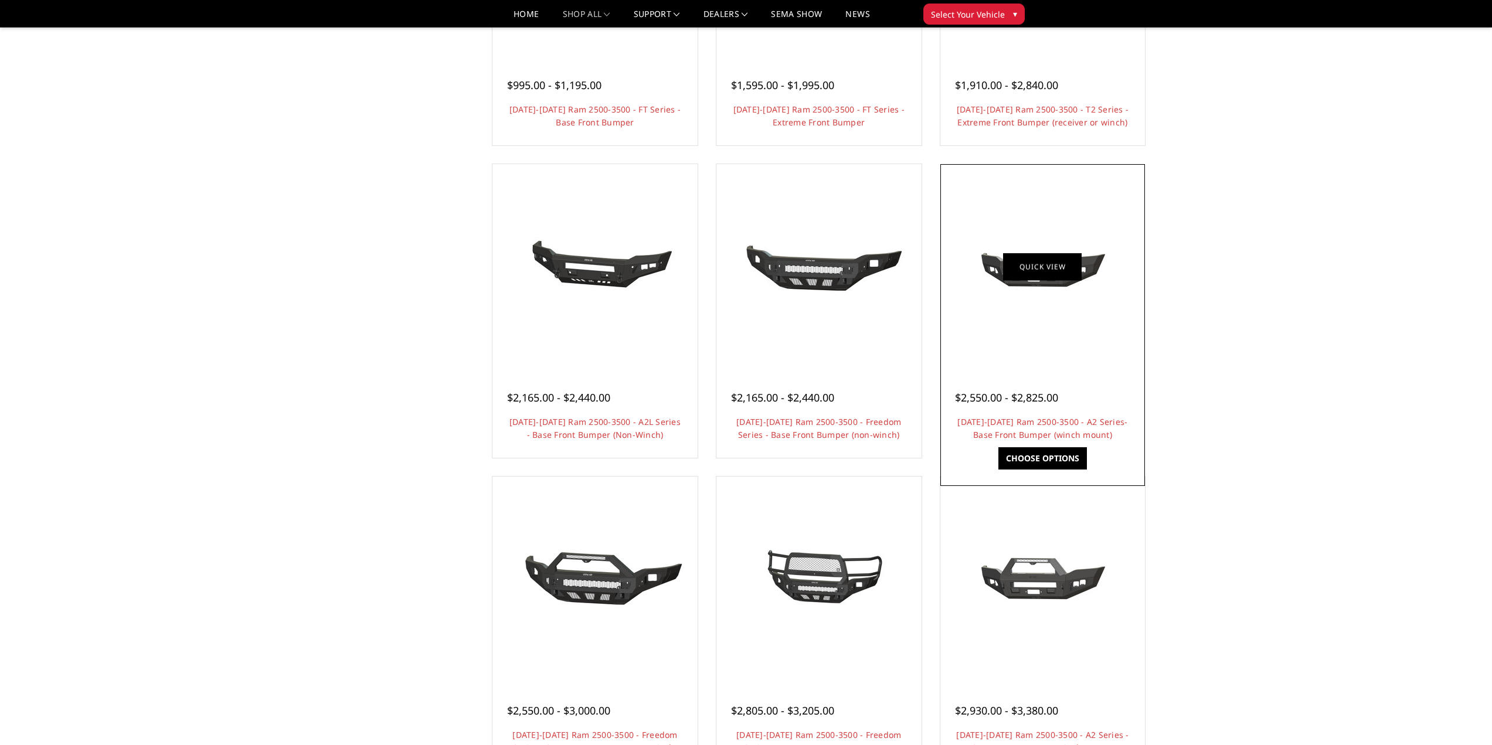
scroll to position [352, 0]
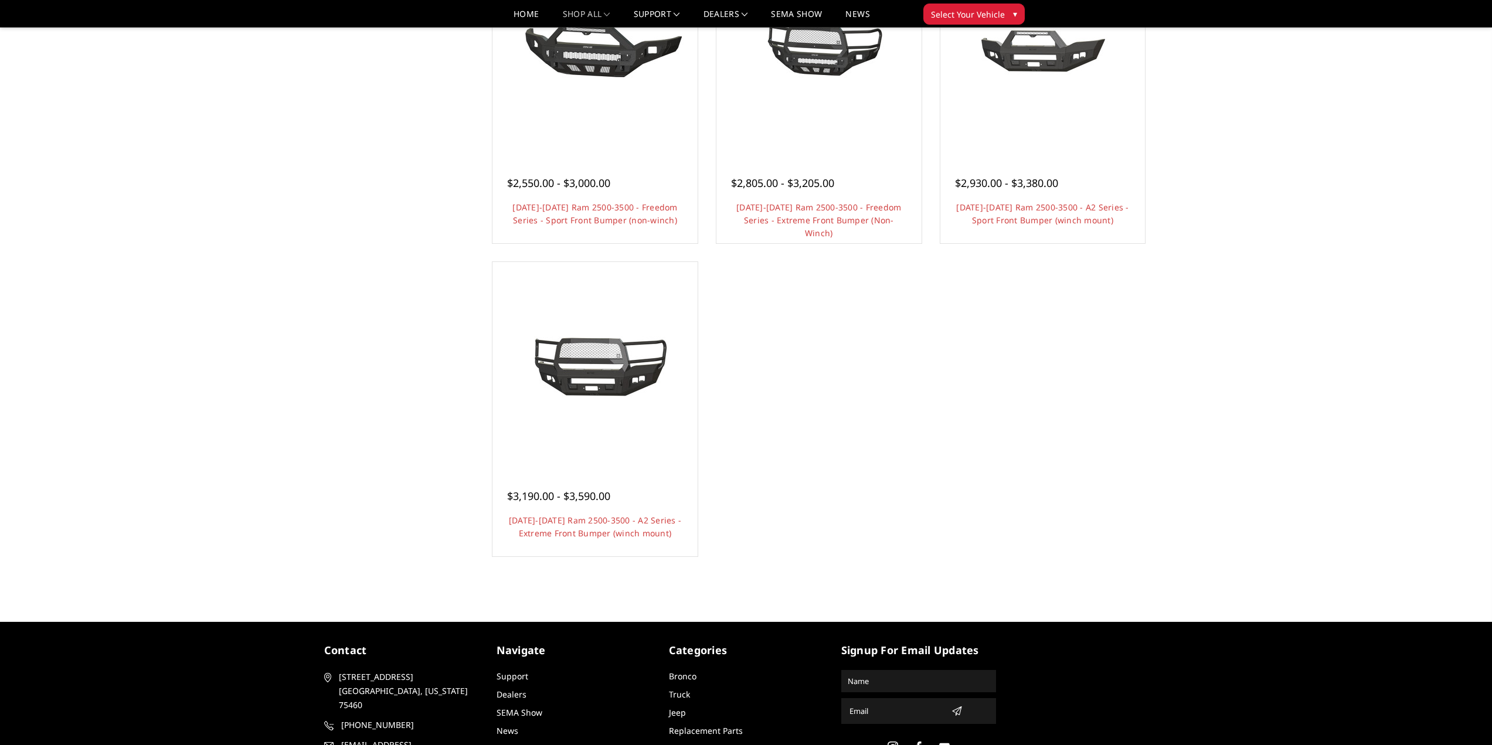
scroll to position [910, 0]
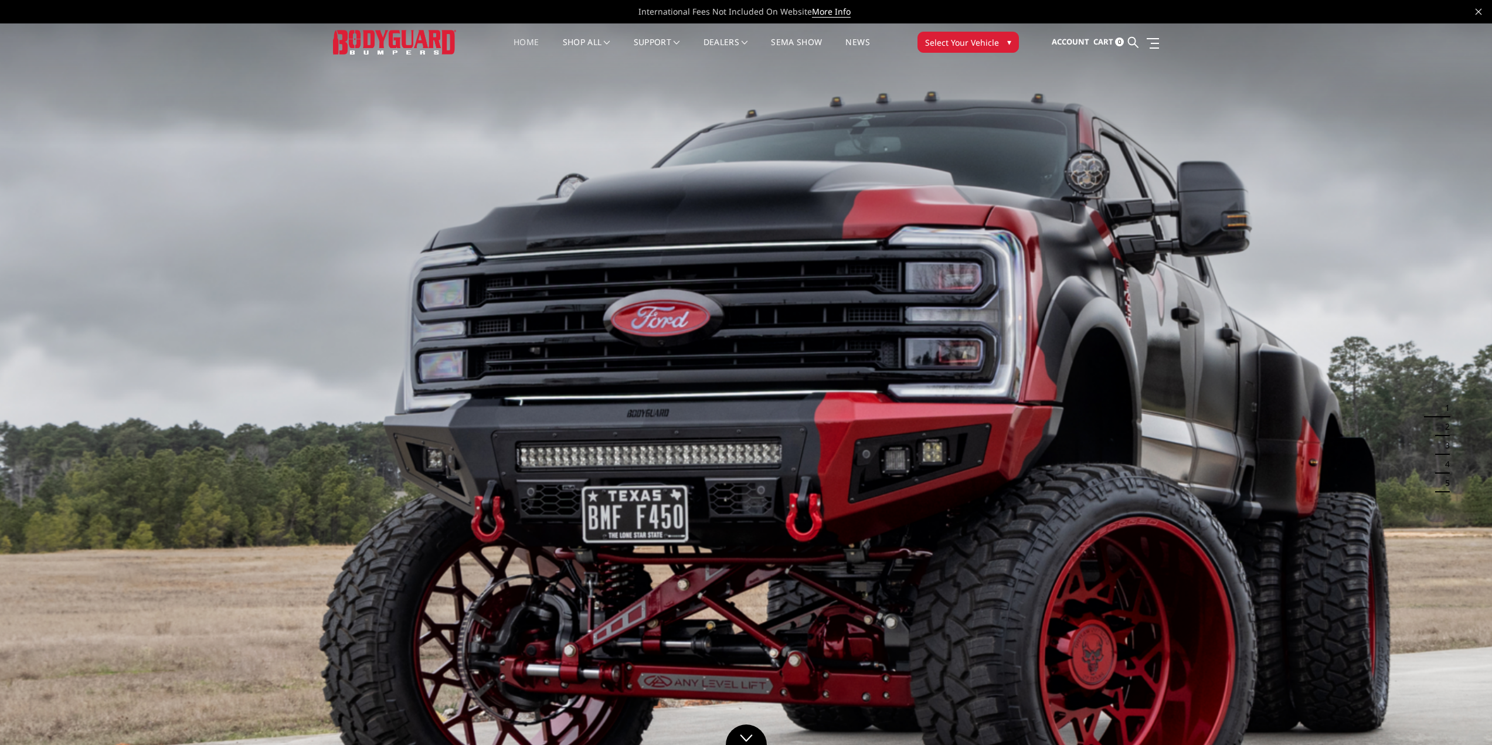
click at [1007, 40] on span "▾" at bounding box center [1009, 42] width 4 height 12
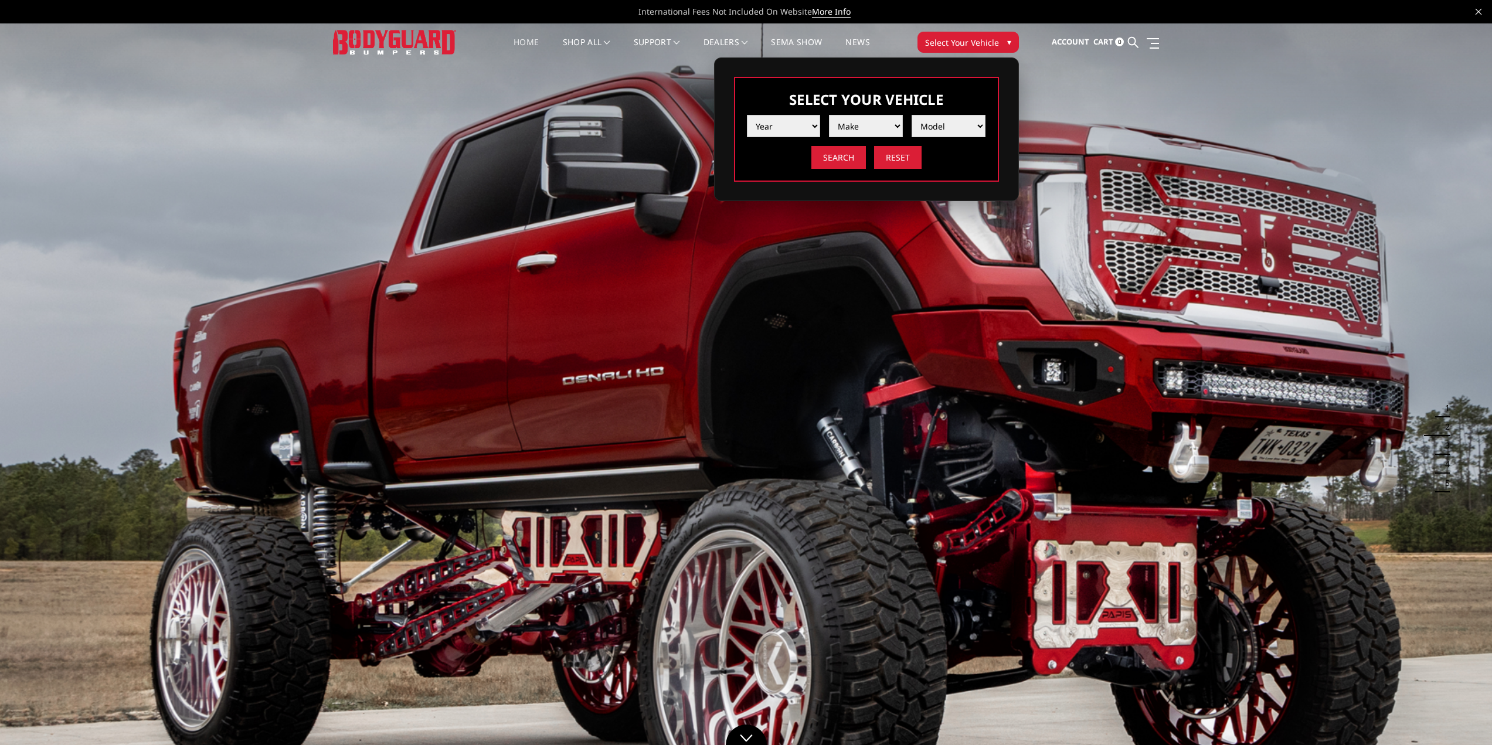
click at [811, 128] on select "Year 2025 2024 2023 2022 2021 2020 2019 2018 2017 2016 2015 2014 2013 2012 2011…" at bounding box center [784, 126] width 74 height 22
select select "yr_2025"
click at [747, 115] on select "Year 2025 2024 2023 2022 2021 2020 2019 2018 2017 2016 2015 2014 2013 2012 2011…" at bounding box center [784, 126] width 74 height 22
click at [901, 122] on select "Make Chevrolet Ford GMC Ram Toyota" at bounding box center [866, 126] width 74 height 22
select select "mk_ram"
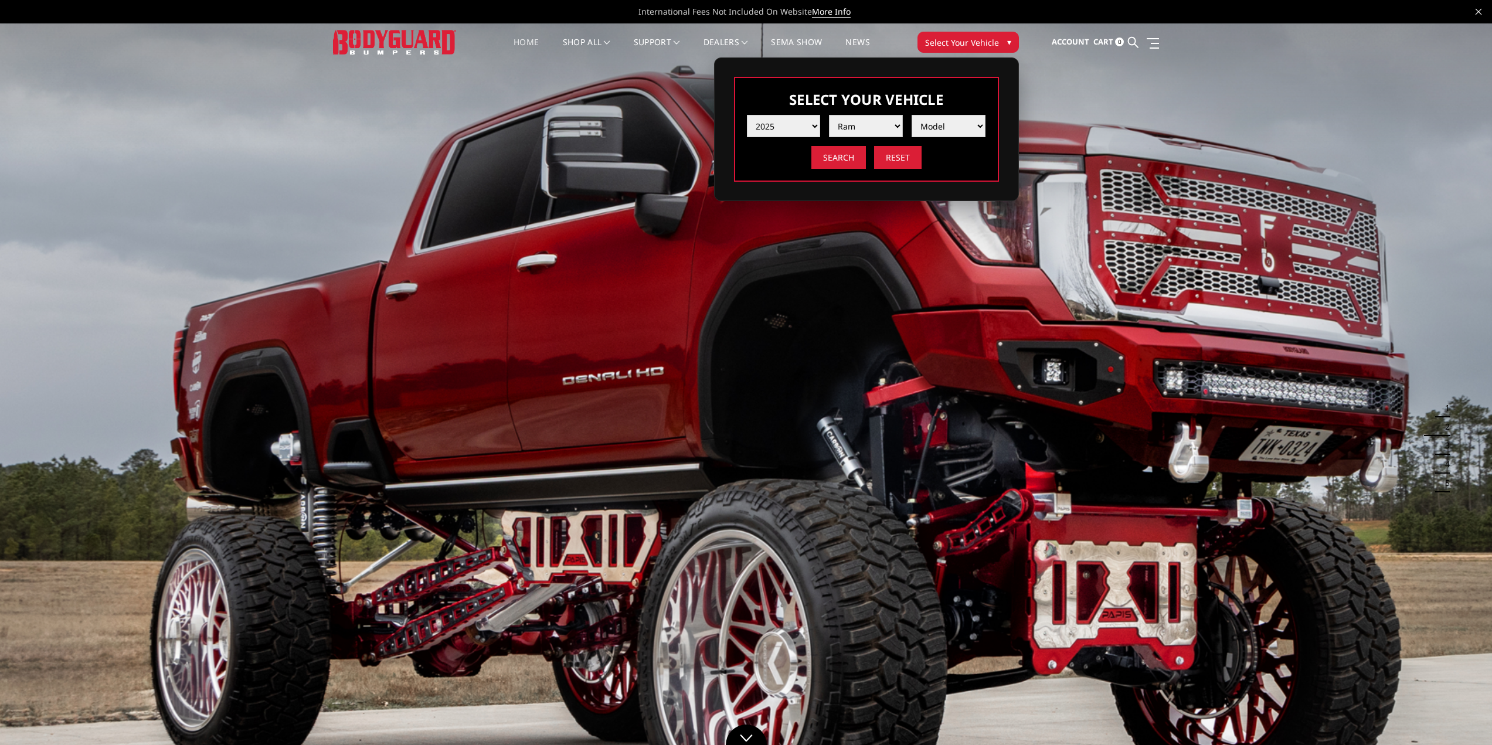
click at [829, 115] on select "Make Chevrolet Ford GMC Ram Toyota" at bounding box center [866, 126] width 74 height 22
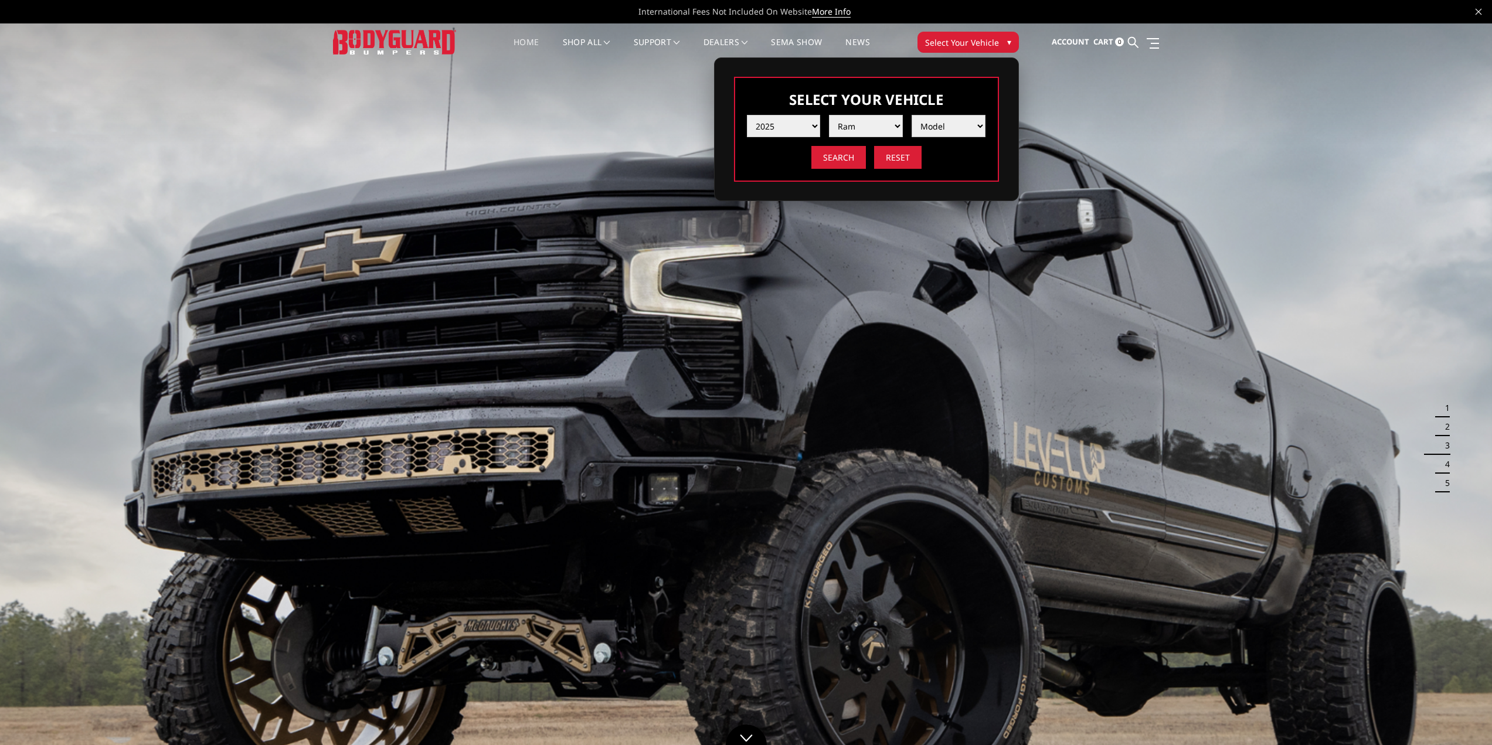
click at [957, 124] on select "Model 1500 6-Lug 1500 Rebel 2500 / 3500 4500 / 5500 RHO" at bounding box center [948, 126] width 74 height 22
select select "md_2500-3500"
click at [911, 115] on select "Model 1500 6-Lug 1500 Rebel 2500 / 3500 4500 / 5500 RHO" at bounding box center [948, 126] width 74 height 22
click at [839, 154] on input "Search" at bounding box center [838, 157] width 55 height 23
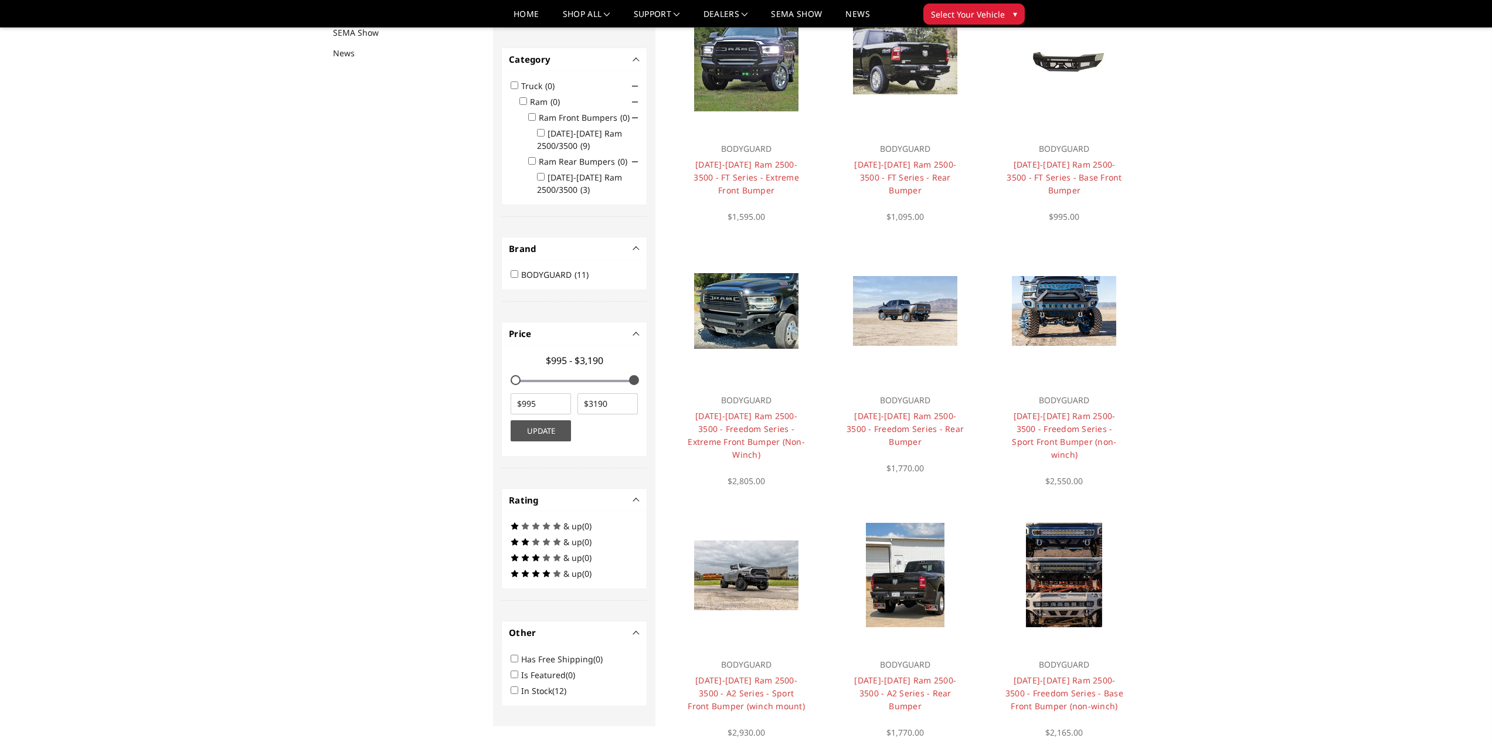
scroll to position [35, 0]
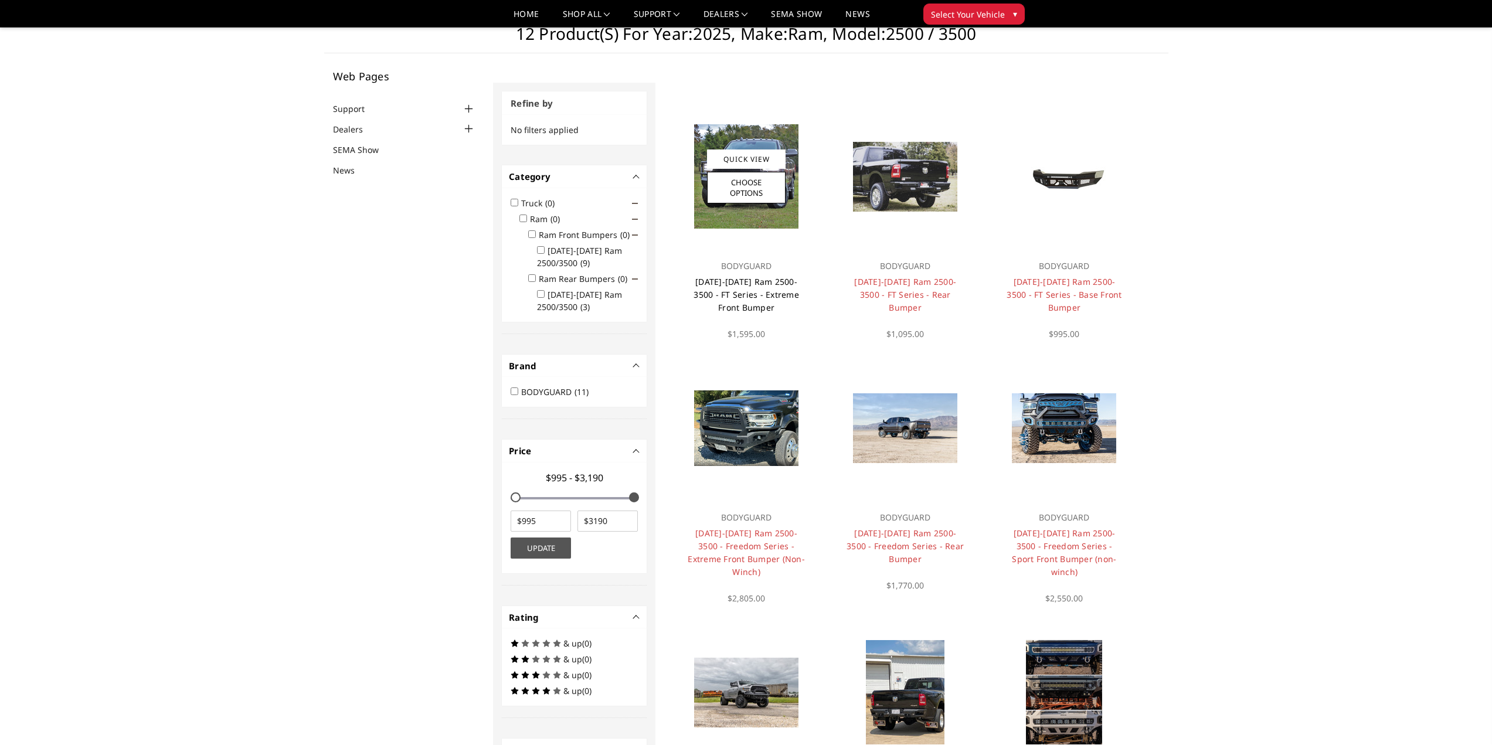
click at [769, 291] on link "[DATE]-[DATE] Ram 2500-3500 - FT Series - Extreme Front Bumper" at bounding box center [745, 294] width 105 height 37
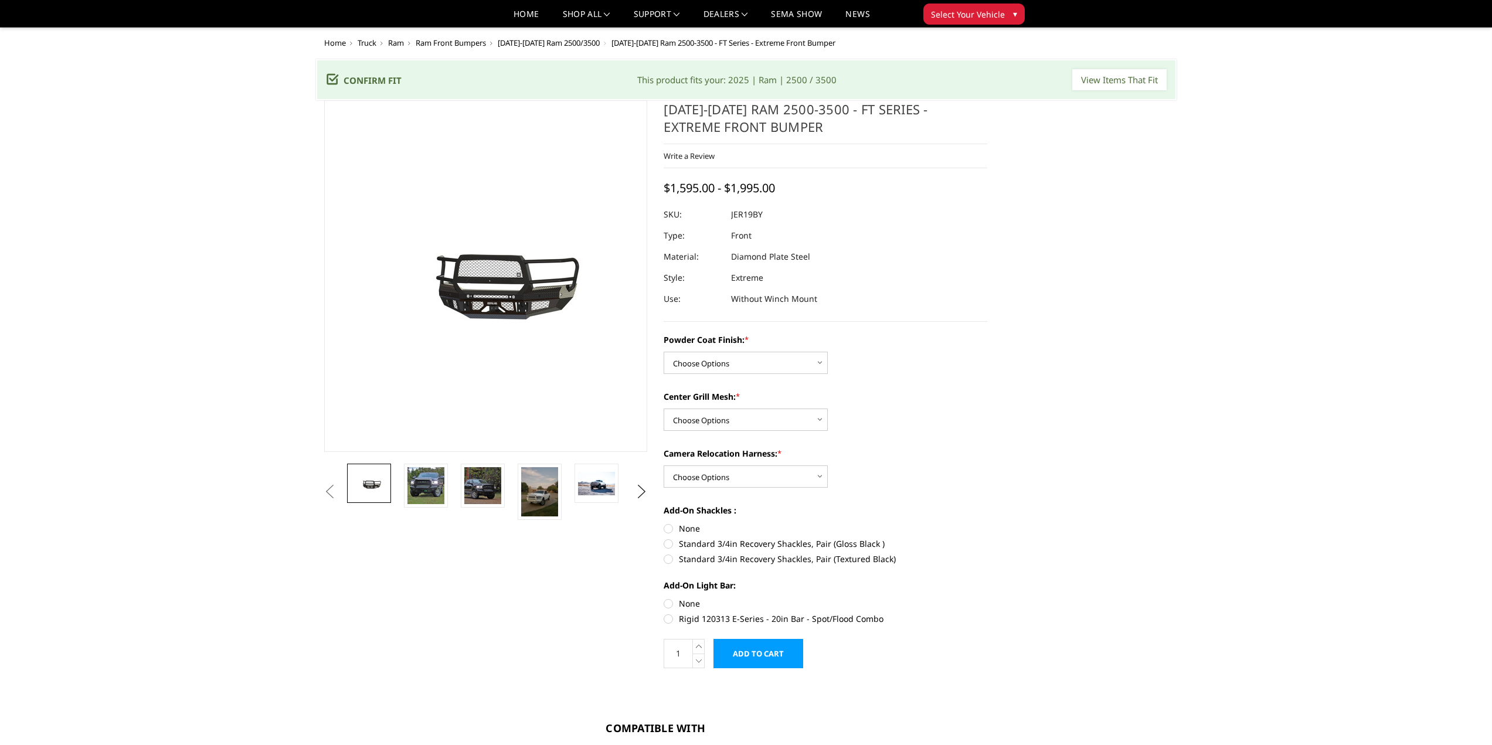
scroll to position [59, 0]
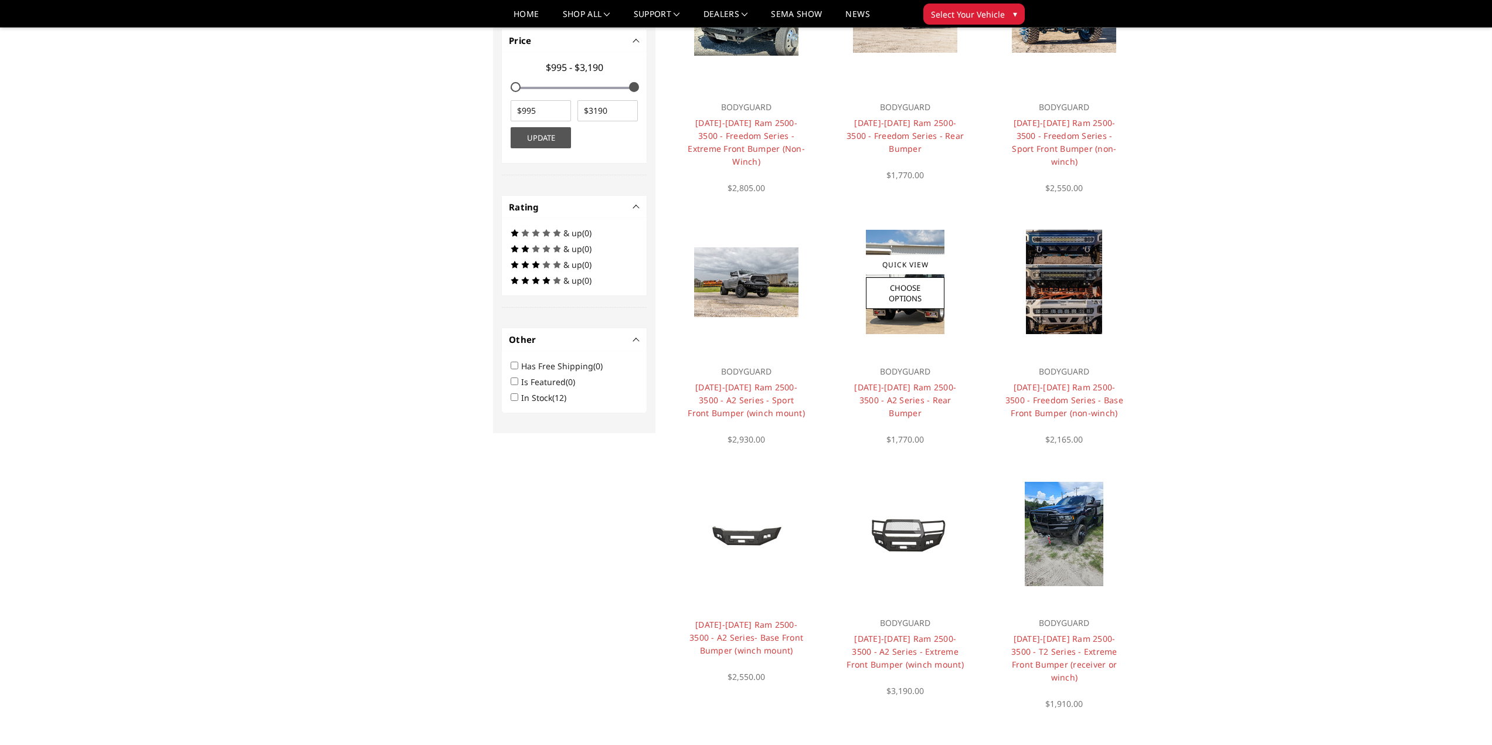
scroll to position [504, 0]
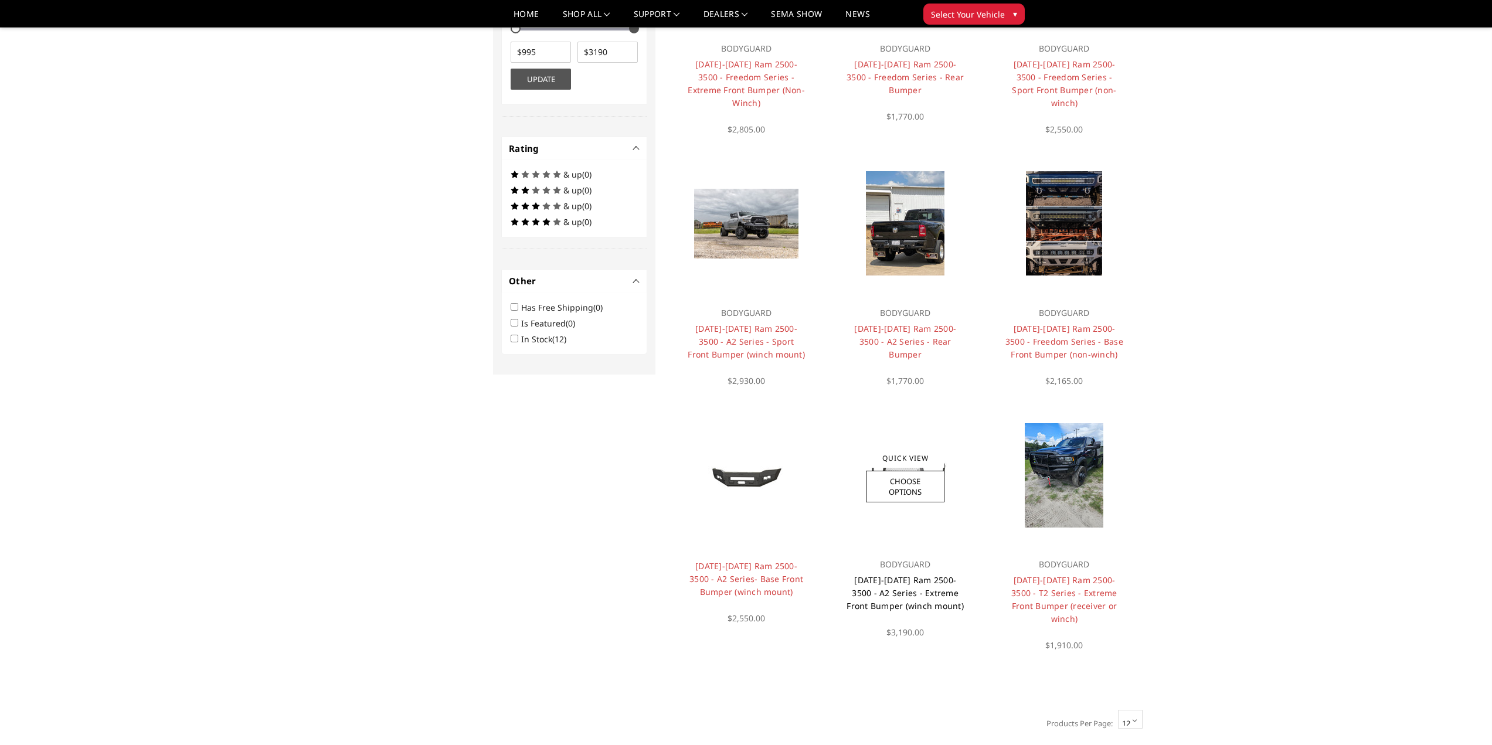
click at [932, 594] on link "[DATE]-[DATE] Ram 2500-3500 - A2 Series - Extreme Front Bumper (winch mount)" at bounding box center [904, 592] width 117 height 37
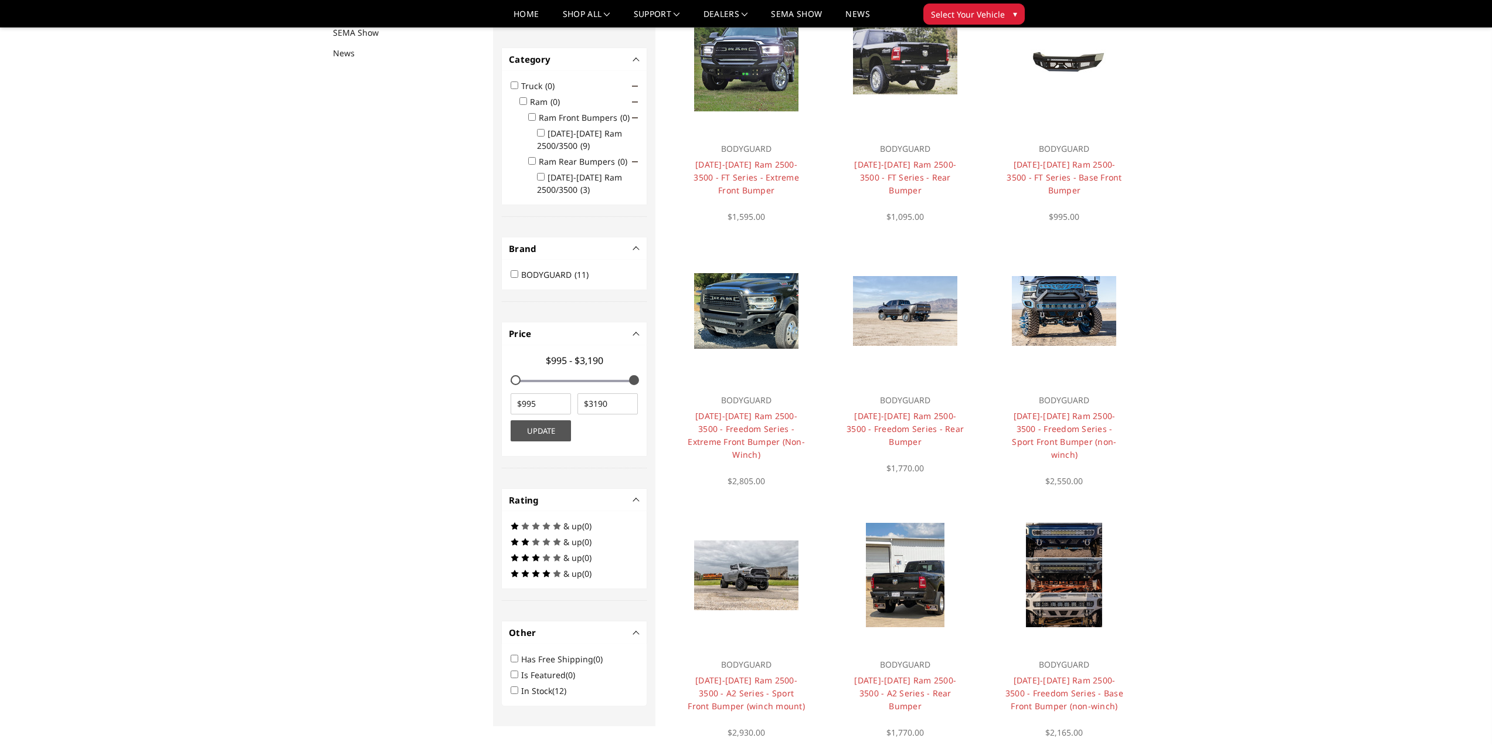
scroll to position [94, 0]
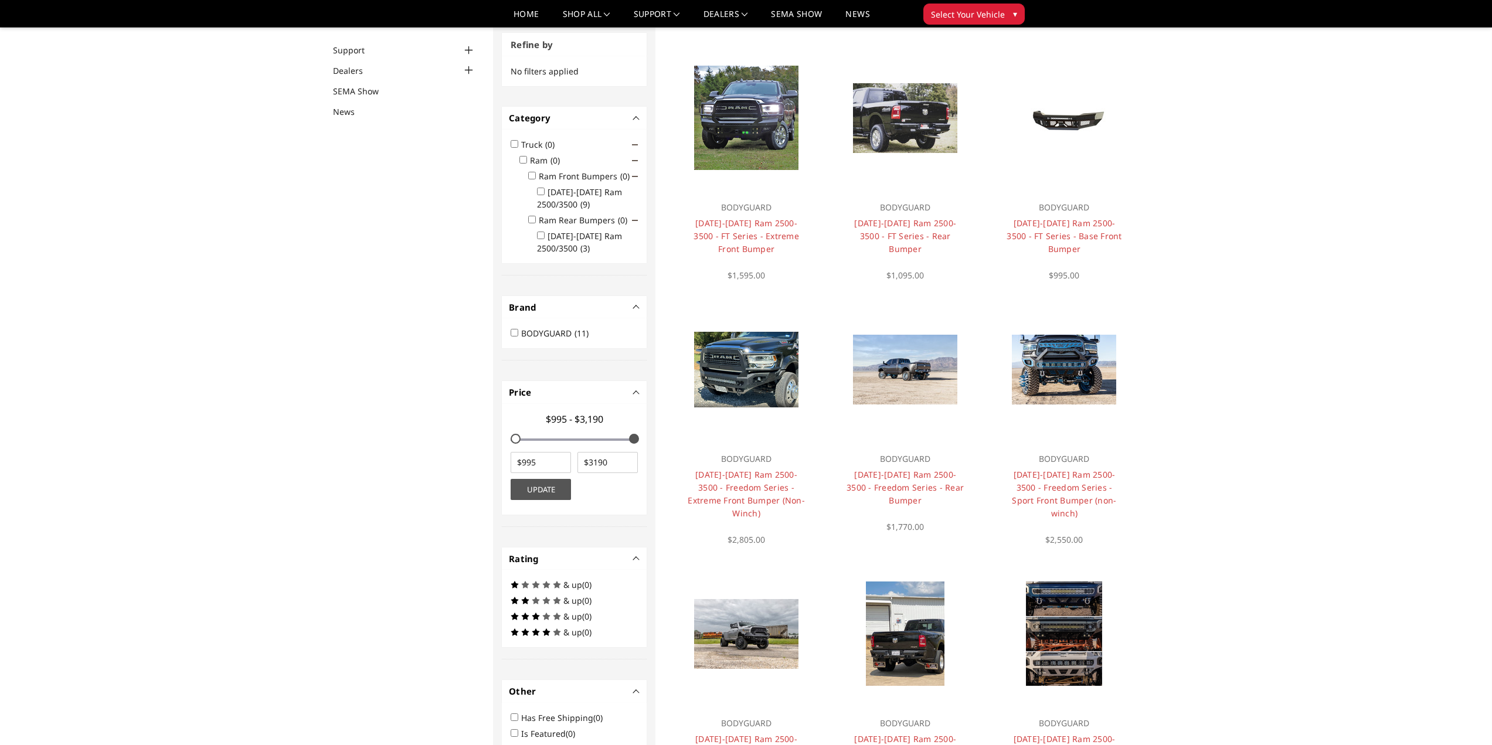
click at [573, 198] on li "2019-2025 Ram 2500/3500 (9)" at bounding box center [587, 196] width 101 height 28
click at [541, 192] on input "2019-2025 Ram 2500/3500 (9)" at bounding box center [541, 192] width 8 height 8
checkbox input "true"
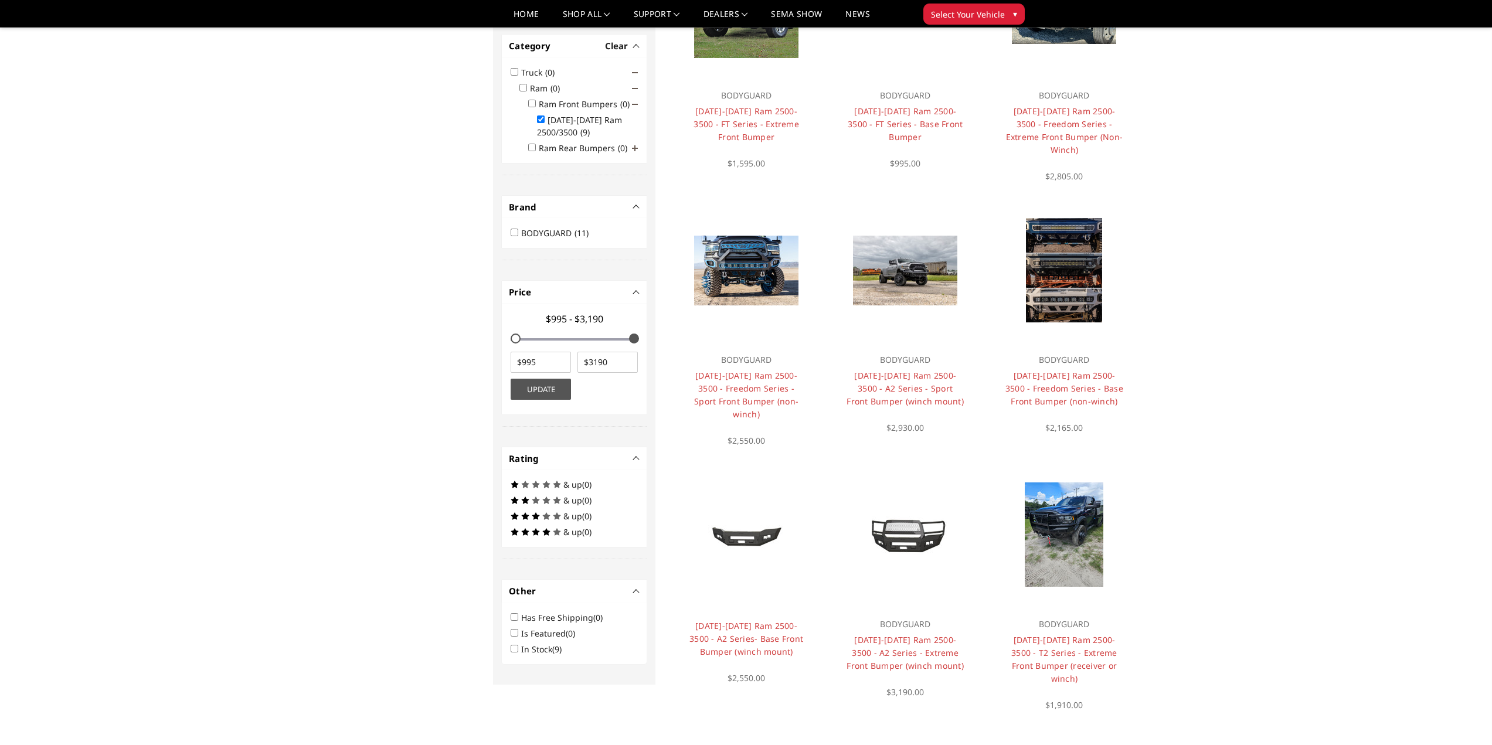
scroll to position [264, 0]
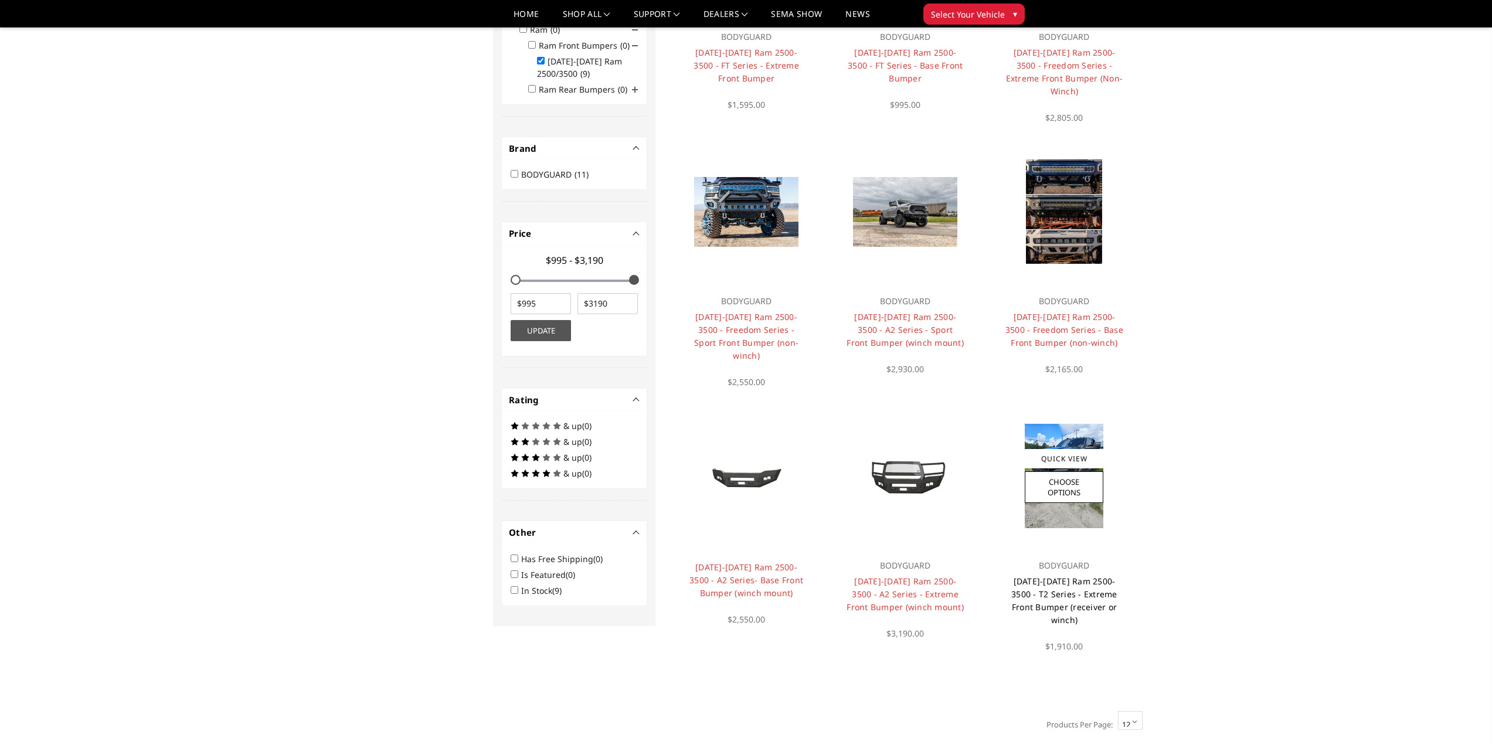
click at [1076, 576] on link "[DATE]-[DATE] Ram 2500-3500 - T2 Series - Extreme Front Bumper (receiver or win…" at bounding box center [1064, 601] width 106 height 50
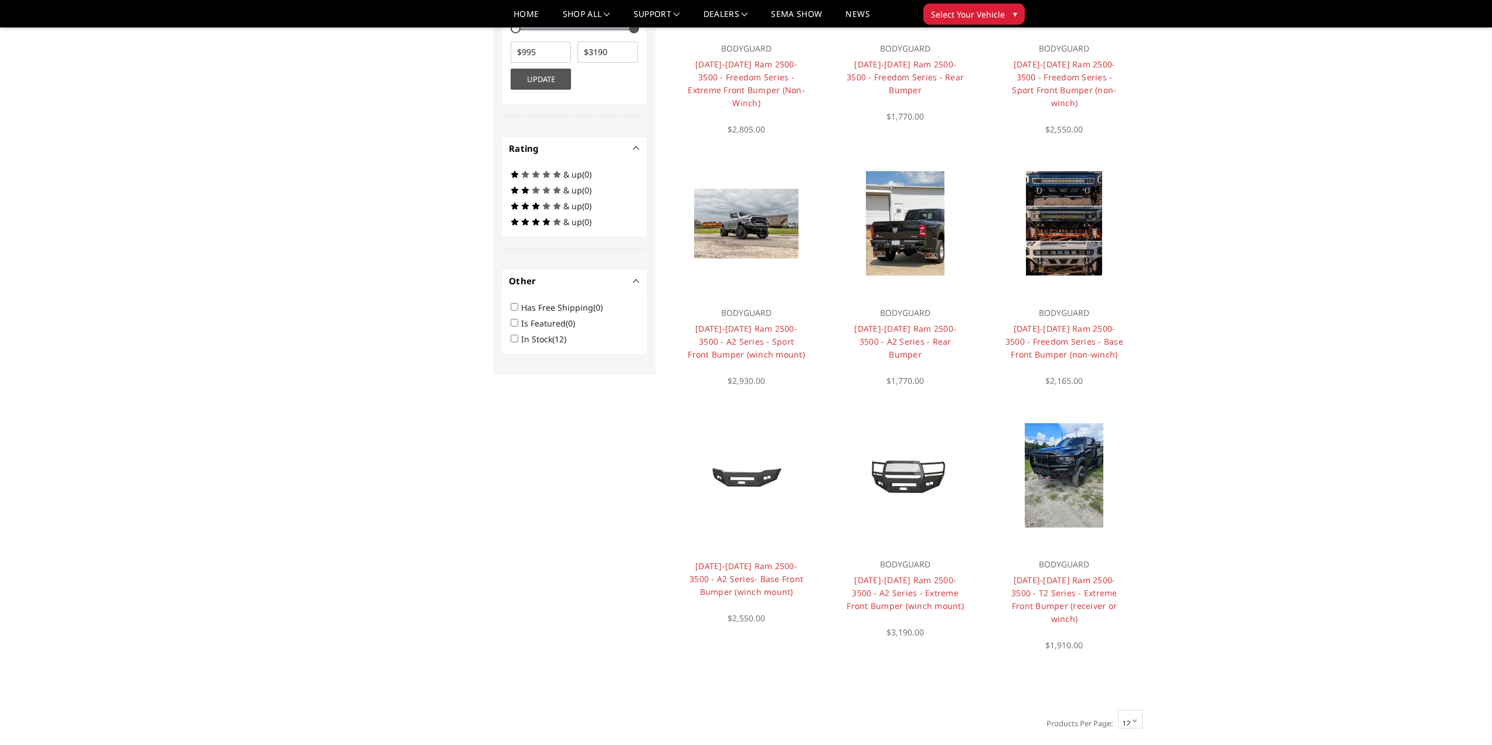
scroll to position [719, 0]
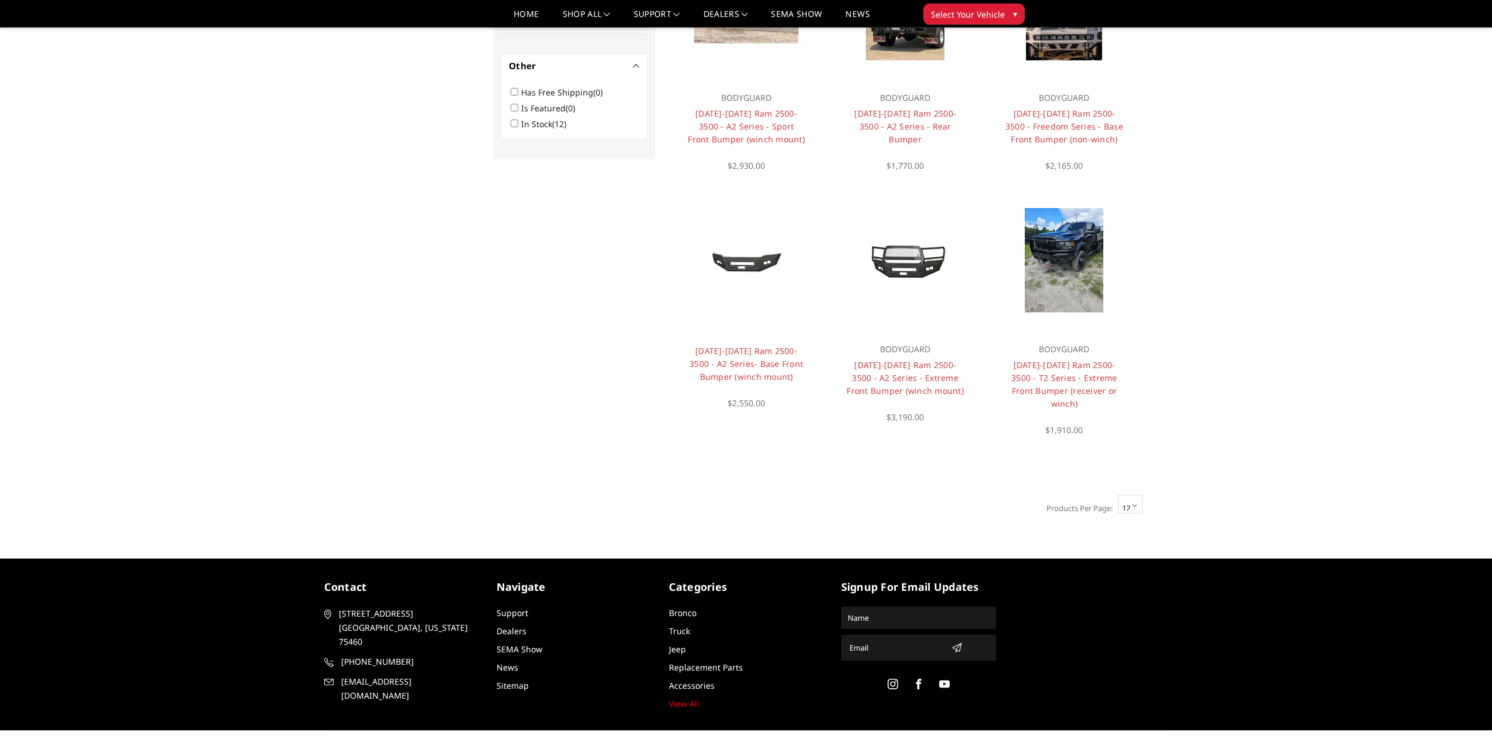
click at [1139, 495] on select "12 15 18 21 24" at bounding box center [1130, 504] width 25 height 19
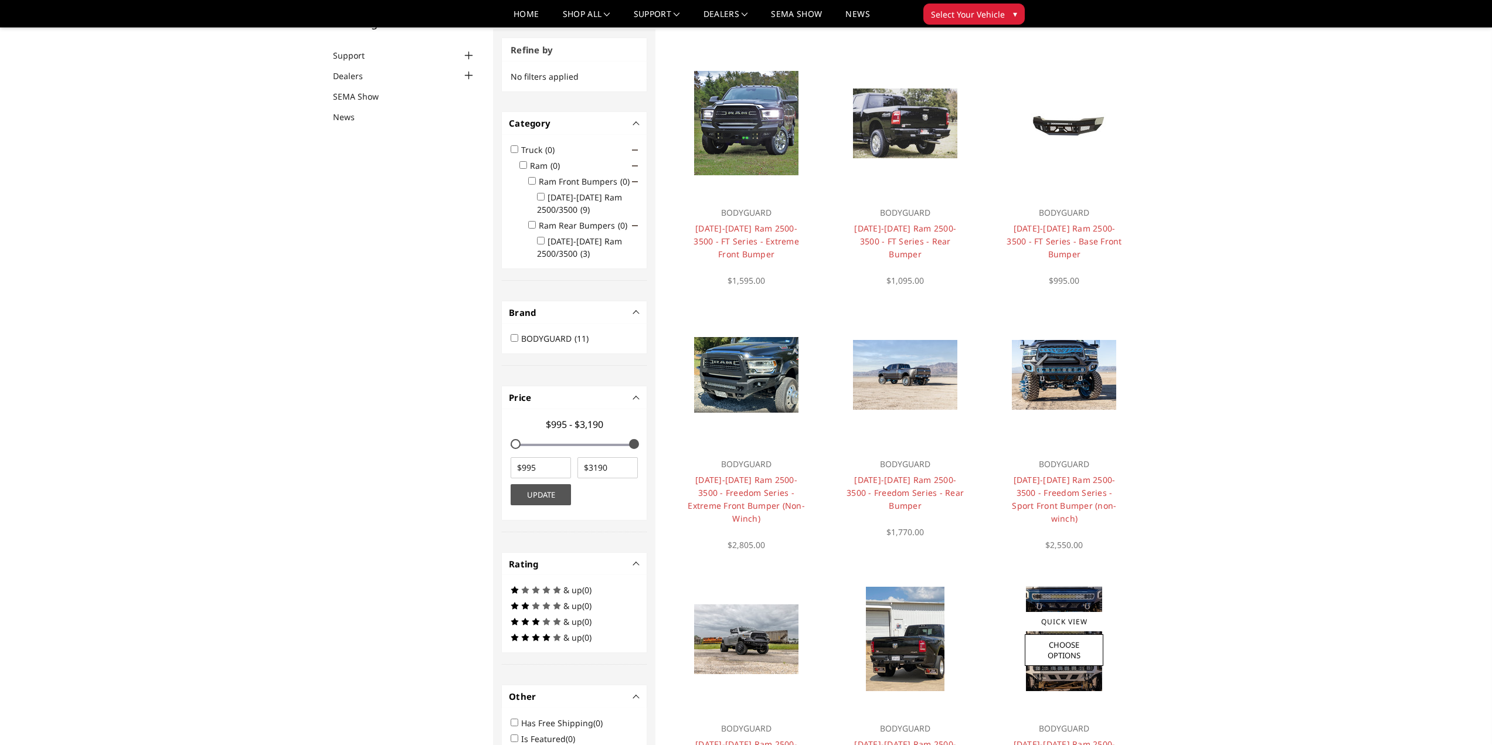
scroll to position [0, 0]
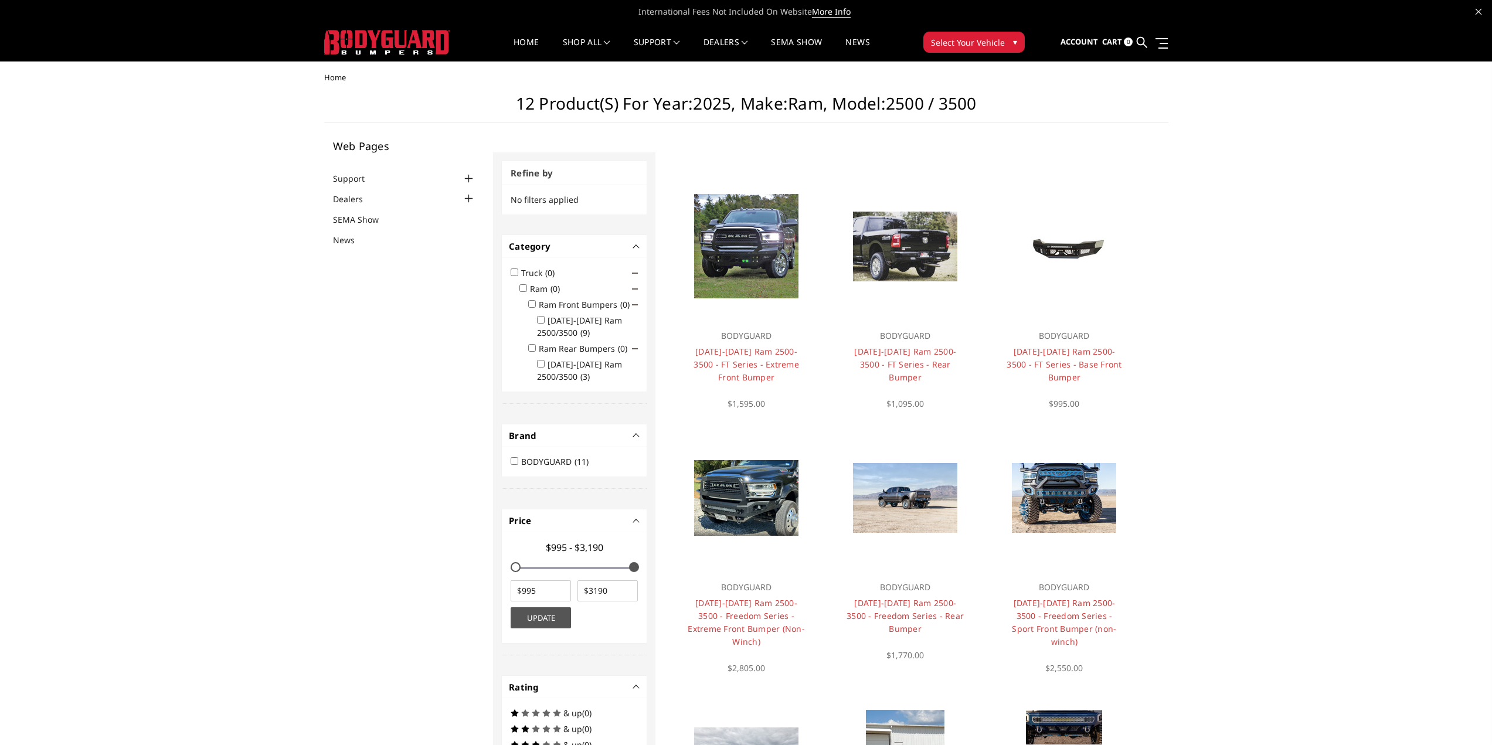
click at [538, 322] on input "2019-2025 Ram 2500/3500 (9)" at bounding box center [541, 320] width 8 height 8
checkbox input "true"
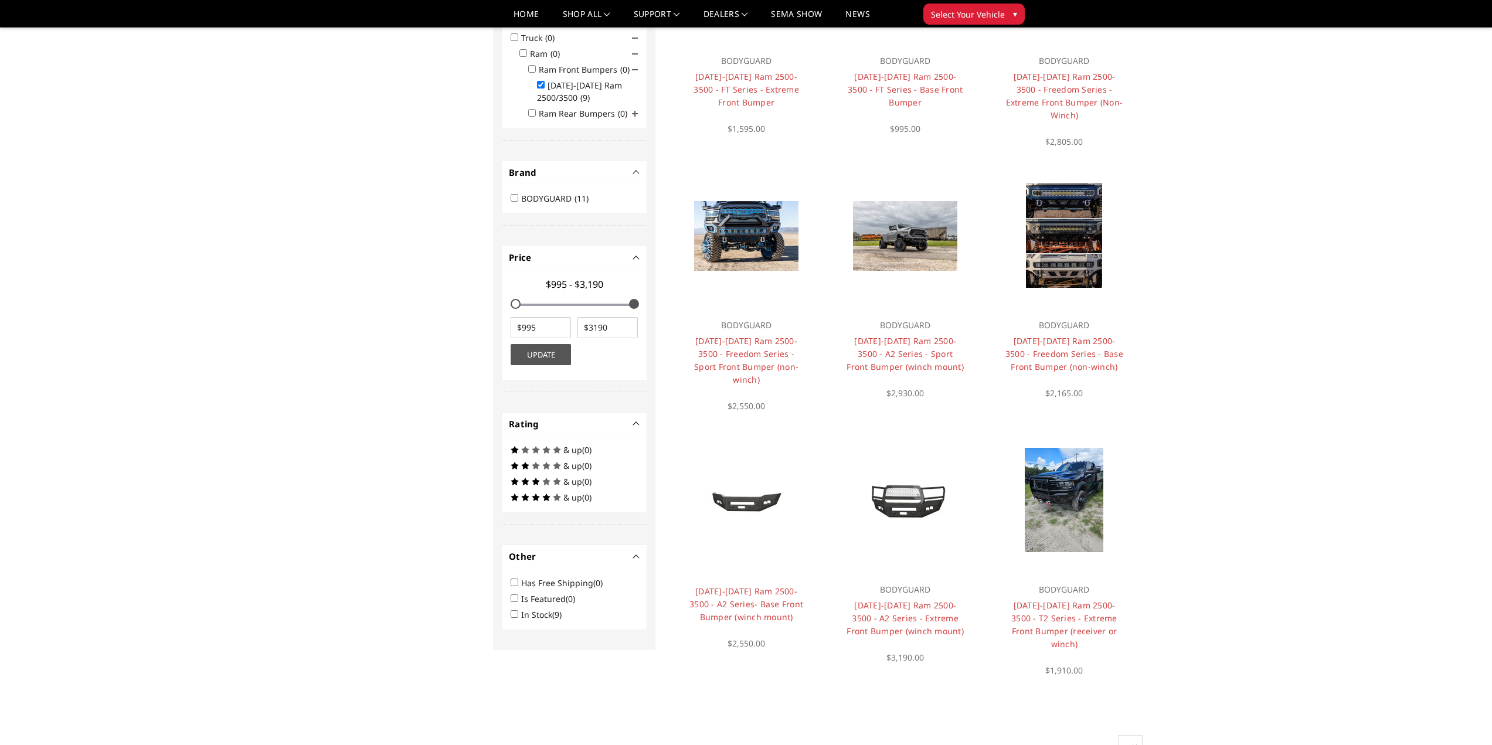
scroll to position [299, 0]
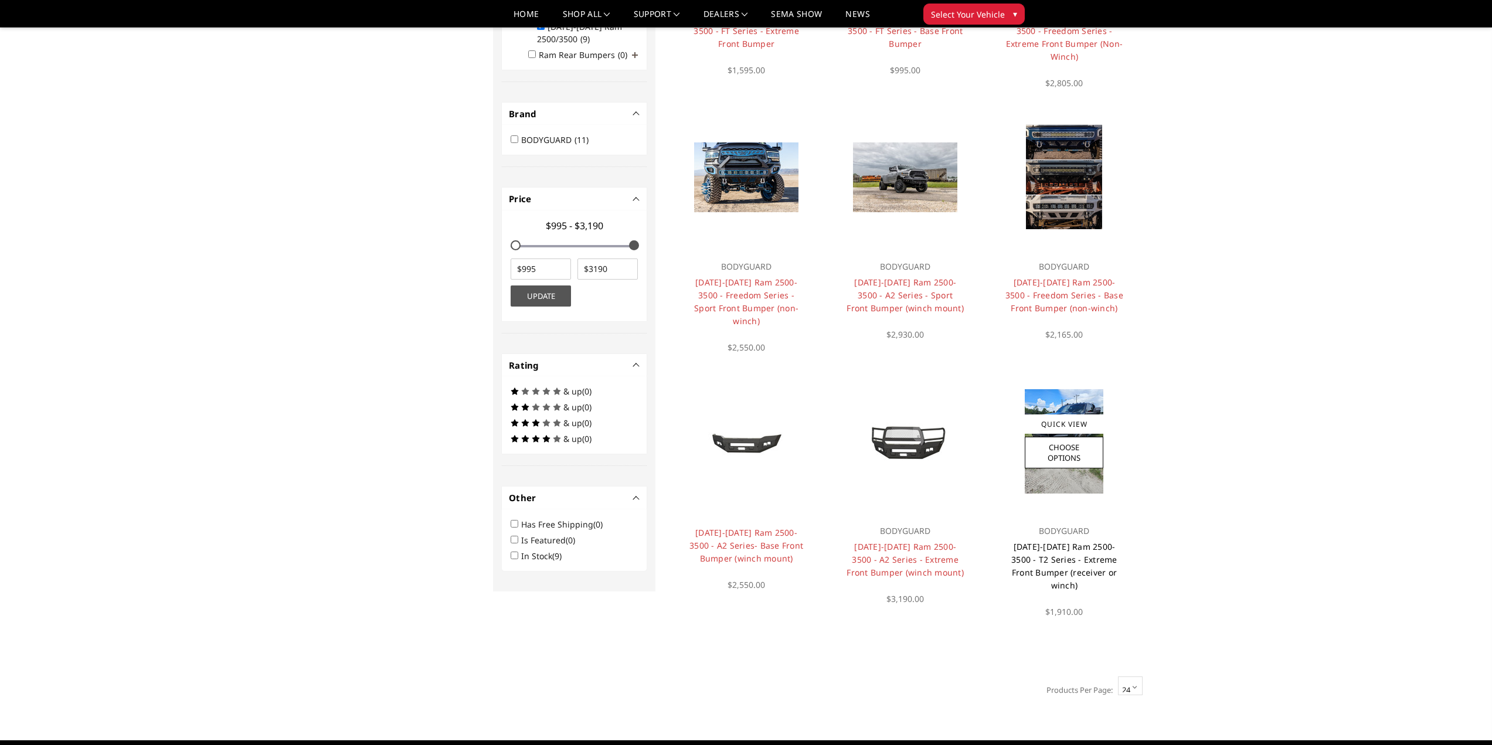
click at [1031, 541] on link "[DATE]-[DATE] Ram 2500-3500 - T2 Series - Extreme Front Bumper (receiver or win…" at bounding box center [1064, 566] width 106 height 50
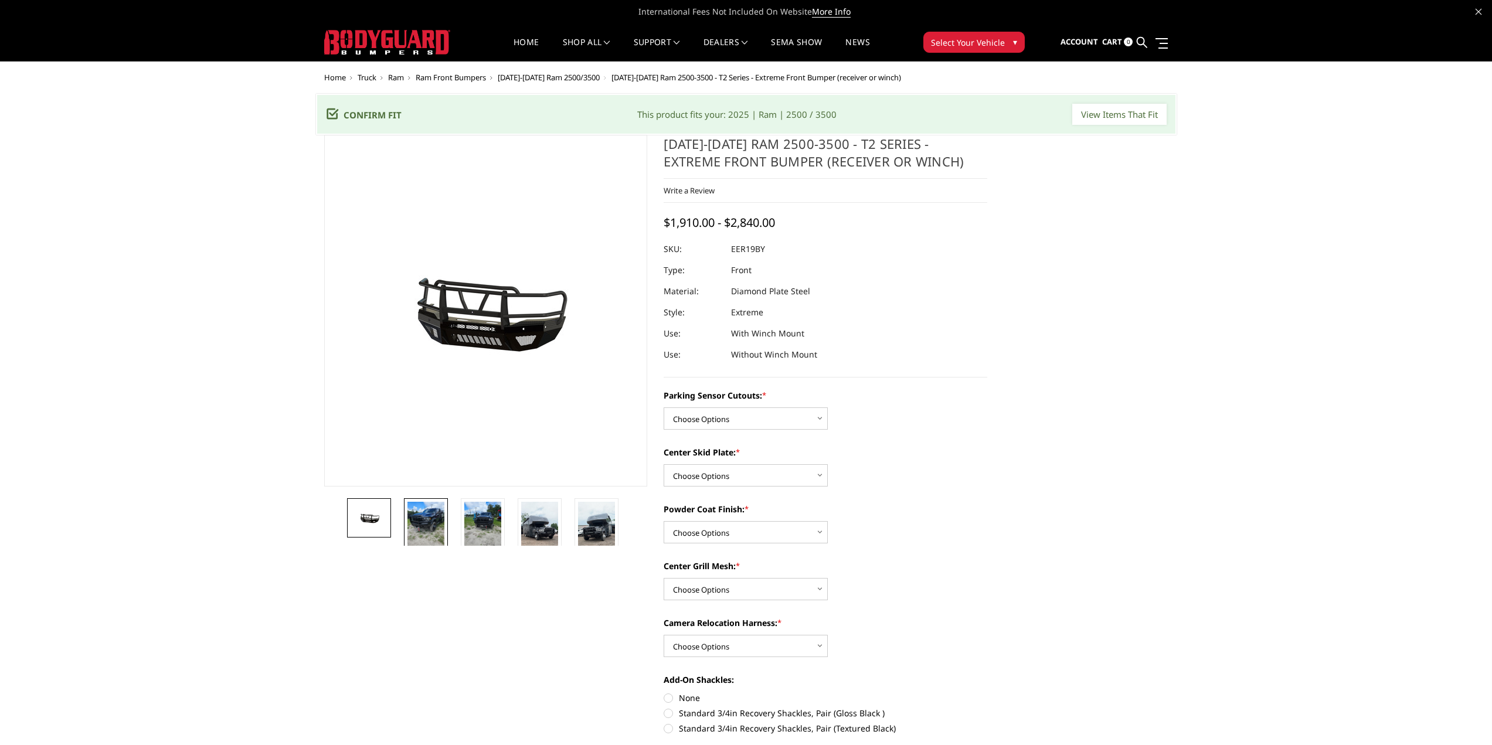
click at [413, 520] on img at bounding box center [425, 526] width 37 height 49
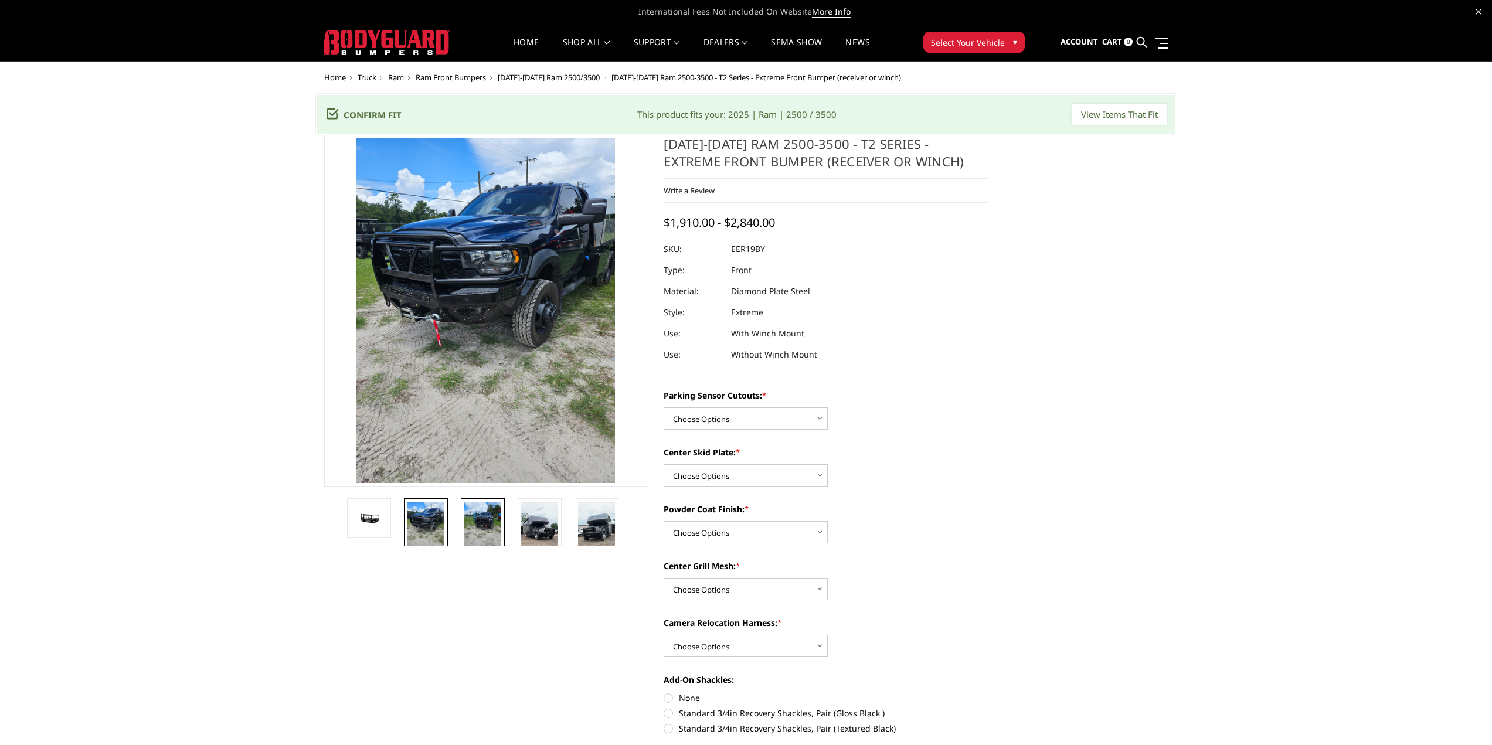
click at [484, 518] on img at bounding box center [482, 526] width 37 height 49
